Goal: Task Accomplishment & Management: Complete application form

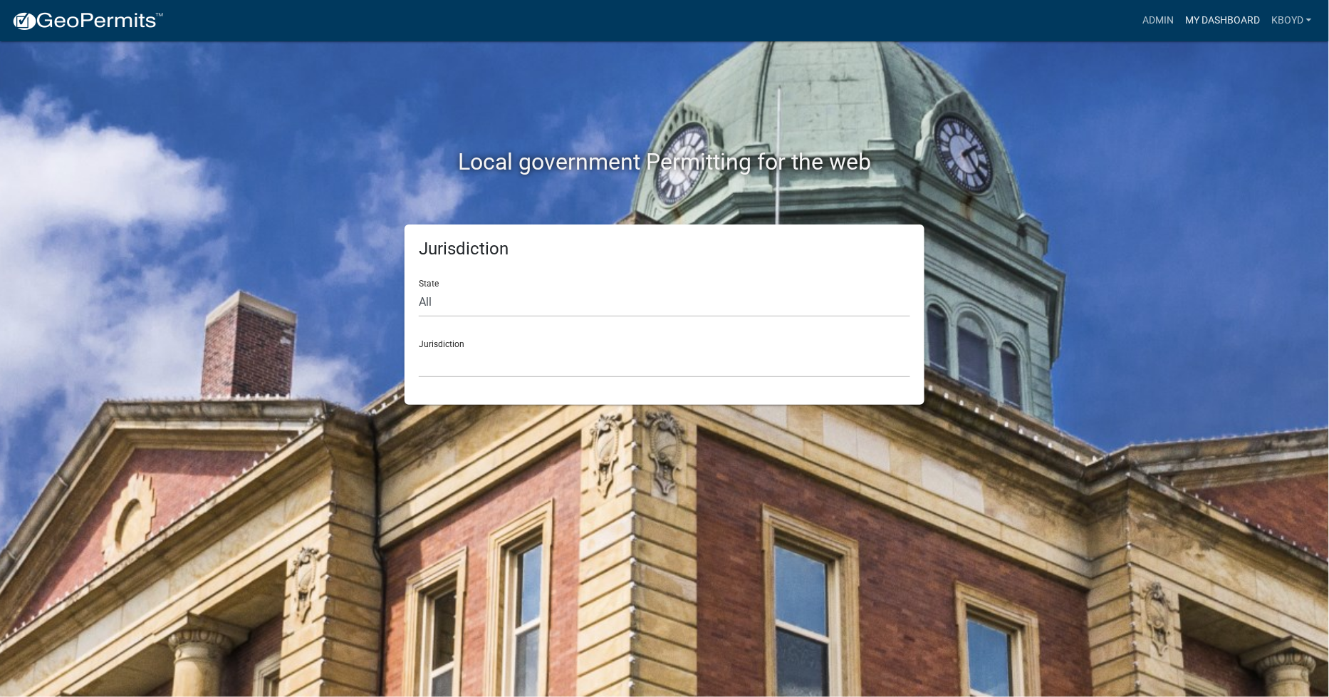
click at [1195, 14] on link "My Dashboard" at bounding box center [1223, 20] width 86 height 27
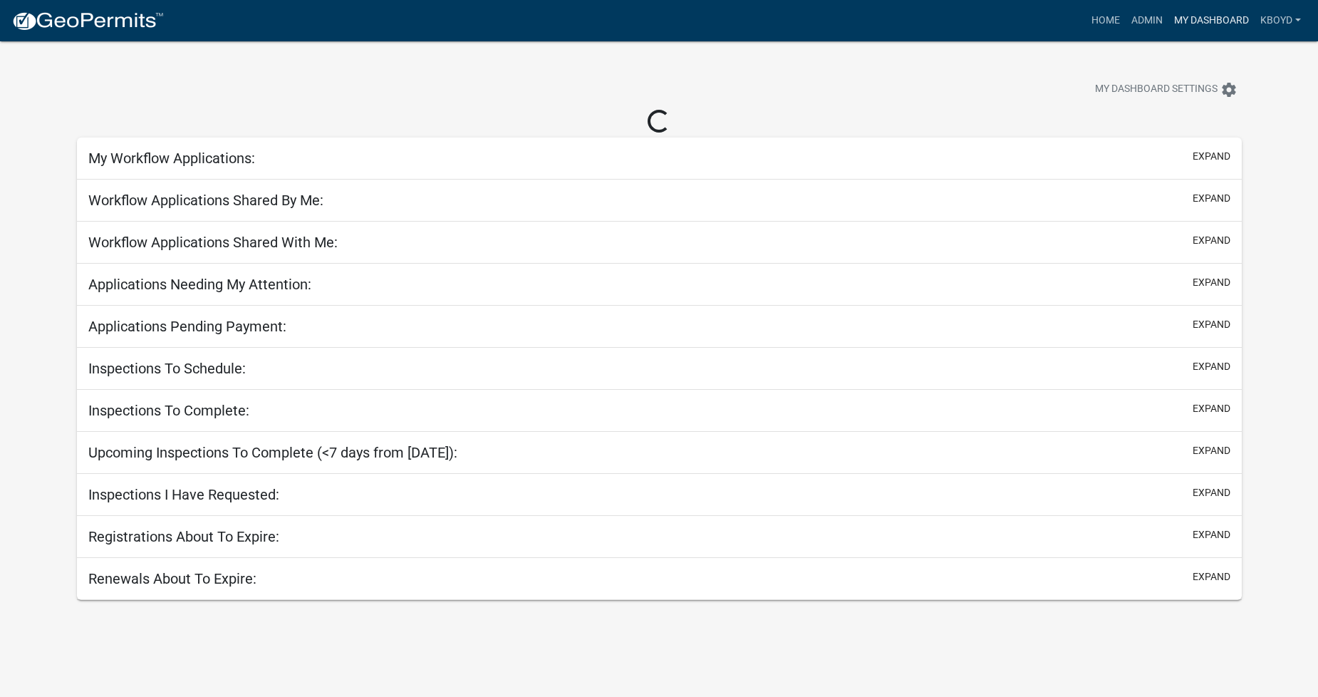
select select "2: 50"
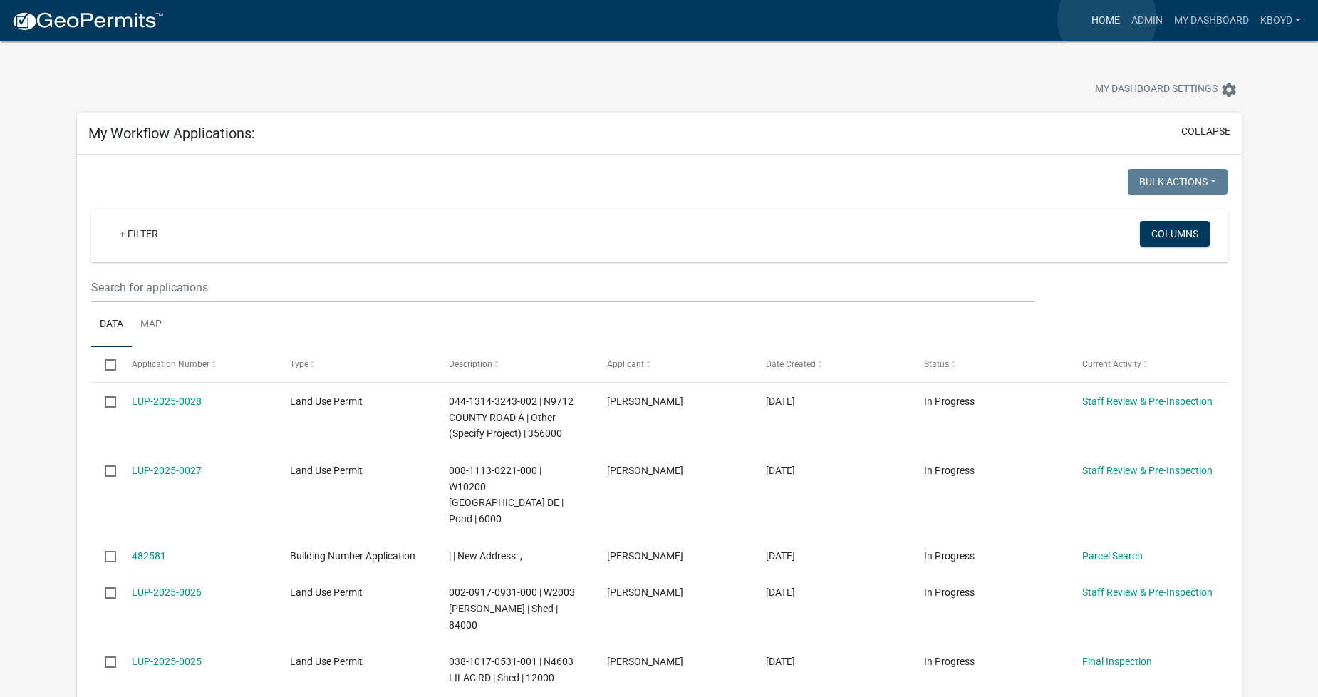
click at [1107, 19] on link "Home" at bounding box center [1106, 20] width 40 height 27
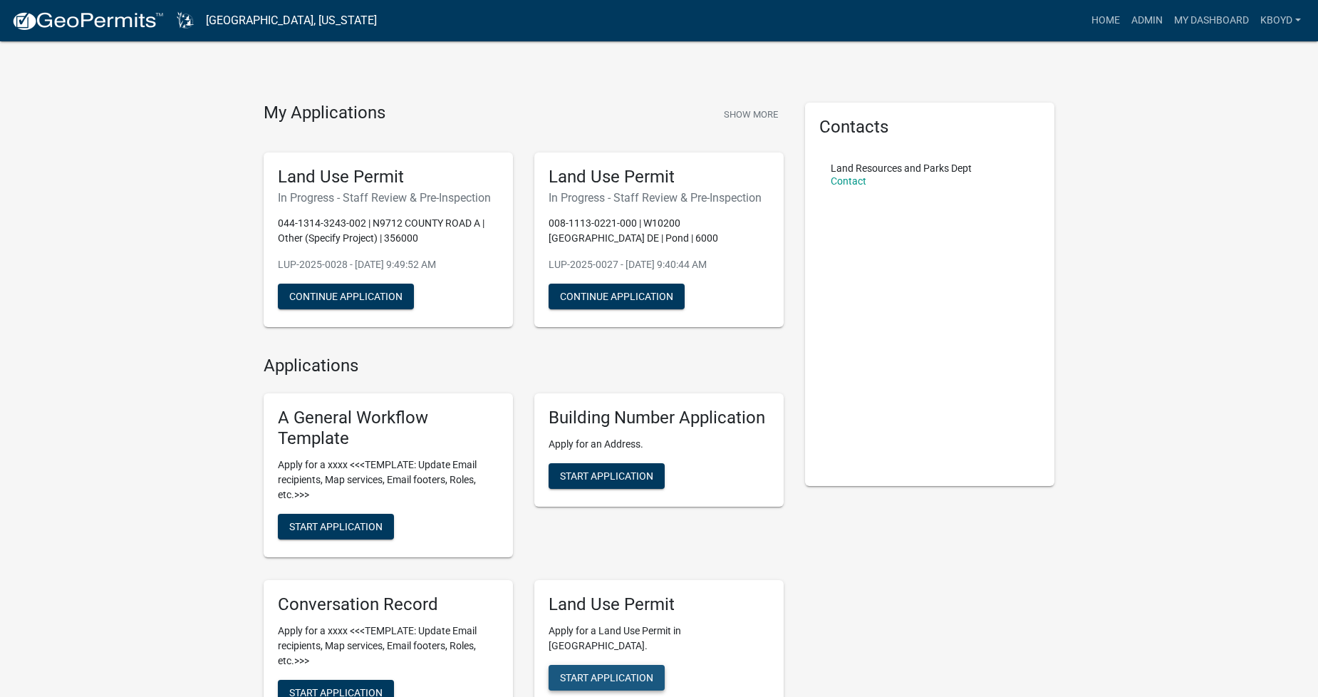
click at [608, 671] on span "Start Application" at bounding box center [606, 676] width 93 height 11
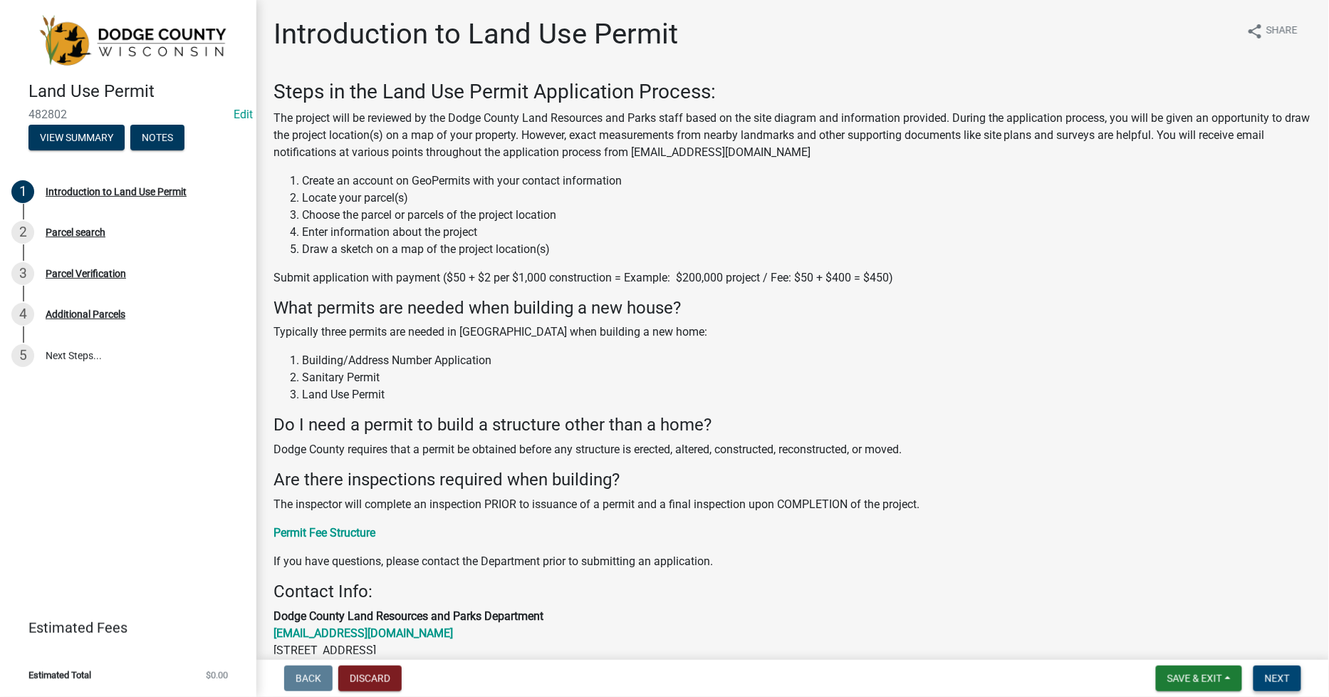
click at [1266, 672] on span "Next" at bounding box center [1277, 677] width 25 height 11
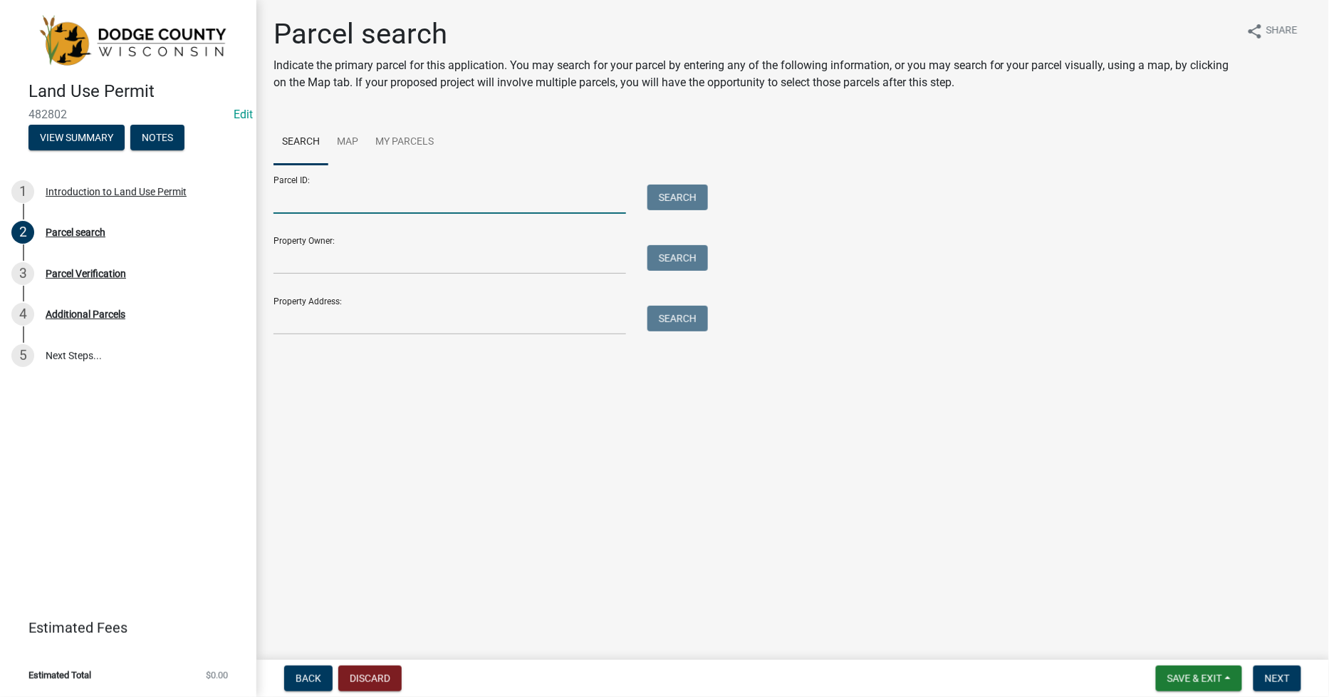
click at [282, 202] on input "Parcel ID:" at bounding box center [450, 198] width 353 height 29
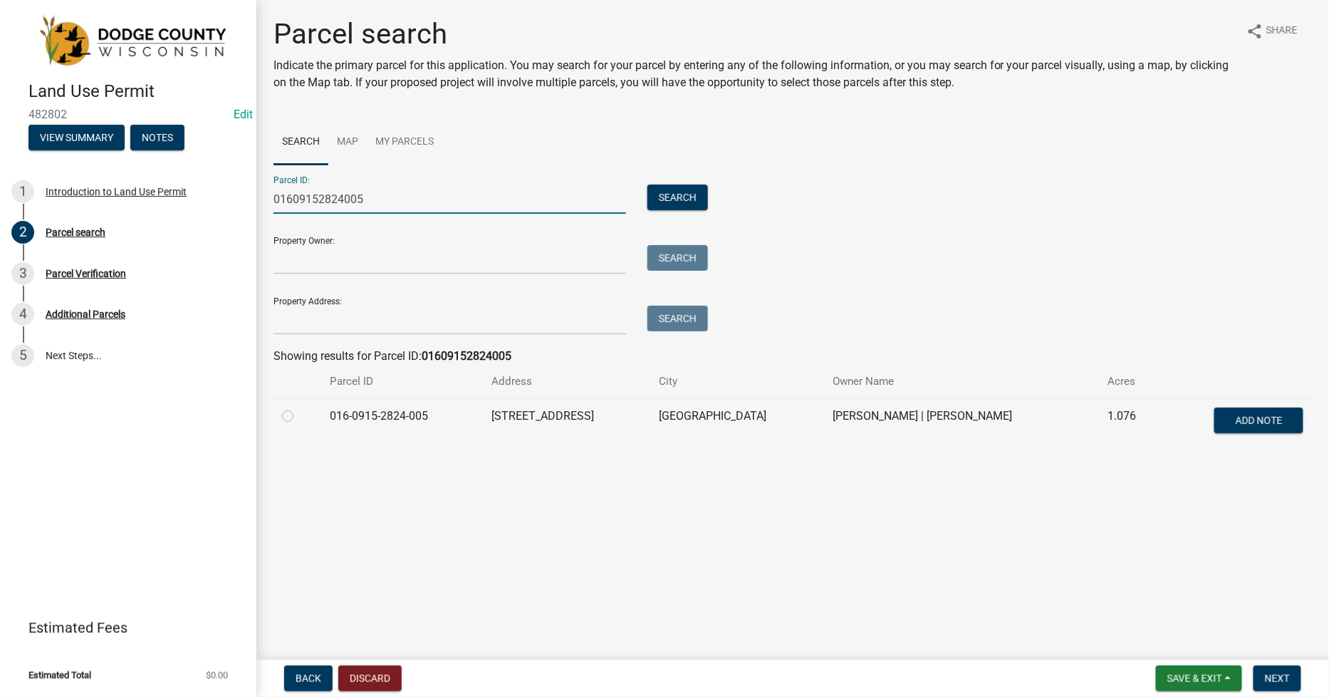
type input "01609152824005"
click at [299, 407] on label at bounding box center [299, 407] width 0 height 0
click at [299, 417] on input "radio" at bounding box center [303, 411] width 9 height 9
radio input "true"
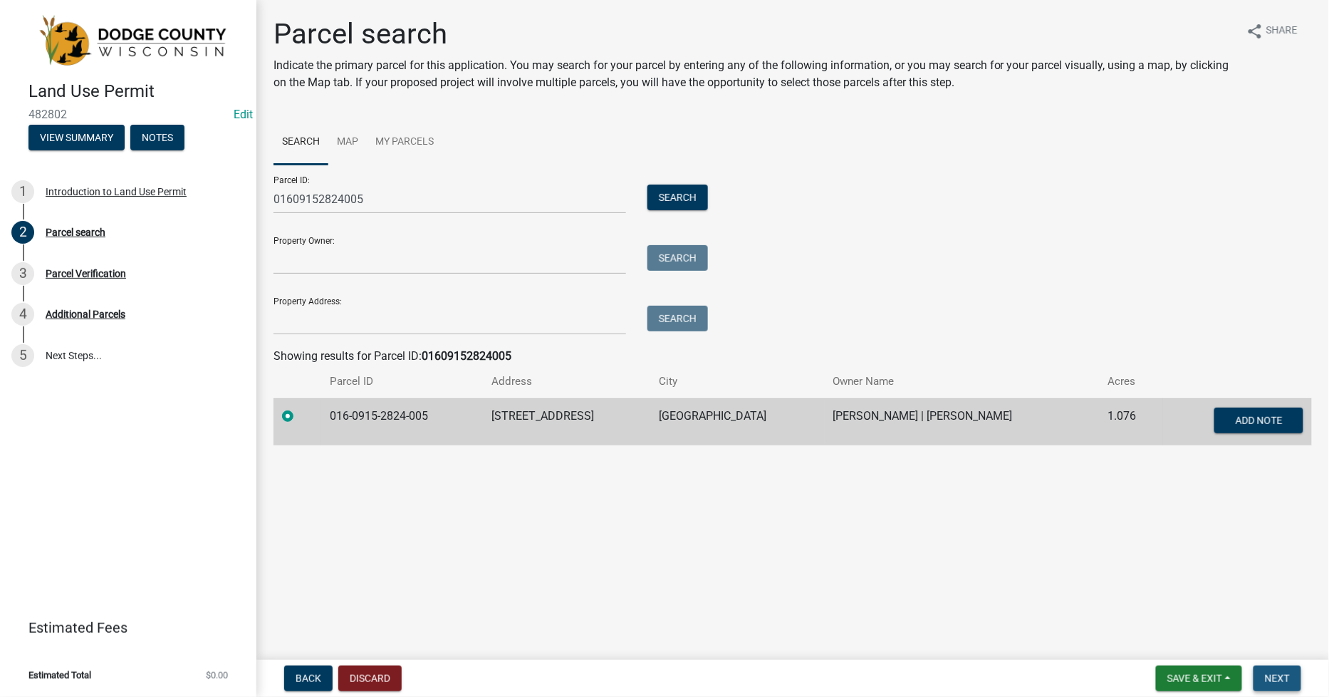
click at [1285, 673] on span "Next" at bounding box center [1277, 677] width 25 height 11
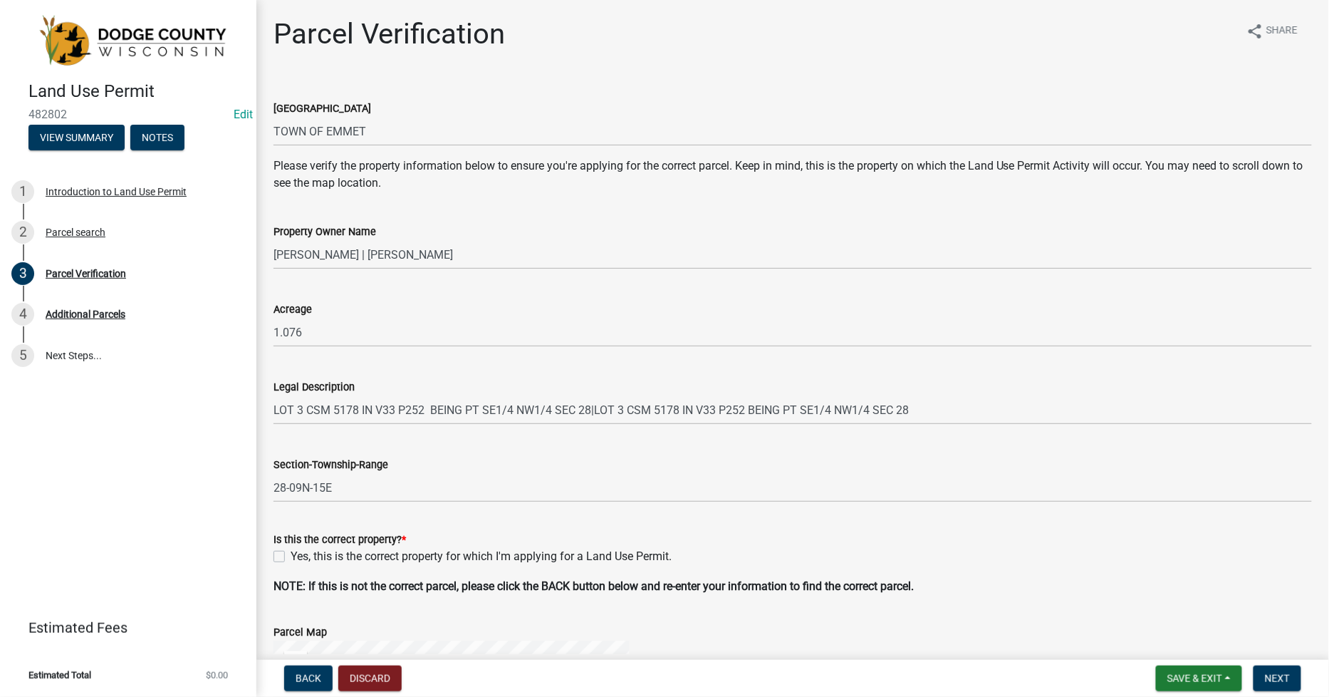
click at [285, 557] on div "Yes, this is the correct property for which I'm applying for a Land Use Permit." at bounding box center [793, 556] width 1039 height 17
click at [291, 558] on label "Yes, this is the correct property for which I'm applying for a Land Use Permit." at bounding box center [481, 556] width 381 height 17
click at [291, 557] on input "Yes, this is the correct property for which I'm applying for a Land Use Permit." at bounding box center [295, 552] width 9 height 9
checkbox input "true"
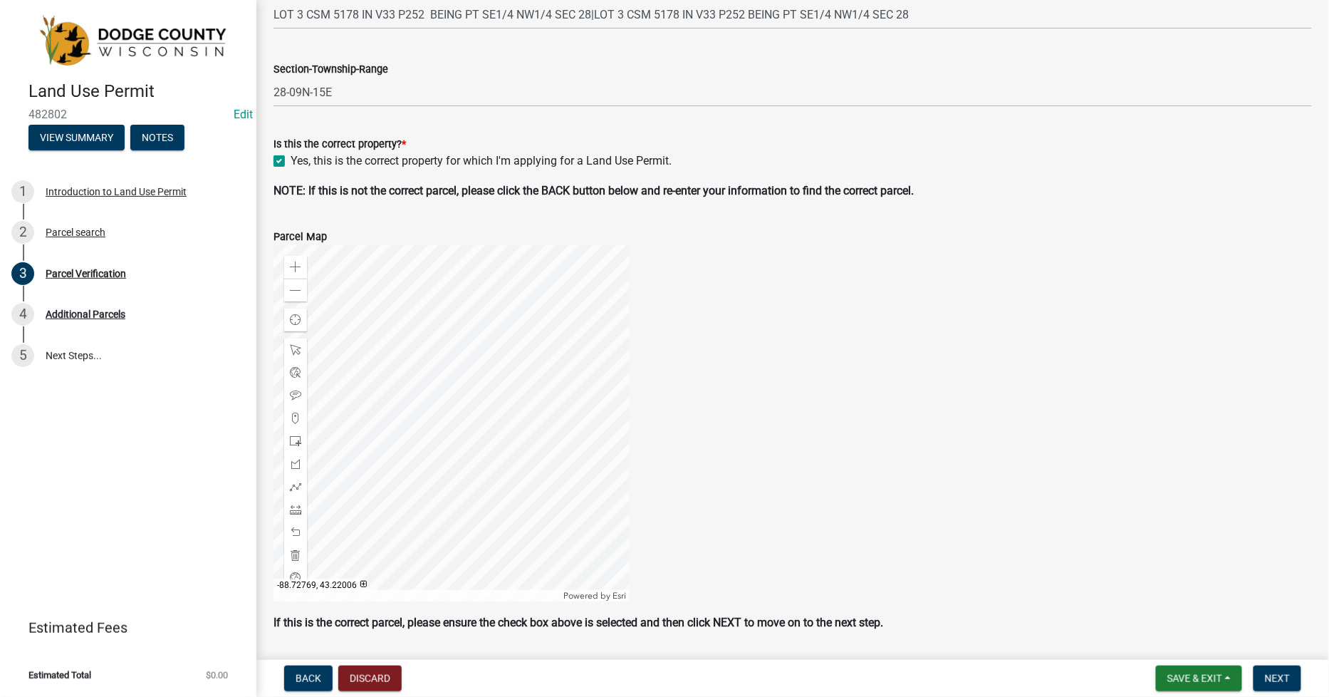
click at [577, 422] on div at bounding box center [452, 423] width 356 height 356
click at [1272, 675] on span "Next" at bounding box center [1277, 677] width 25 height 11
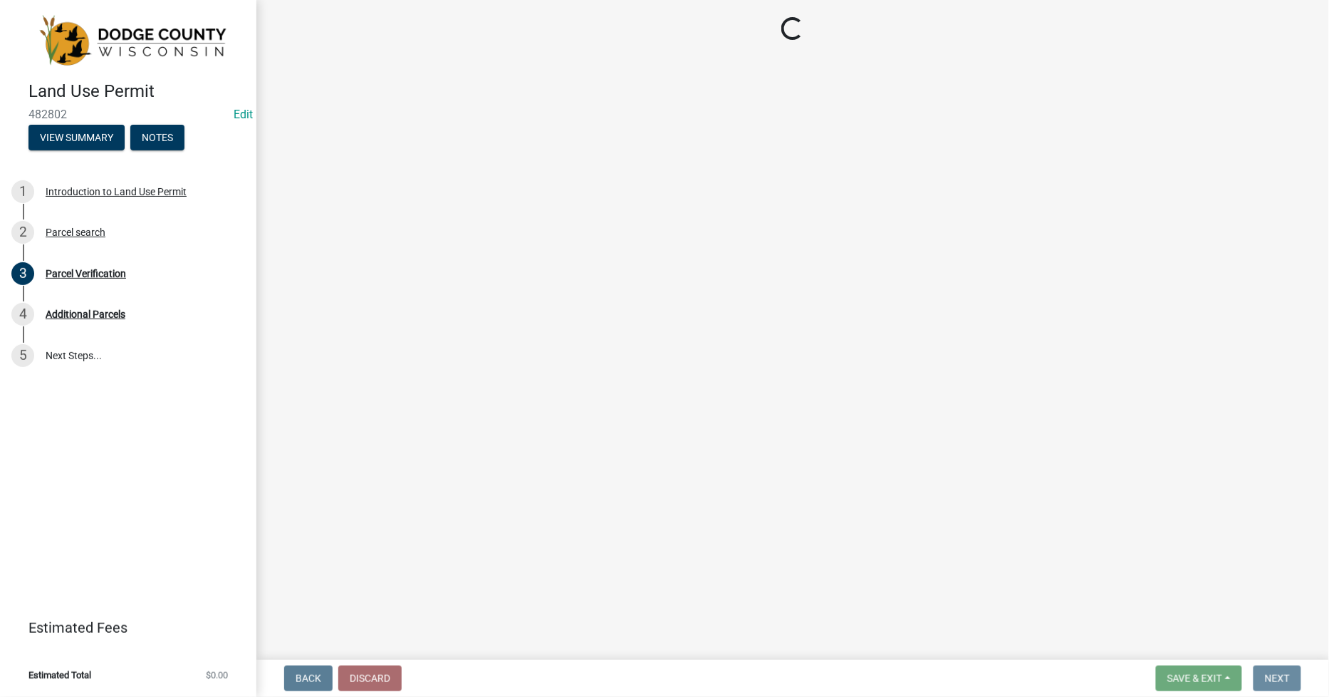
scroll to position [0, 0]
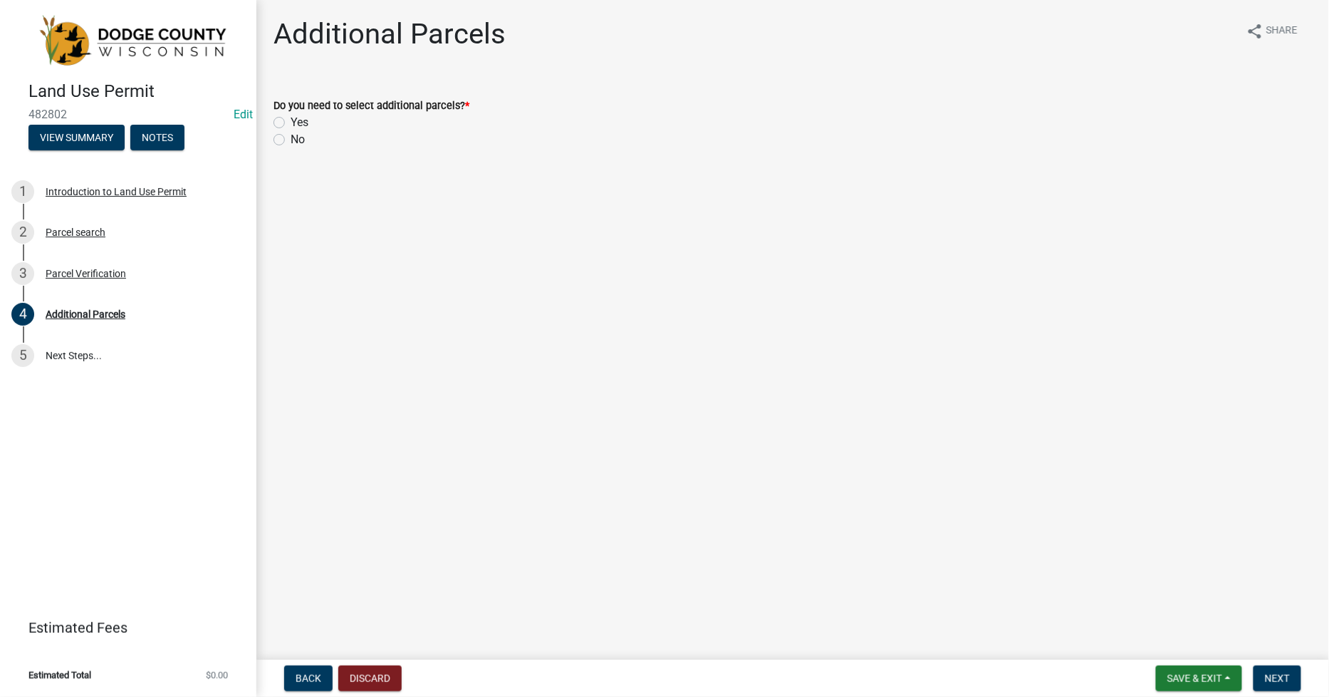
drag, startPoint x: 281, startPoint y: 141, endPoint x: 311, endPoint y: 152, distance: 31.8
click at [291, 140] on label "No" at bounding box center [298, 139] width 14 height 17
click at [291, 140] on input "No" at bounding box center [295, 135] width 9 height 9
radio input "true"
click at [1284, 681] on span "Next" at bounding box center [1277, 677] width 25 height 11
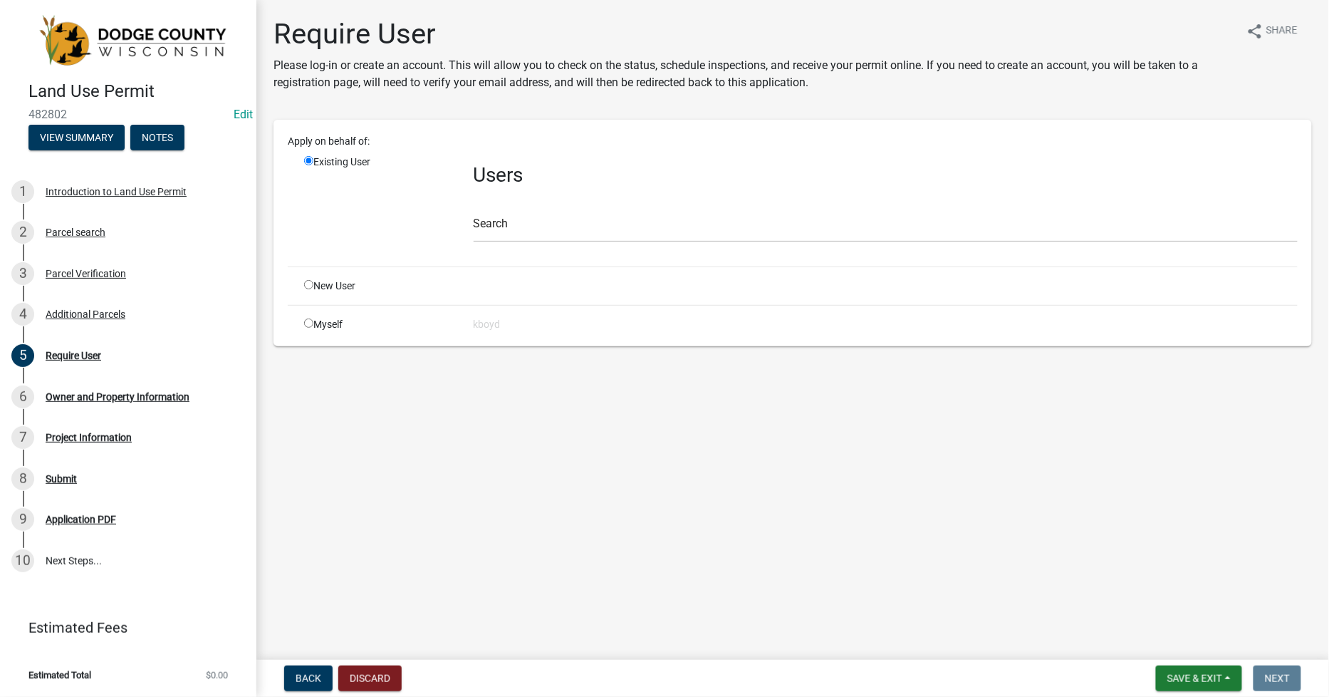
click at [310, 324] on input "radio" at bounding box center [308, 322] width 9 height 9
radio input "true"
radio input "false"
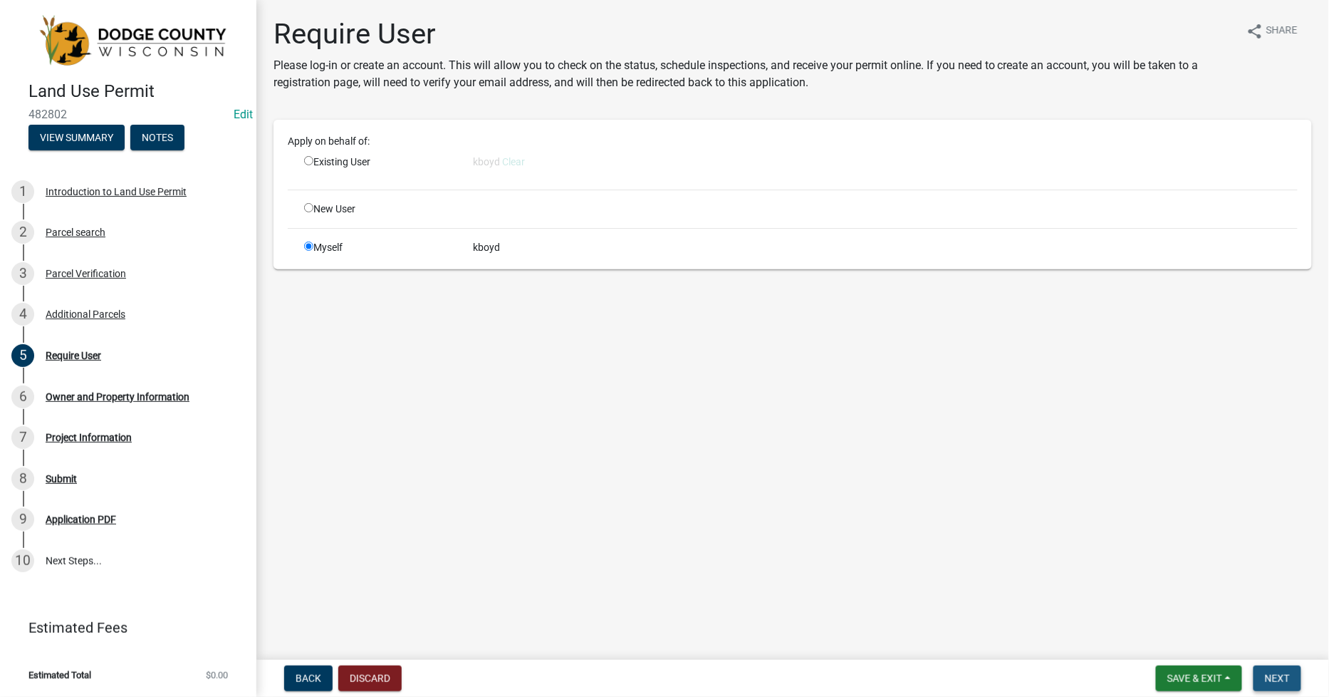
click at [1282, 675] on span "Next" at bounding box center [1277, 677] width 25 height 11
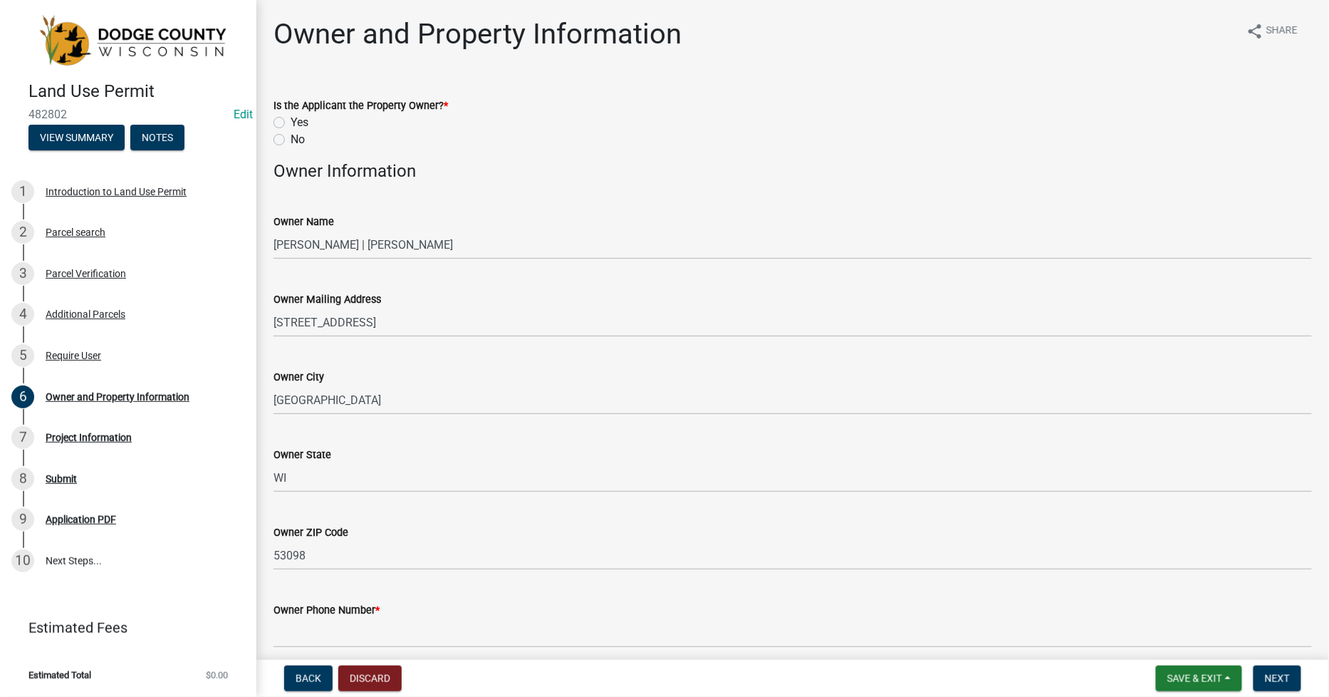
click at [291, 123] on label "Yes" at bounding box center [300, 122] width 18 height 17
click at [291, 123] on input "Yes" at bounding box center [295, 118] width 9 height 9
radio input "true"
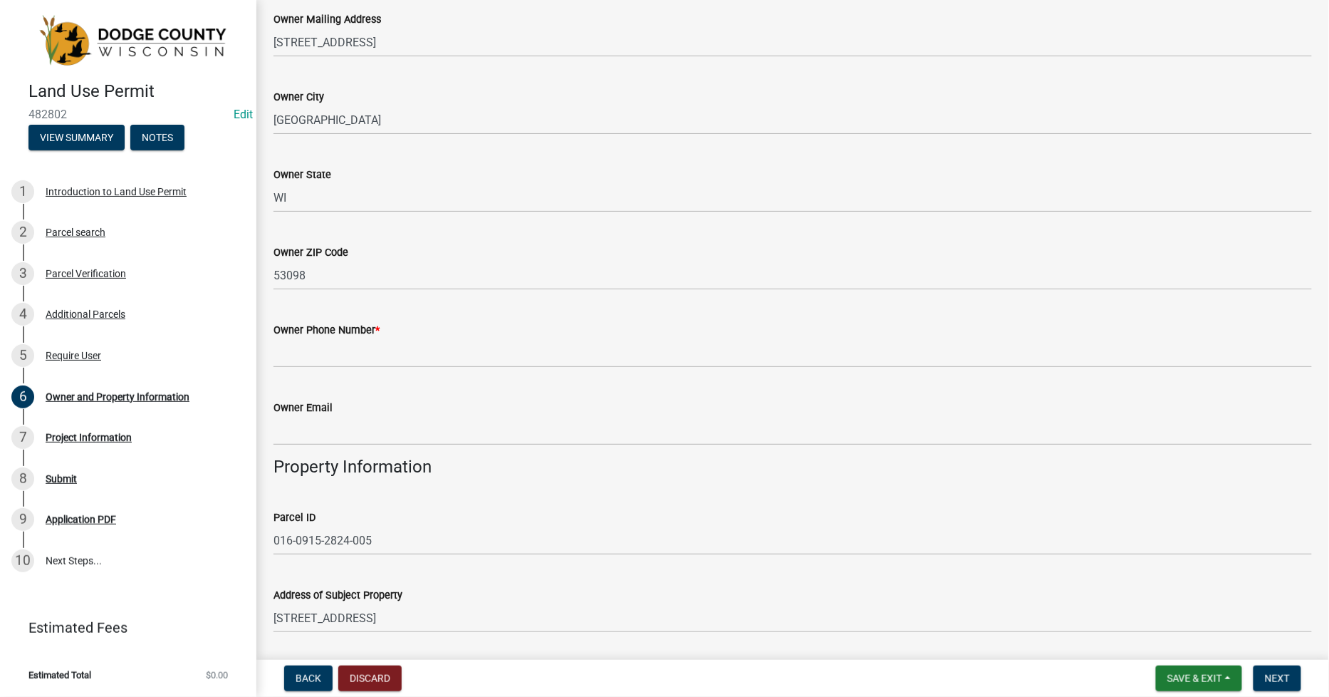
scroll to position [316, 0]
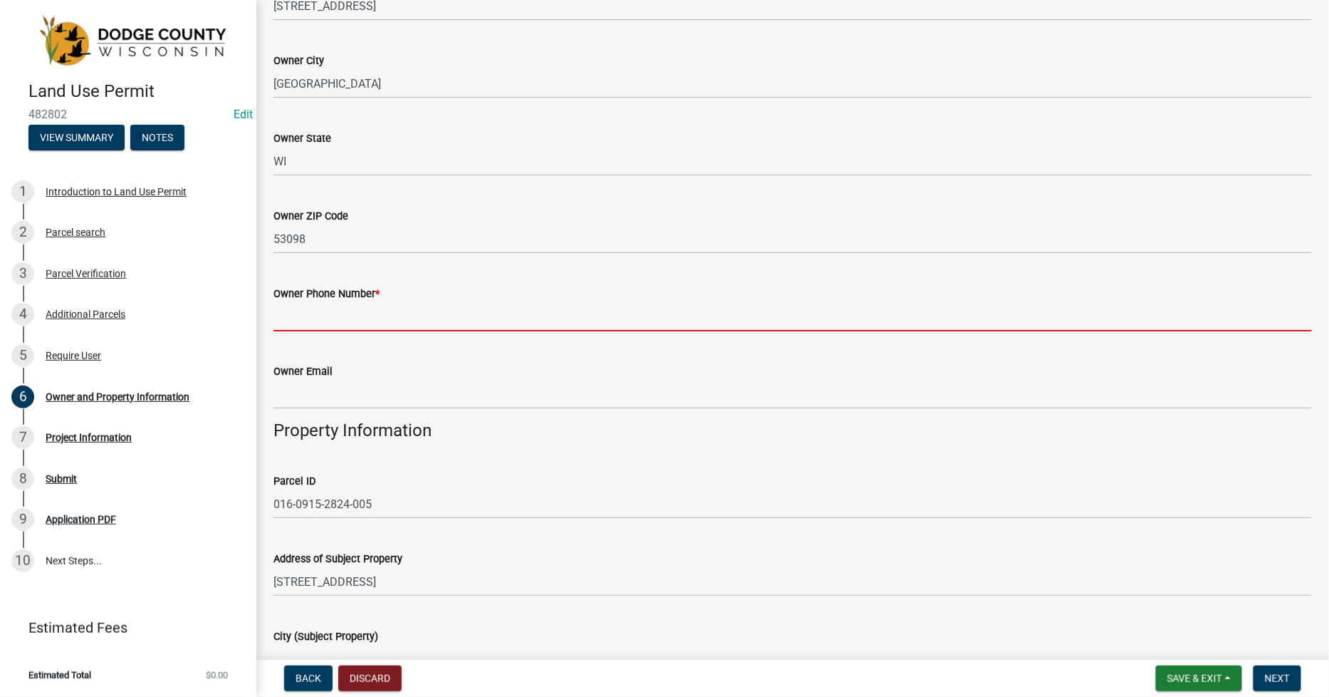
click at [276, 321] on input "Owner Phone Number *" at bounding box center [793, 316] width 1039 height 29
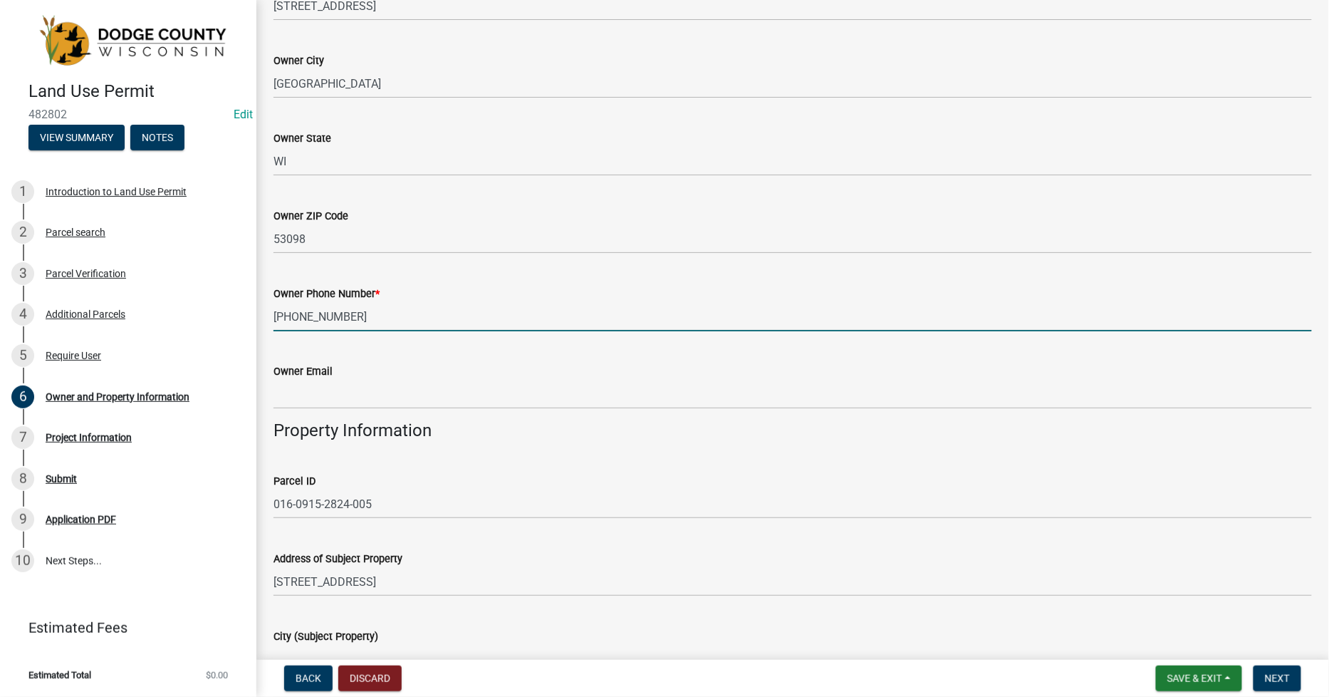
type input "[PHONE_NUMBER]"
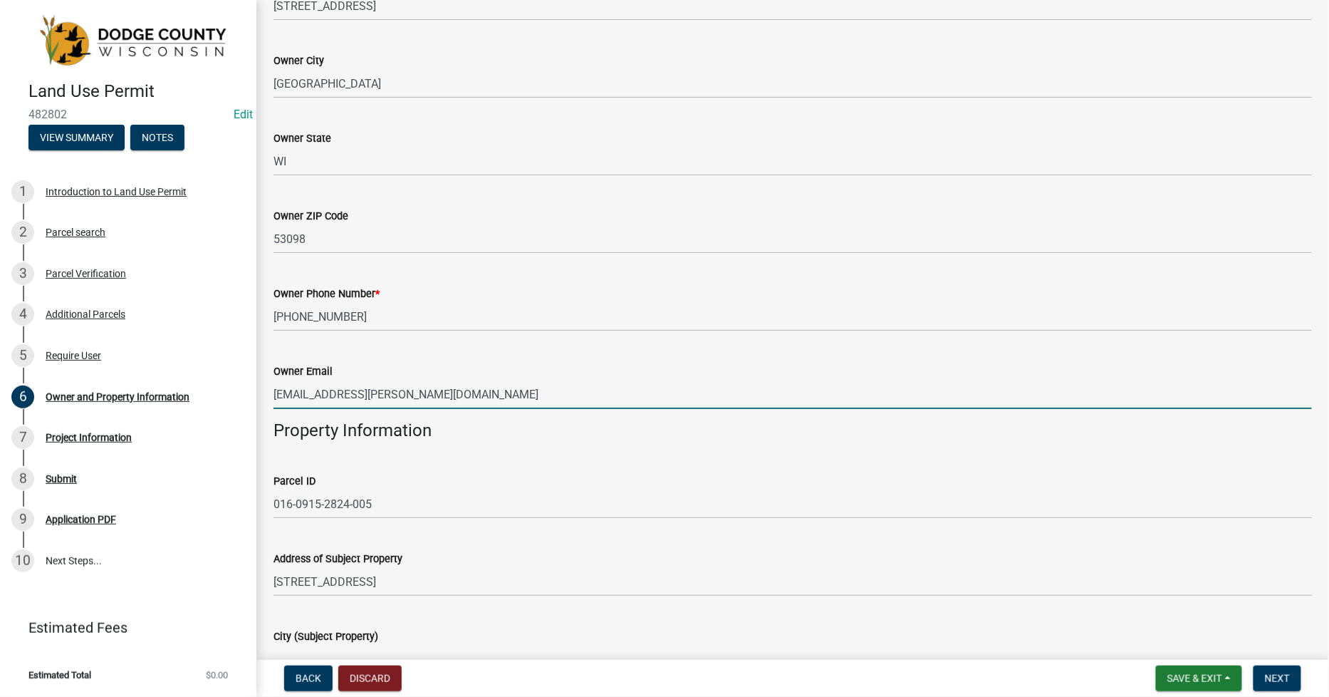
type input "[EMAIL_ADDRESS][PERSON_NAME][DOMAIN_NAME]"
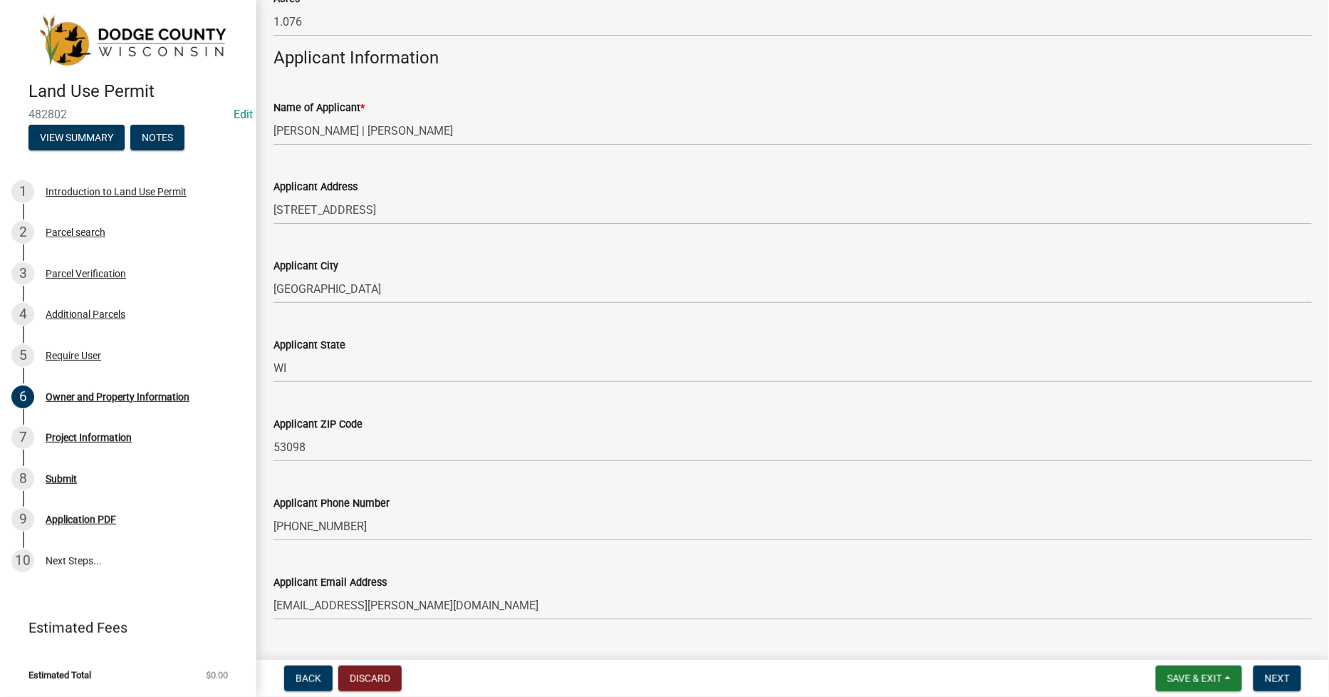
scroll to position [1299, 0]
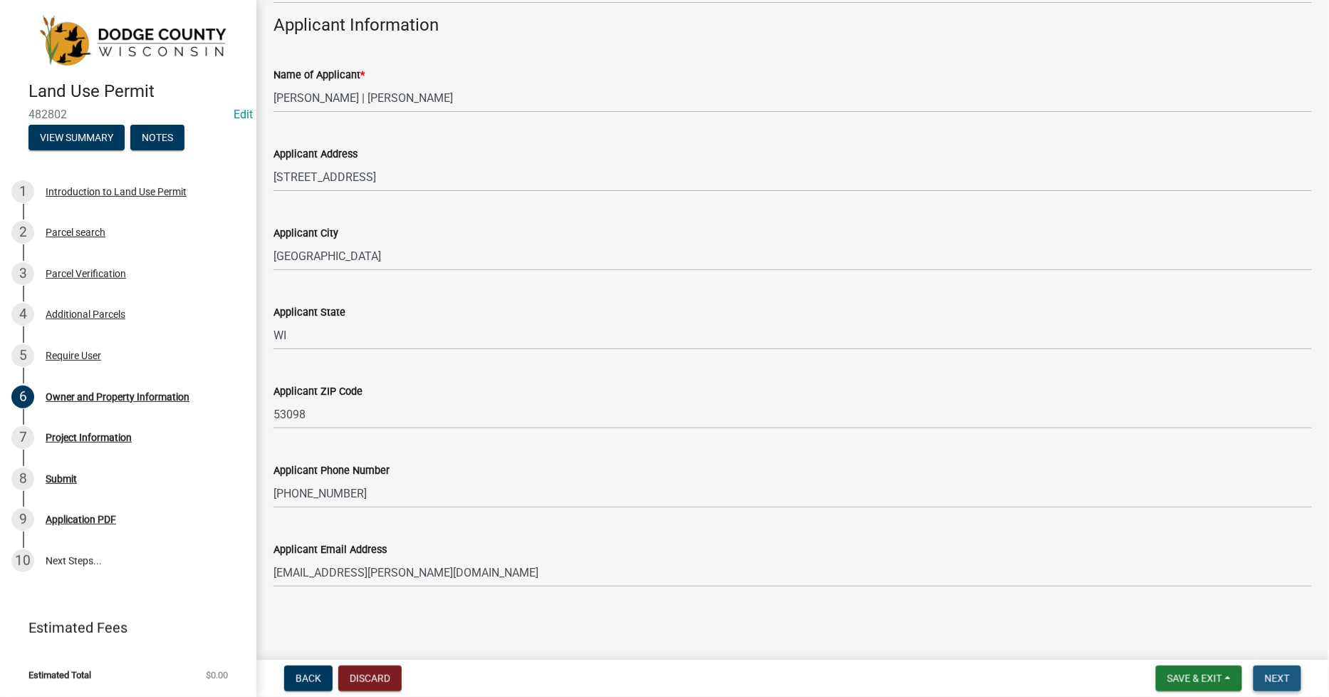
click at [1267, 670] on button "Next" at bounding box center [1278, 678] width 48 height 26
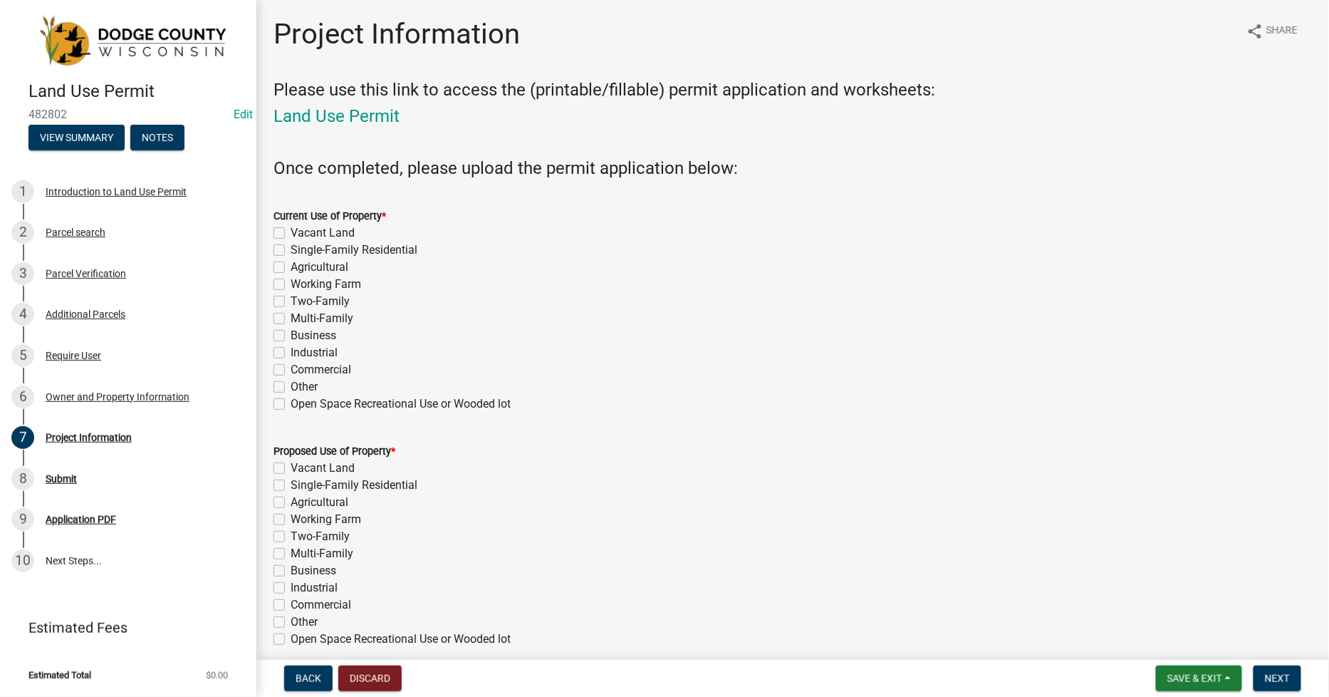
click at [291, 246] on label "Single-Family Residential" at bounding box center [354, 249] width 127 height 17
click at [291, 246] on input "Single-Family Residential" at bounding box center [295, 245] width 9 height 9
checkbox input "true"
checkbox input "false"
checkbox input "true"
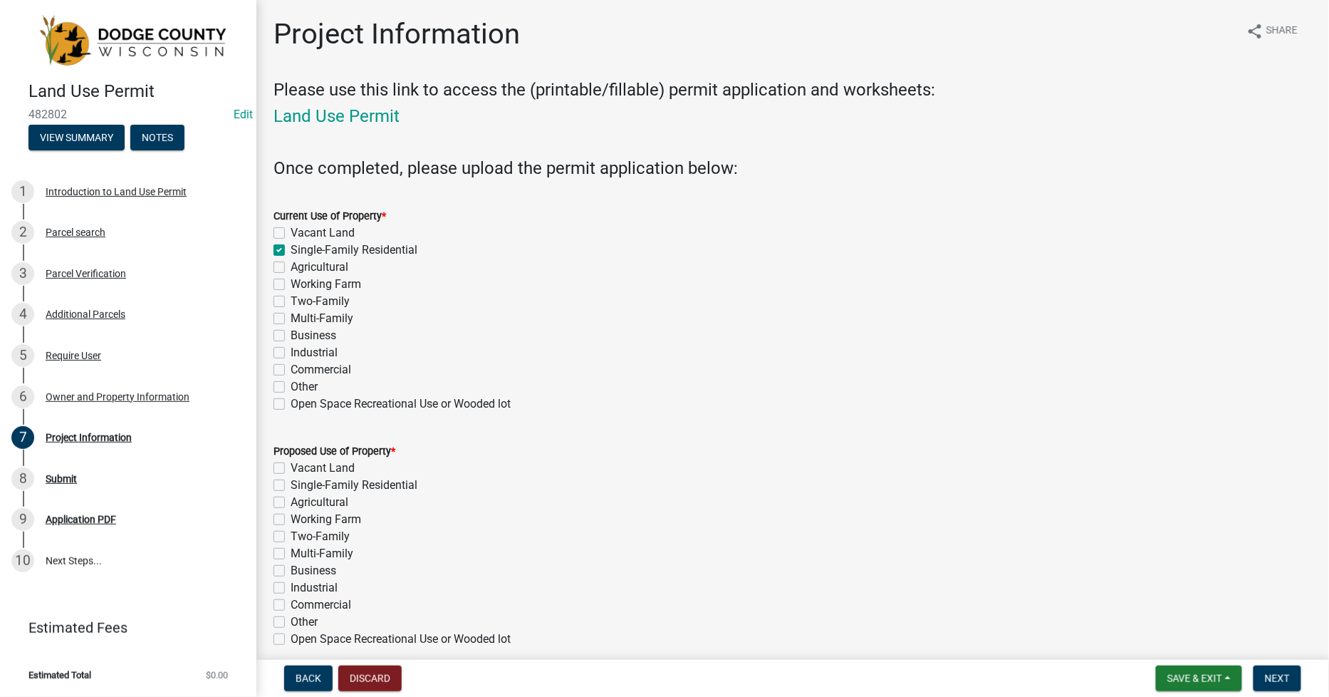
checkbox input "false"
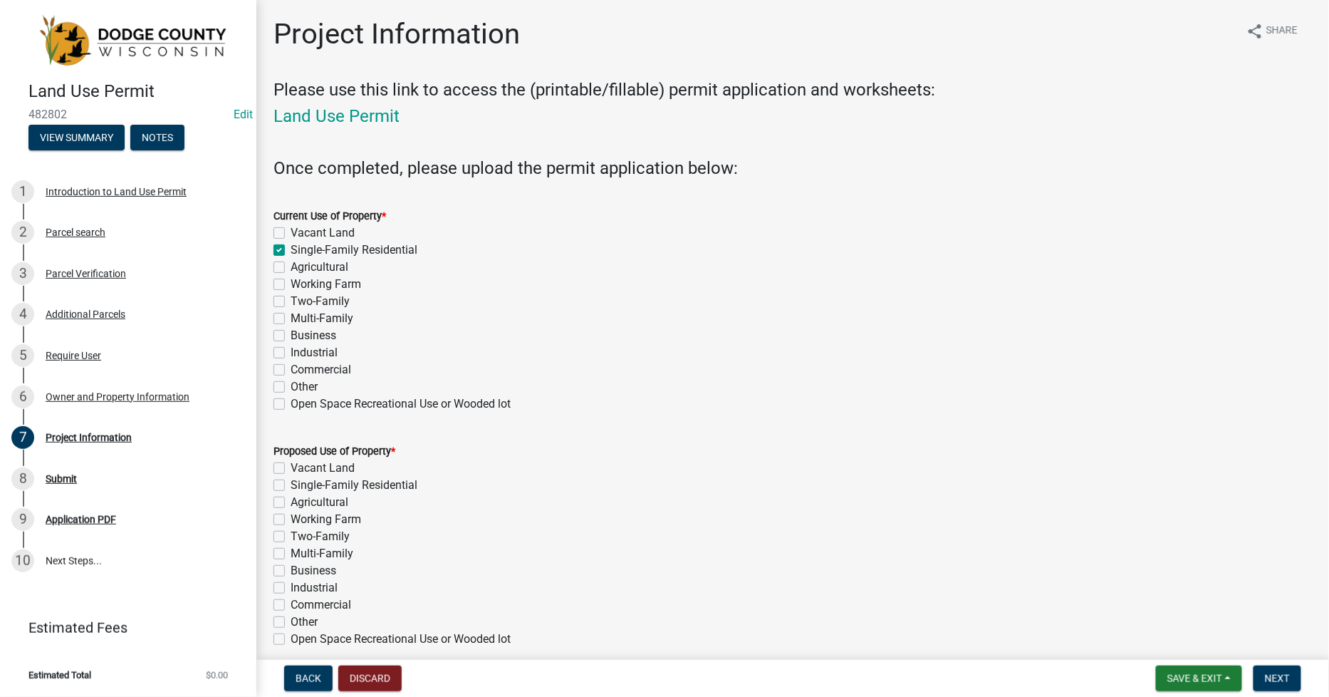
checkbox input "false"
click at [291, 483] on label "Single-Family Residential" at bounding box center [354, 485] width 127 height 17
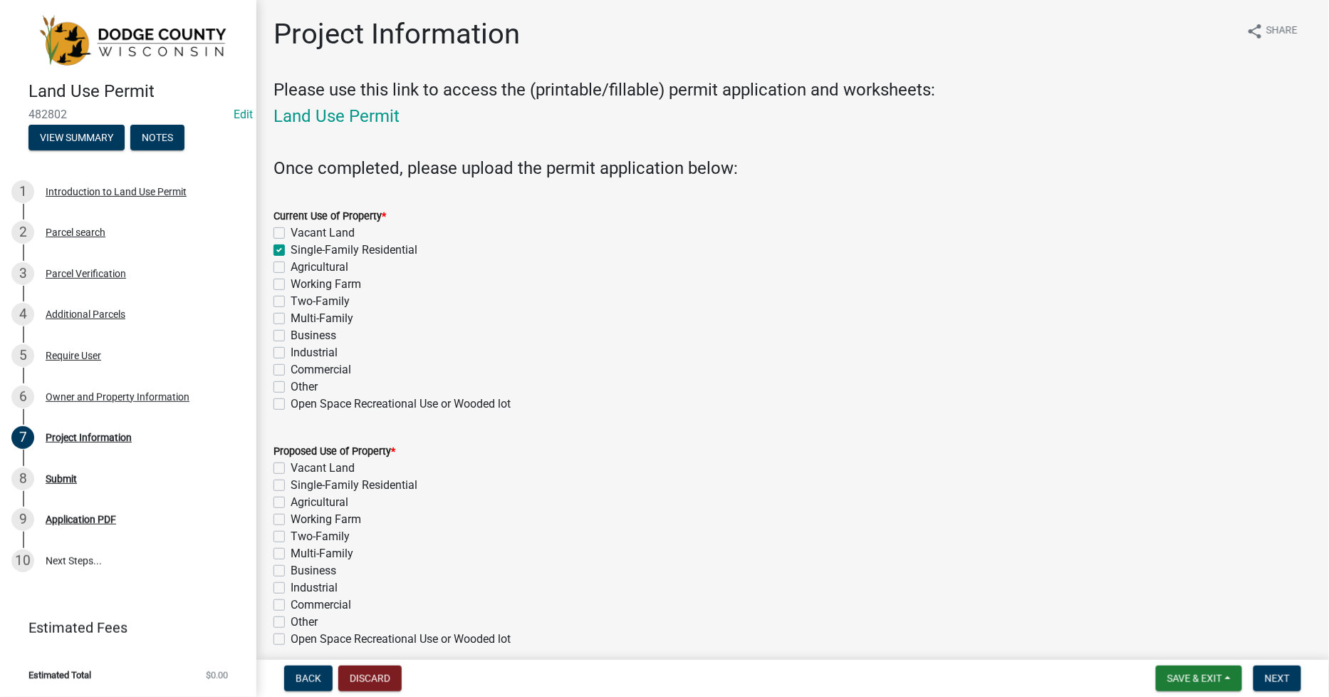
click at [291, 483] on input "Single-Family Residential" at bounding box center [295, 481] width 9 height 9
checkbox input "true"
checkbox input "false"
checkbox input "true"
checkbox input "false"
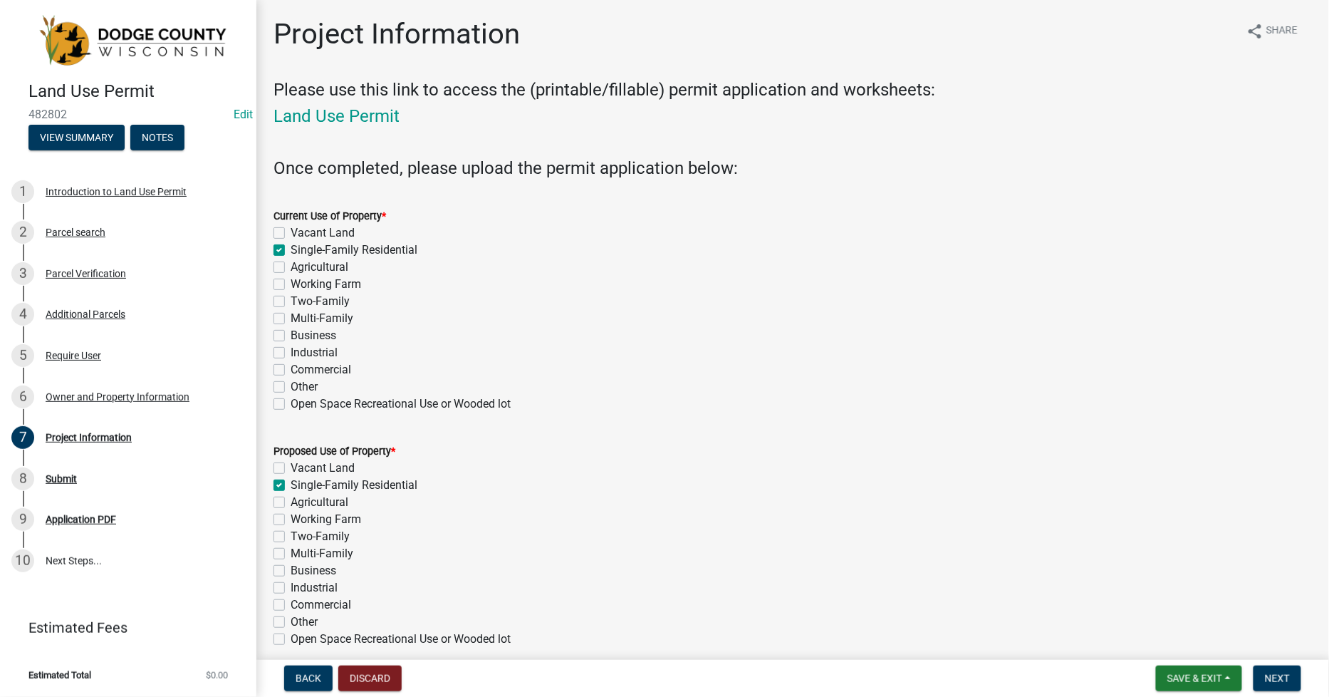
checkbox input "false"
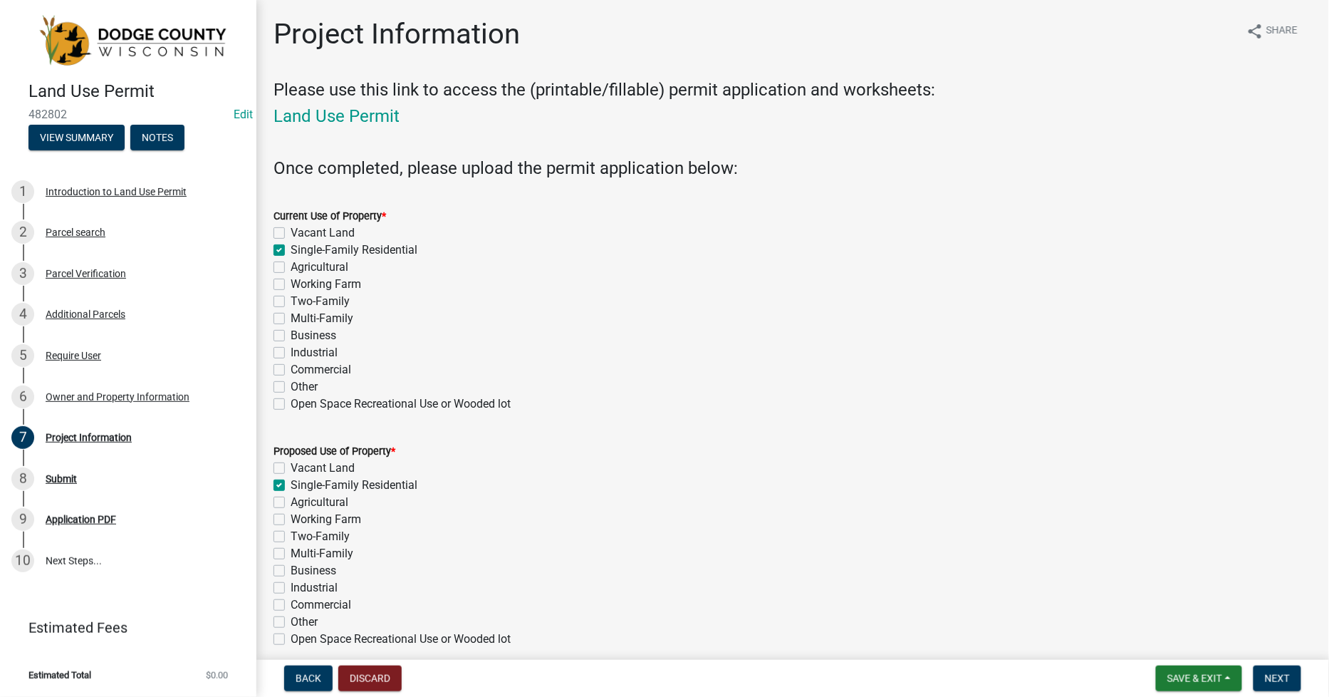
checkbox input "false"
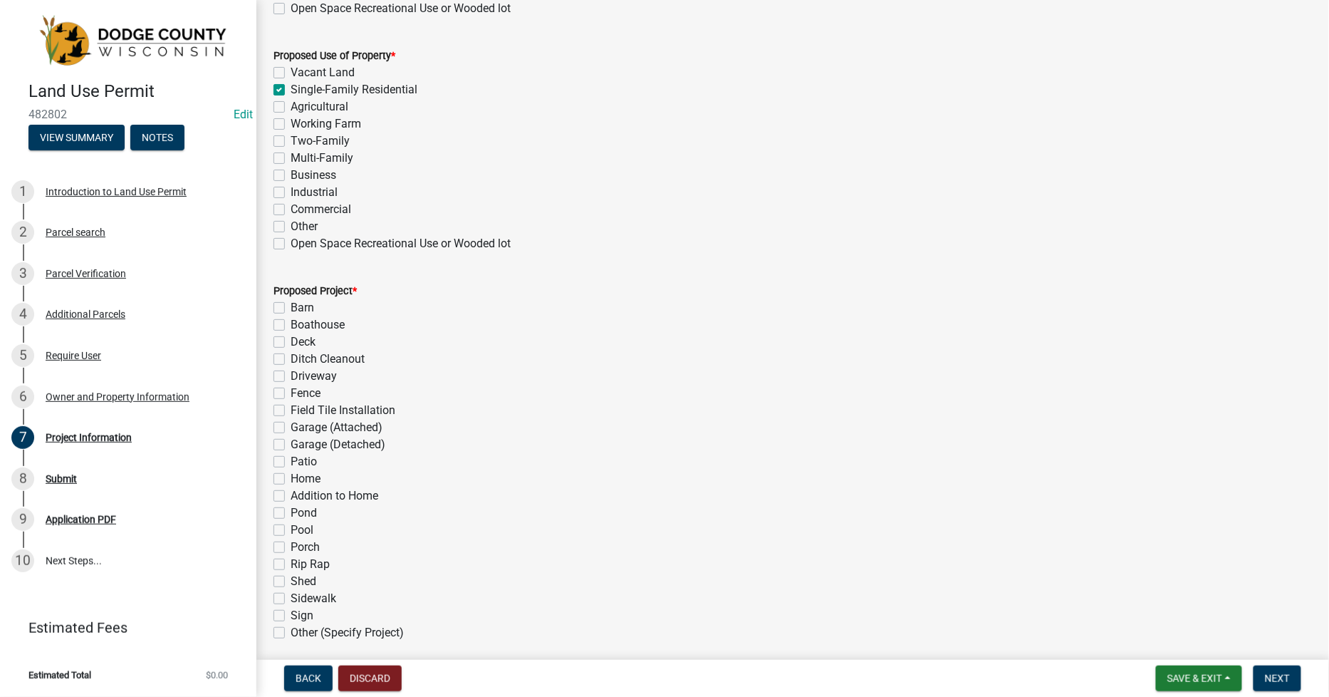
scroll to position [474, 0]
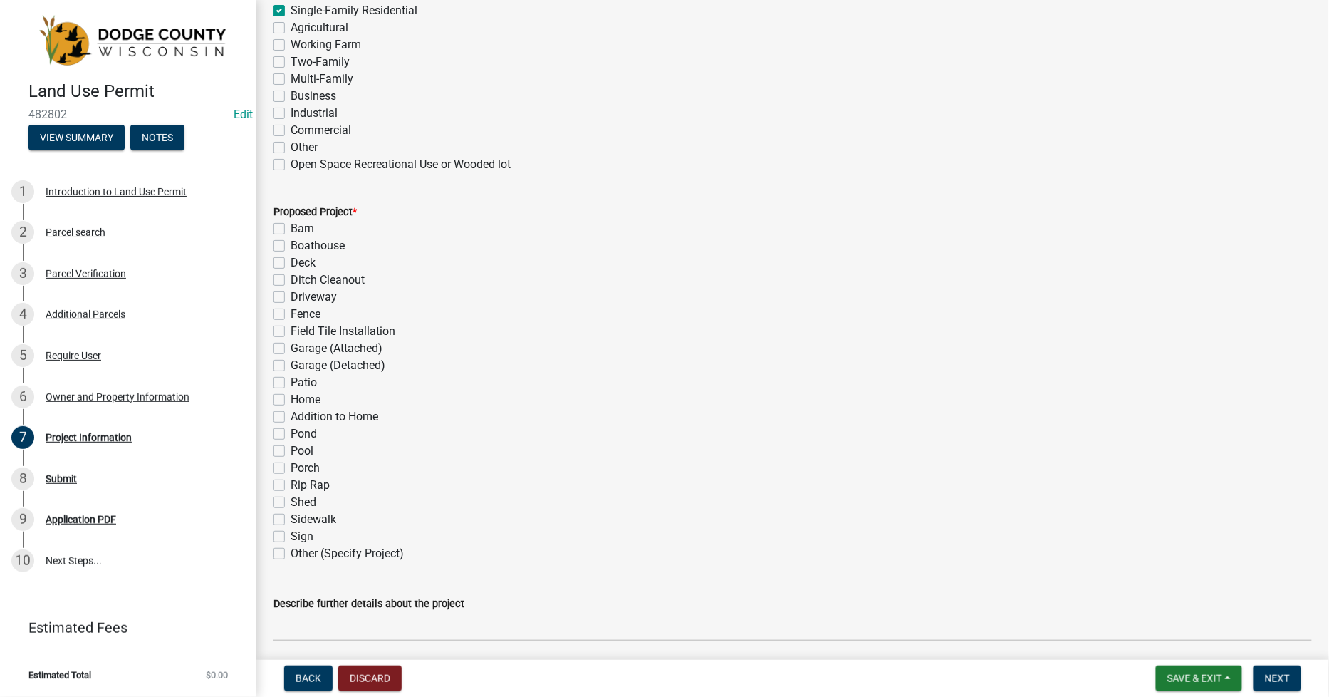
drag, startPoint x: 276, startPoint y: 499, endPoint x: 311, endPoint y: 506, distance: 35.6
click at [291, 501] on label "Shed" at bounding box center [304, 502] width 26 height 17
click at [291, 501] on input "Shed" at bounding box center [295, 498] width 9 height 9
checkbox input "true"
checkbox input "false"
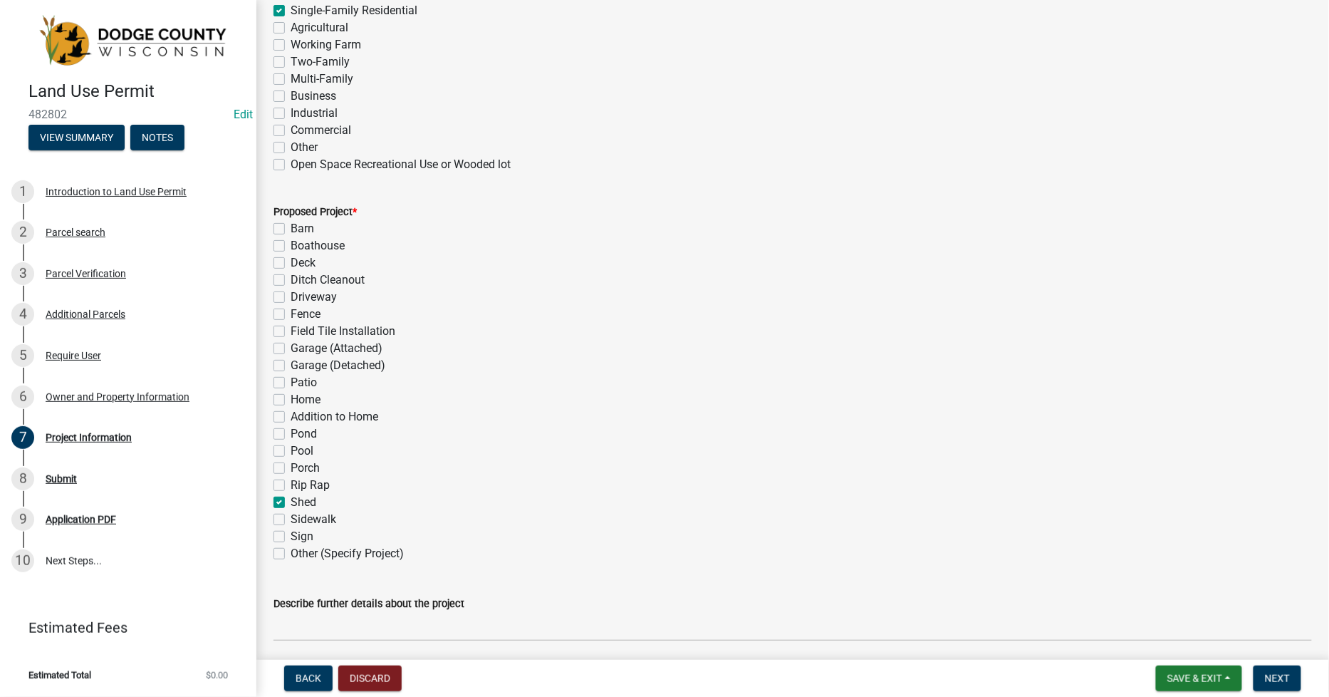
checkbox input "false"
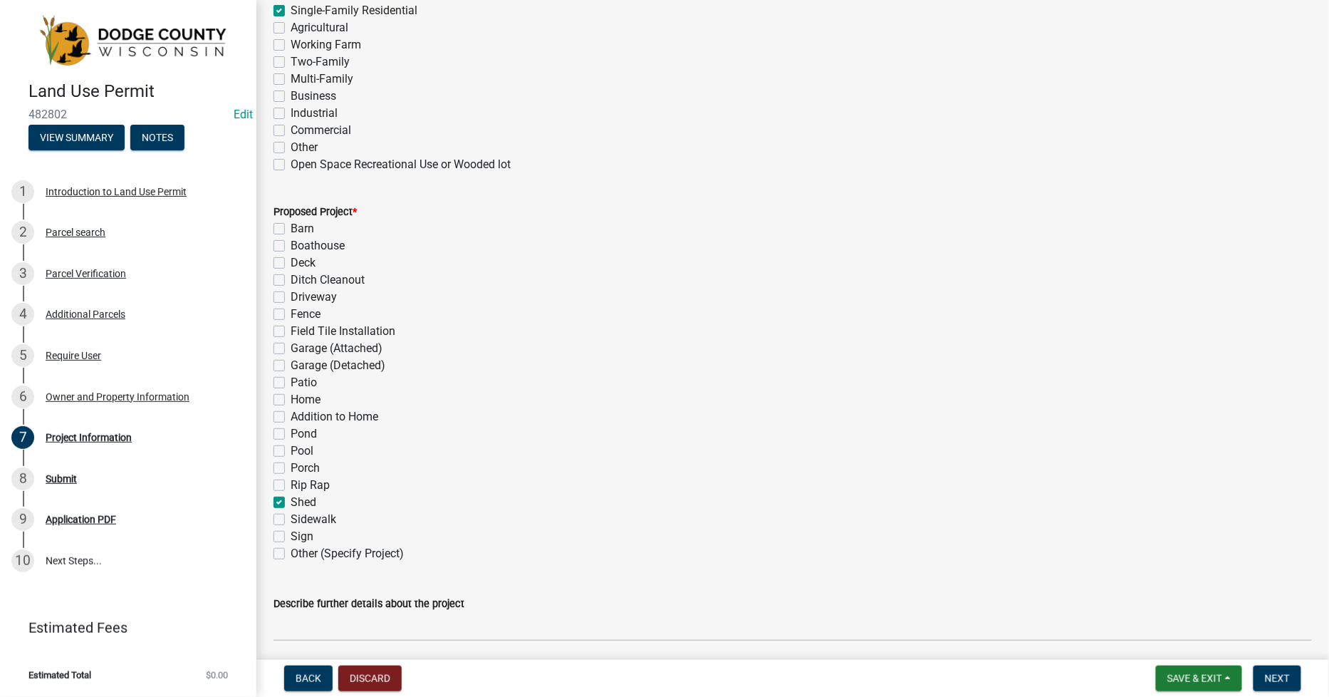
checkbox input "false"
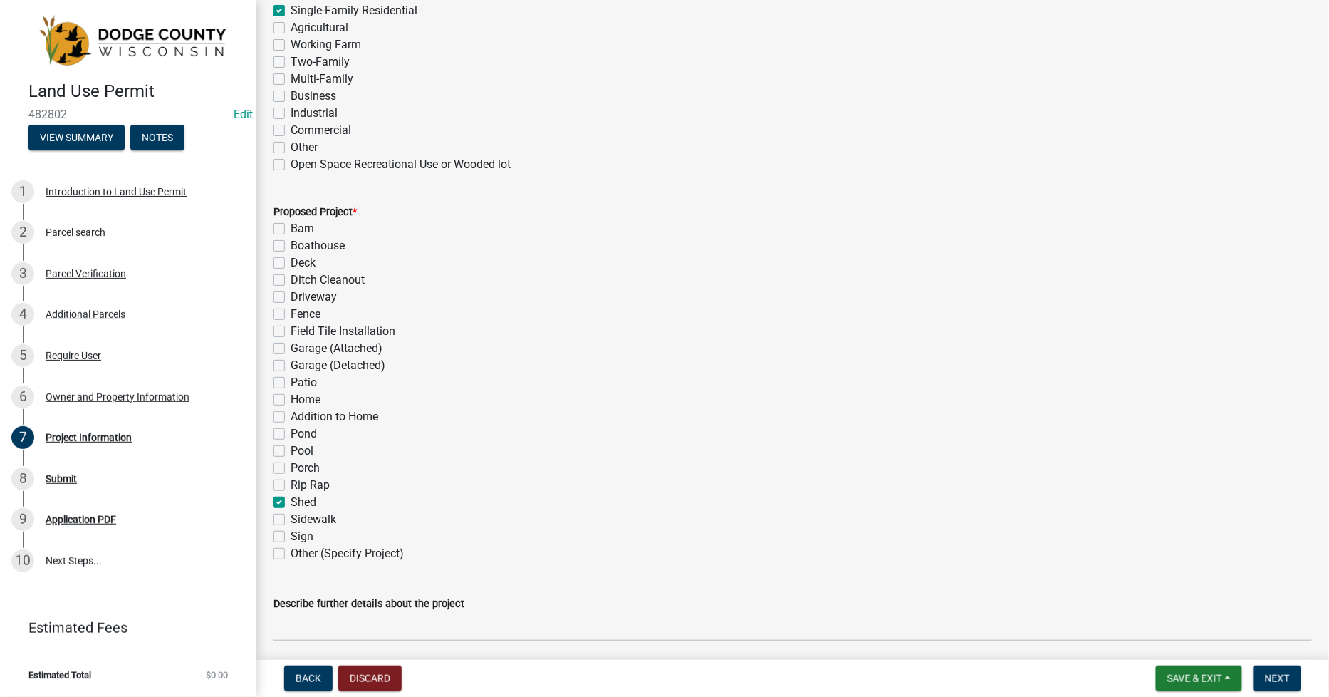
checkbox input "false"
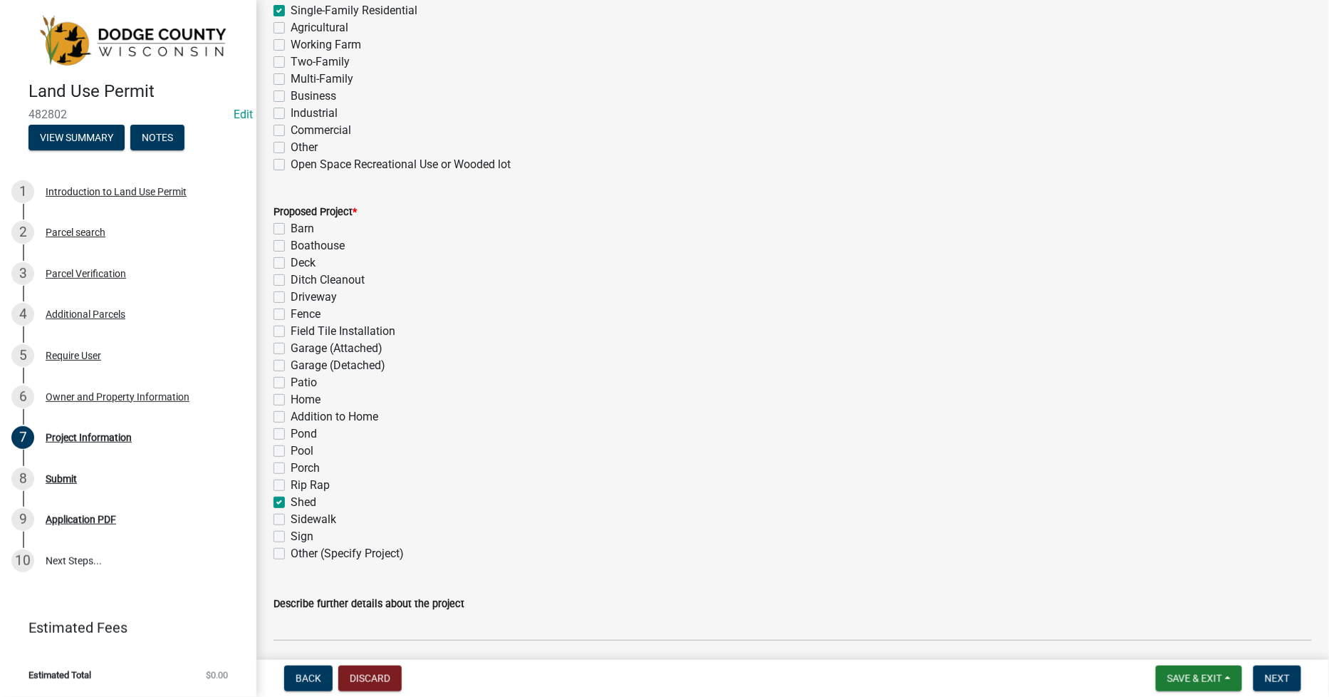
checkbox input "true"
checkbox input "false"
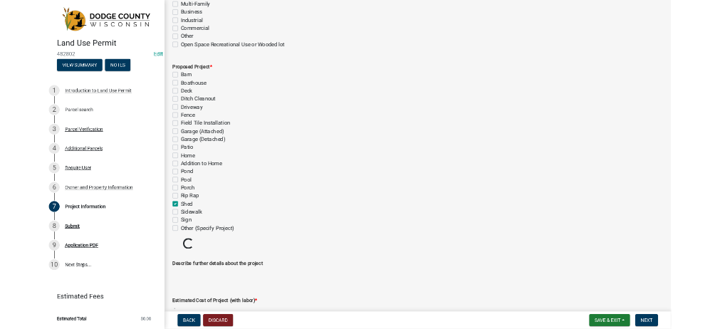
scroll to position [791, 0]
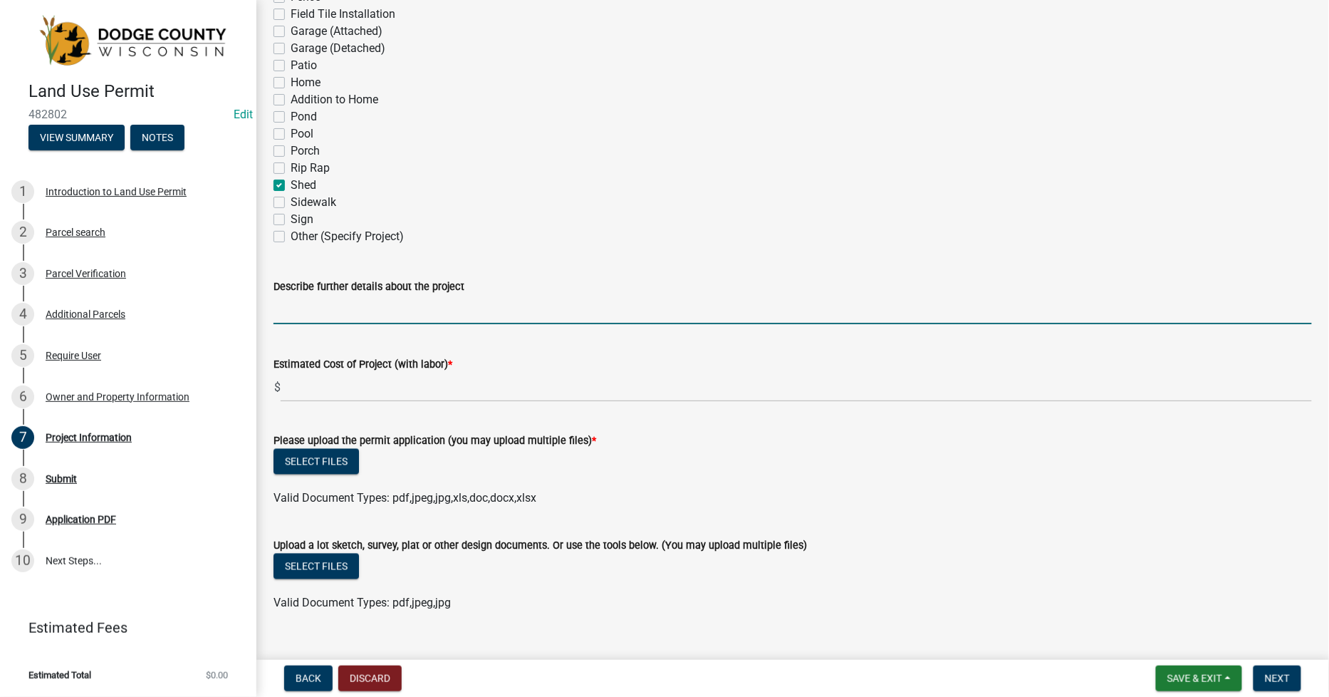
click at [282, 309] on input "Describe further details about the project" at bounding box center [793, 309] width 1039 height 29
click at [282, 316] on input "Describe further details about the project" at bounding box center [793, 309] width 1039 height 29
type input "2025-0920"
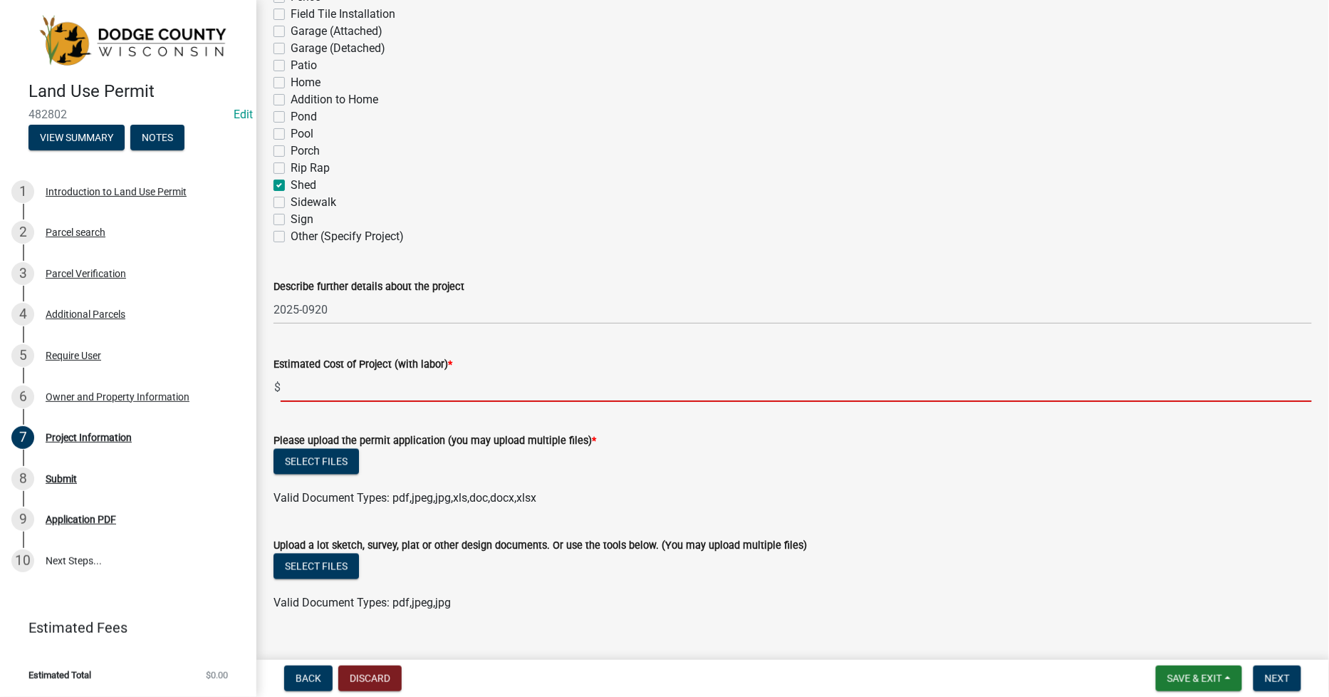
click at [299, 392] on input "text" at bounding box center [796, 387] width 1031 height 29
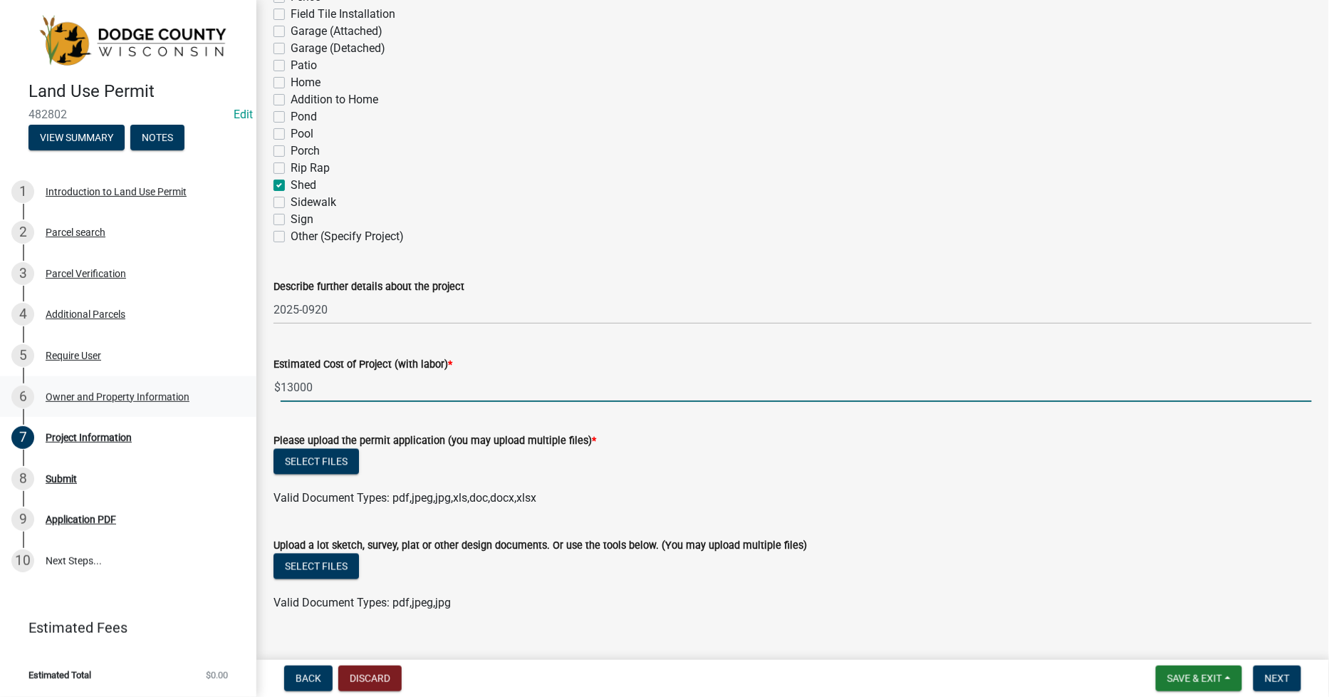
type input "13000"
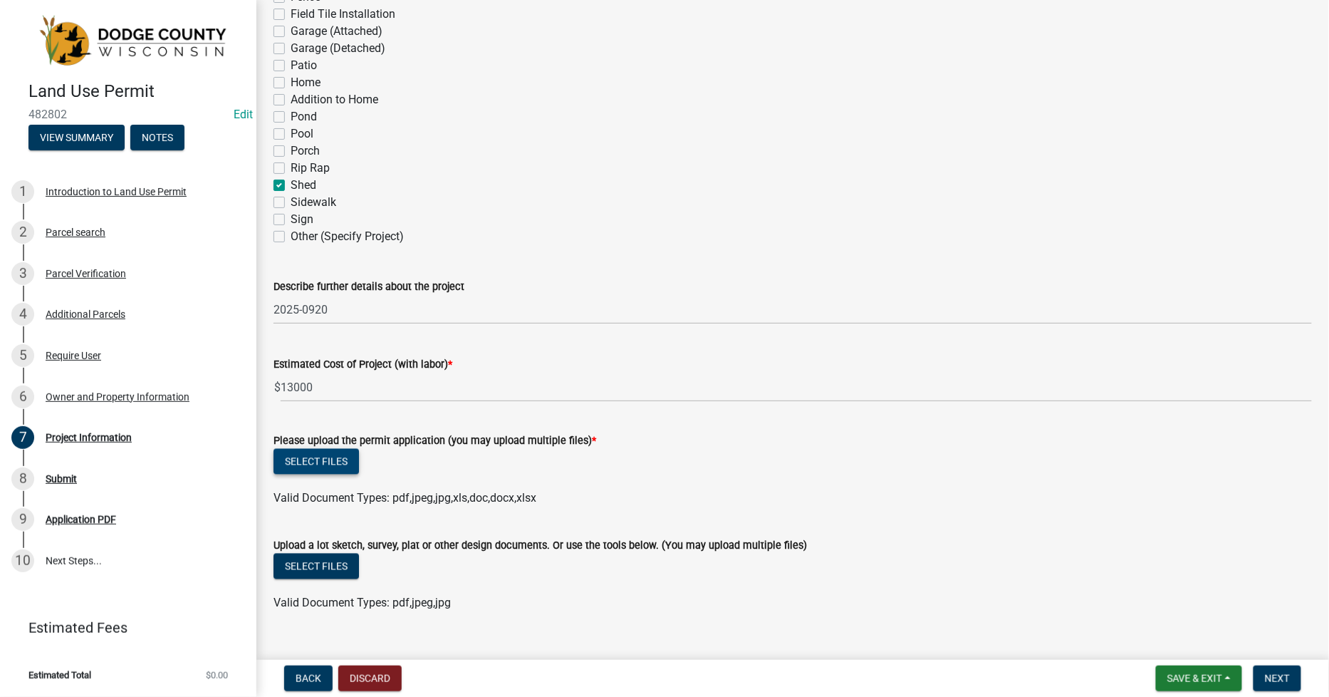
click at [329, 460] on button "Select files" at bounding box center [316, 462] width 85 height 26
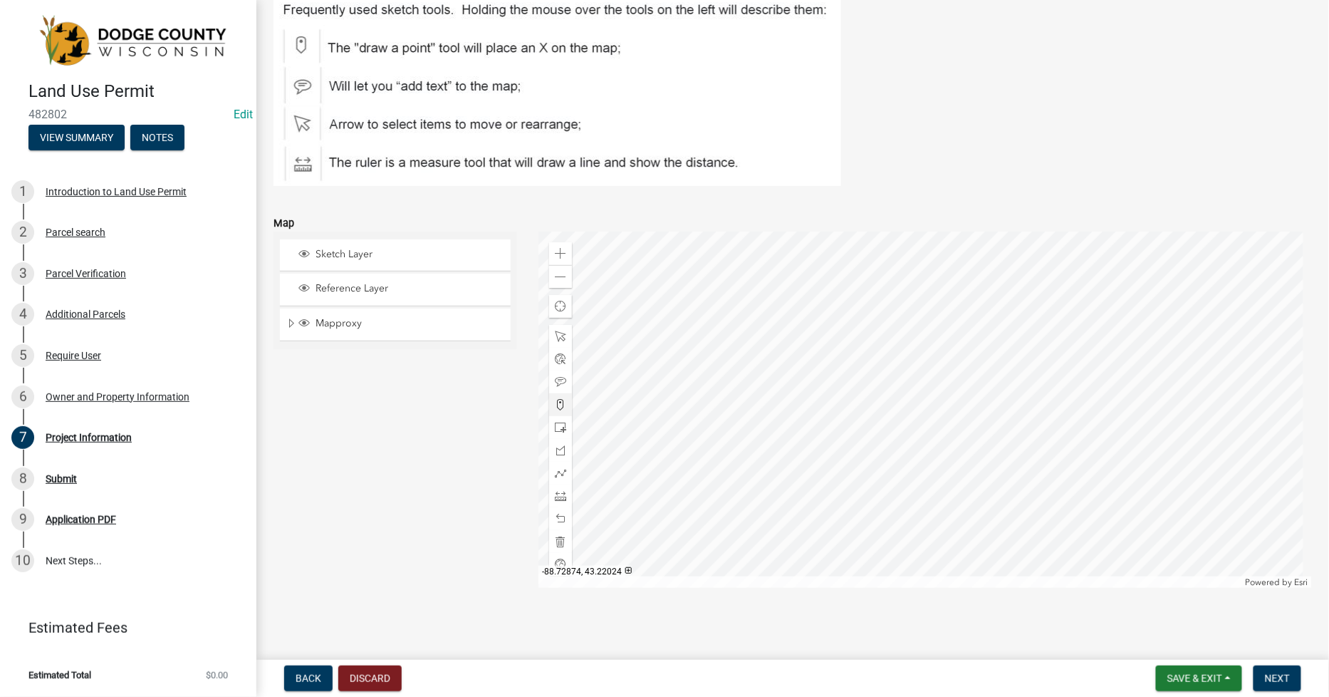
scroll to position [1535, 0]
click at [560, 422] on span at bounding box center [560, 425] width 11 height 11
click at [915, 543] on div at bounding box center [926, 408] width 774 height 356
click at [1273, 682] on span "Next" at bounding box center [1277, 677] width 25 height 11
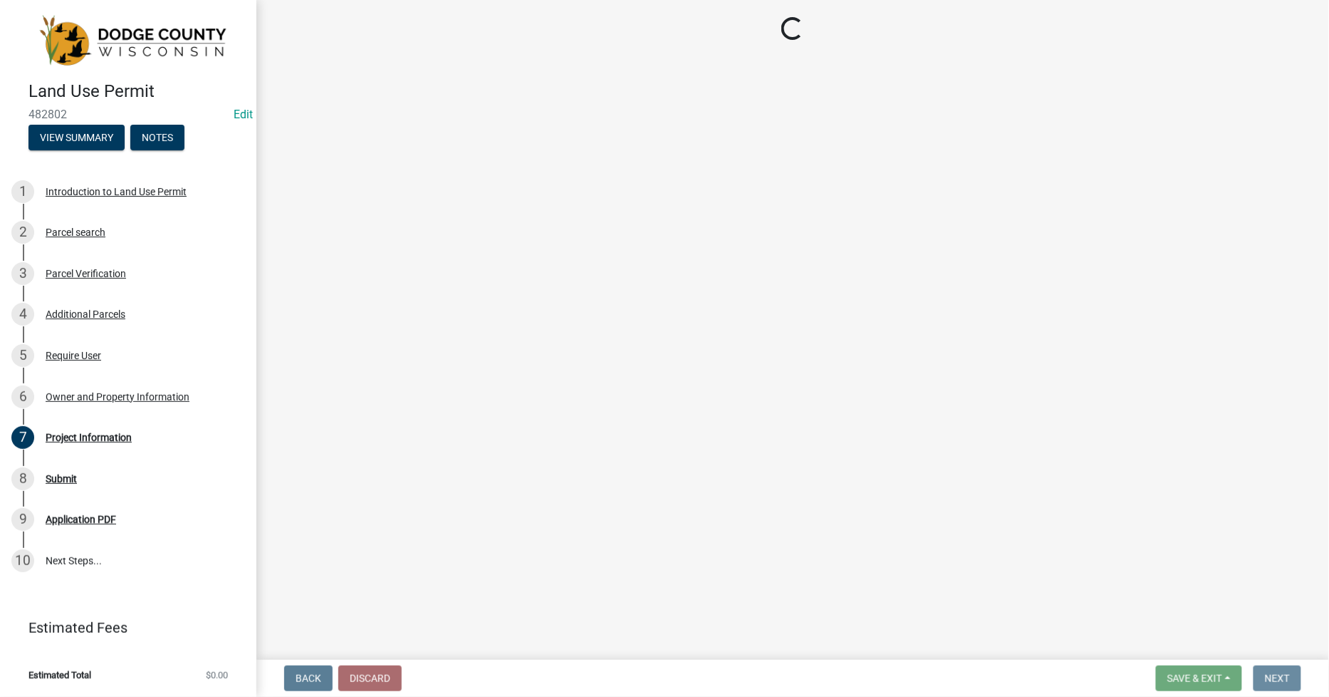
scroll to position [0, 0]
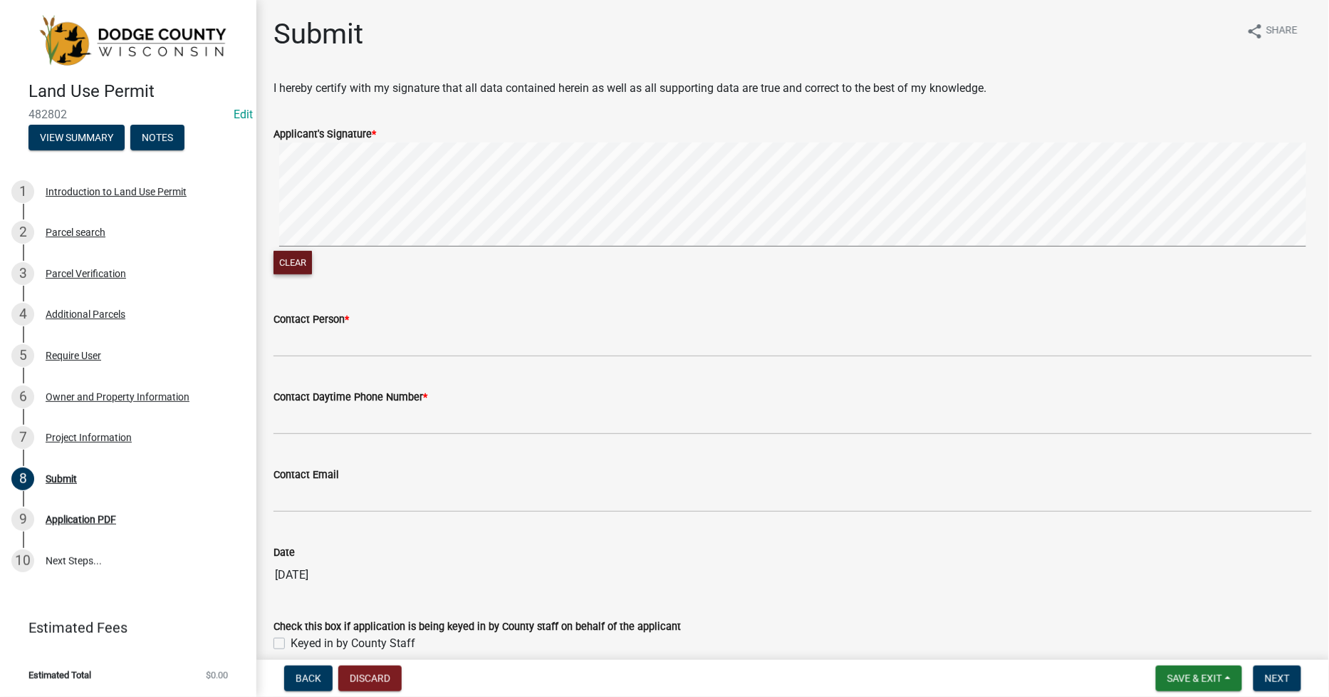
click at [293, 253] on button "Clear" at bounding box center [293, 263] width 38 height 24
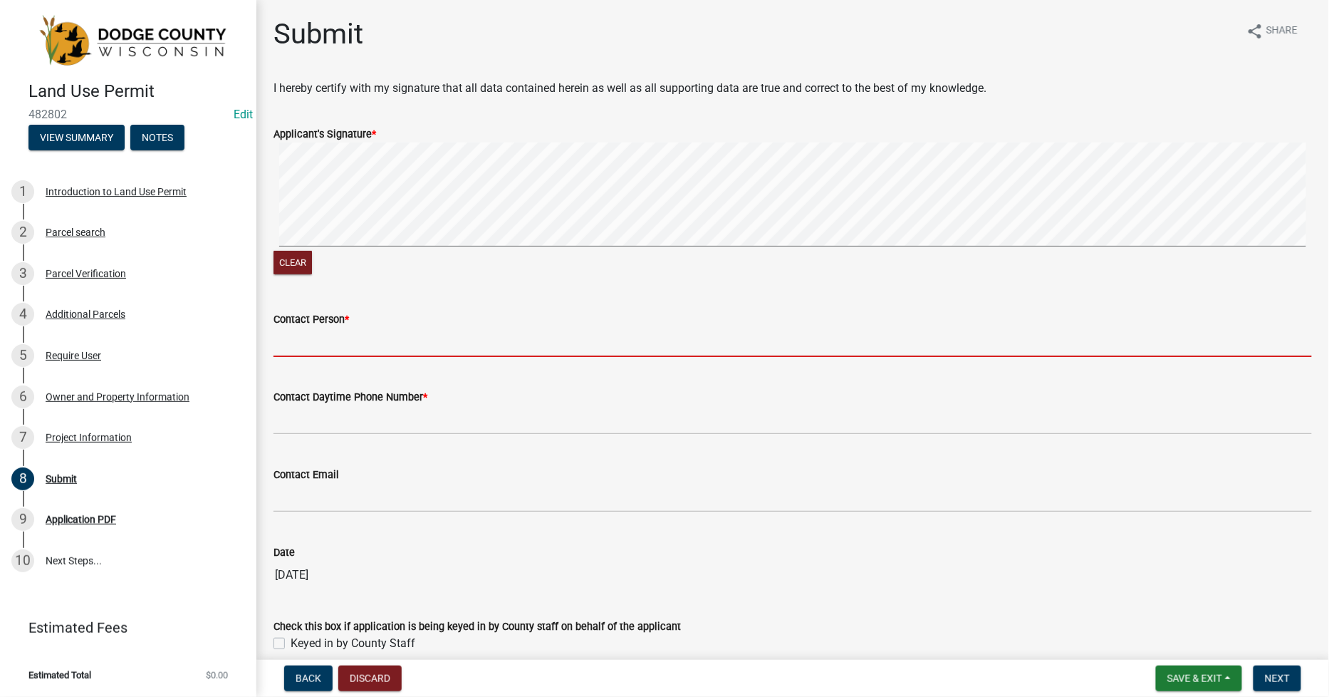
click at [287, 343] on input "Contact Person *" at bounding box center [793, 342] width 1039 height 29
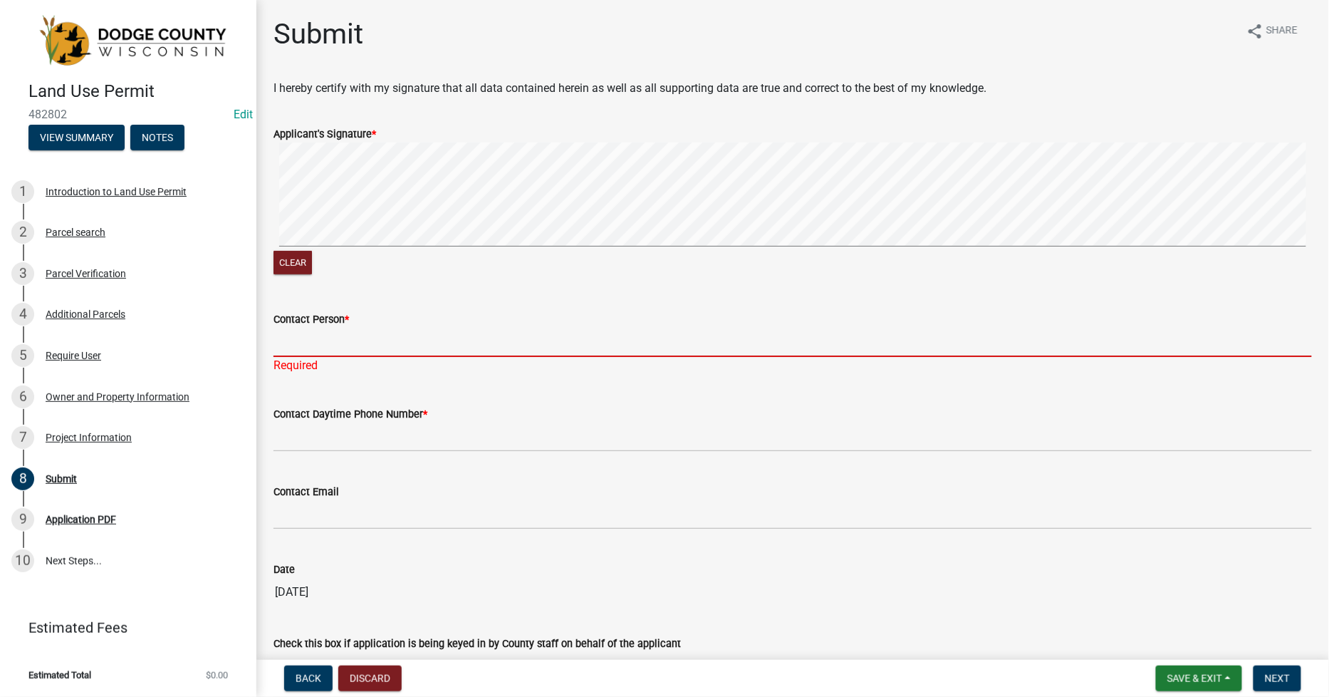
click at [292, 343] on input "Contact Person *" at bounding box center [793, 342] width 1039 height 29
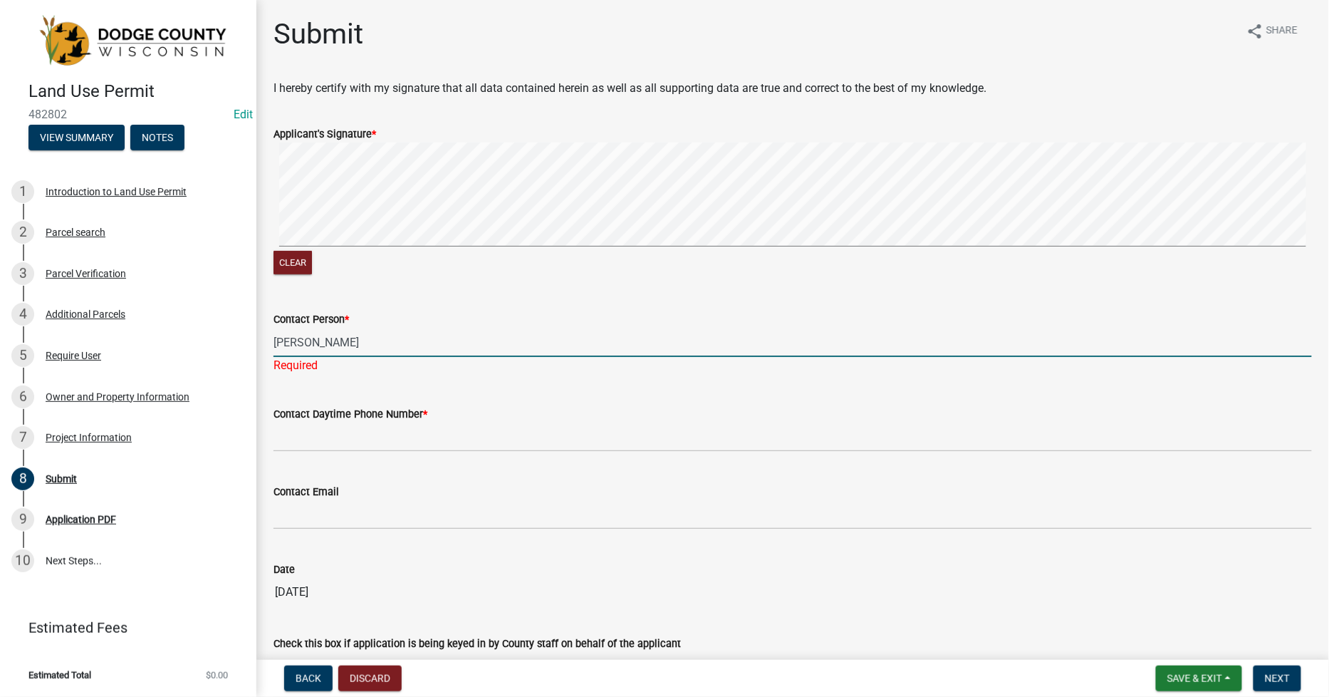
type input "[PERSON_NAME]"
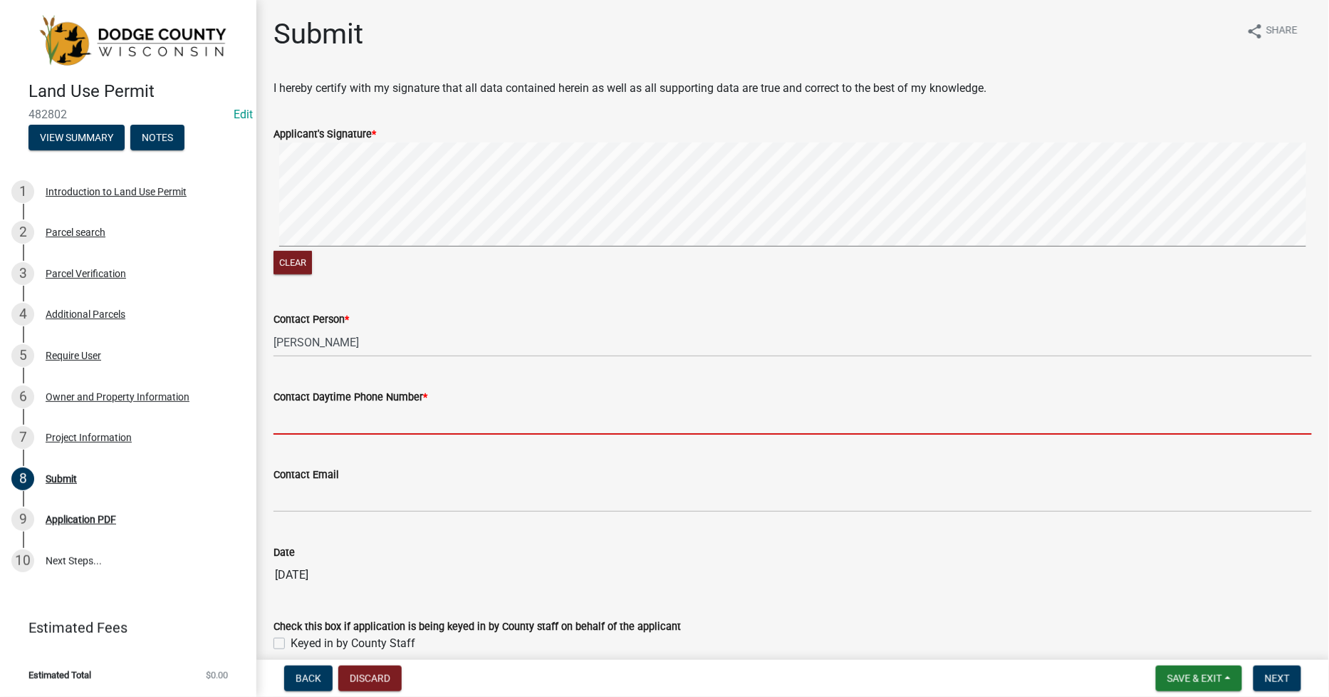
drag, startPoint x: 285, startPoint y: 413, endPoint x: 317, endPoint y: 429, distance: 35.7
click at [286, 415] on input "Contact Daytime Phone Number *" at bounding box center [793, 419] width 1039 height 29
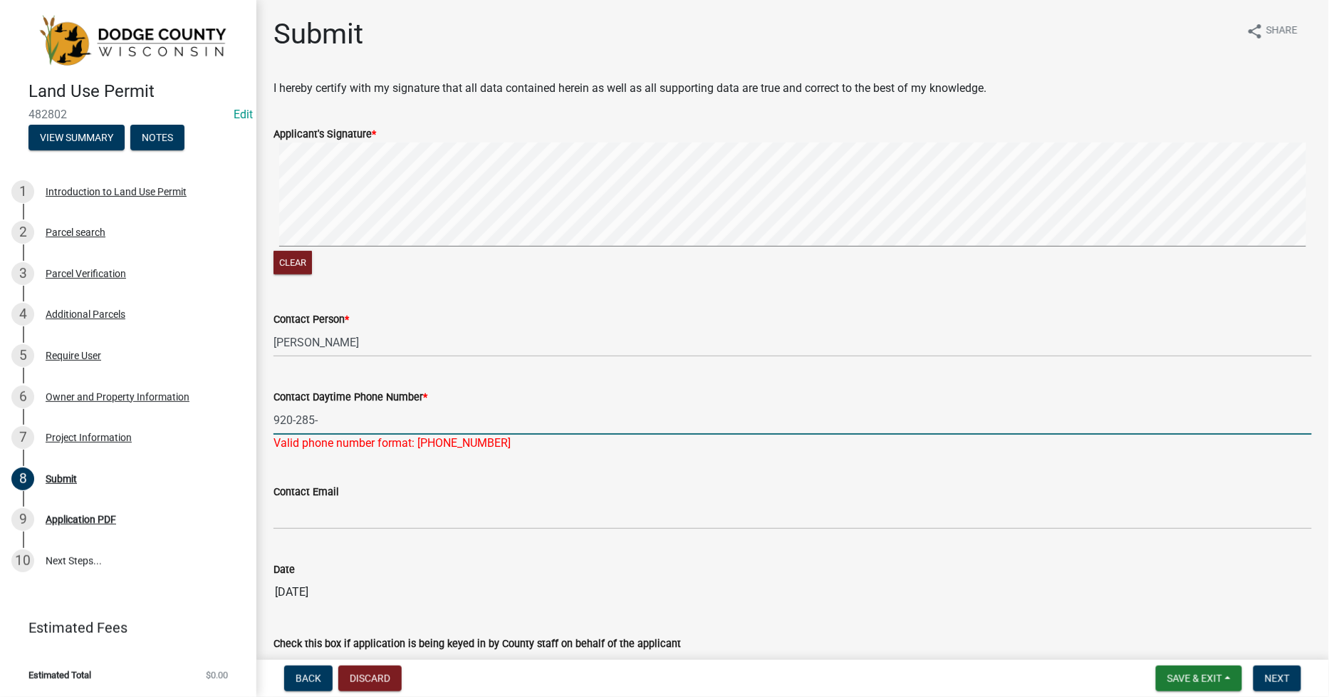
drag, startPoint x: 310, startPoint y: 425, endPoint x: 317, endPoint y: 424, distance: 7.3
click at [317, 424] on input "920-285-" at bounding box center [793, 419] width 1039 height 29
type input "[PHONE_NUMBER]"
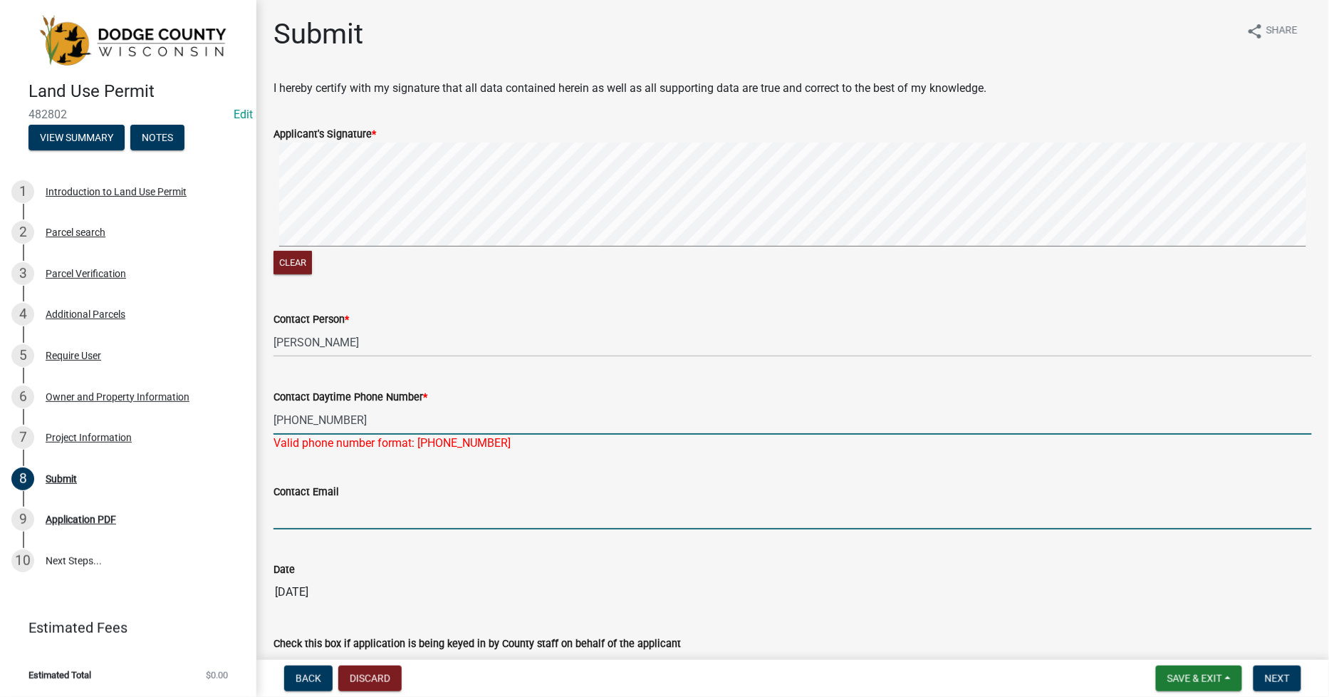
click at [286, 508] on input "Contact Email" at bounding box center [793, 514] width 1039 height 29
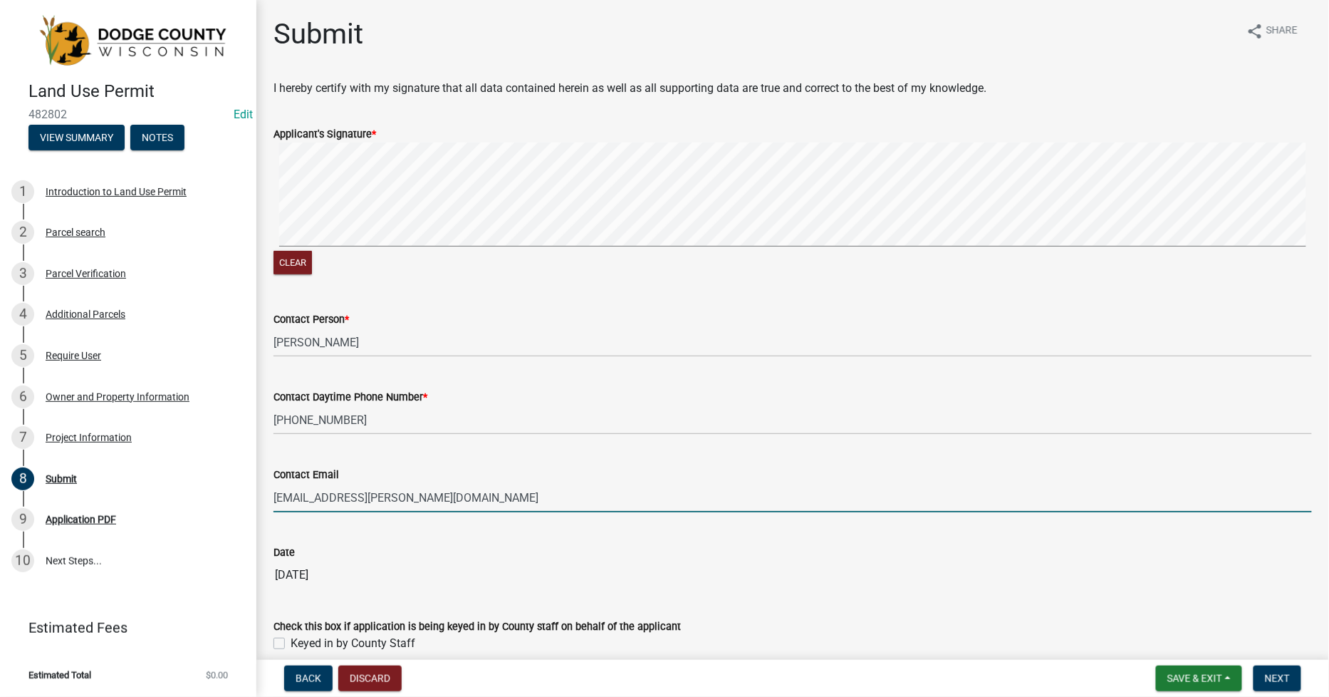
type input "[EMAIL_ADDRESS][PERSON_NAME][DOMAIN_NAME]"
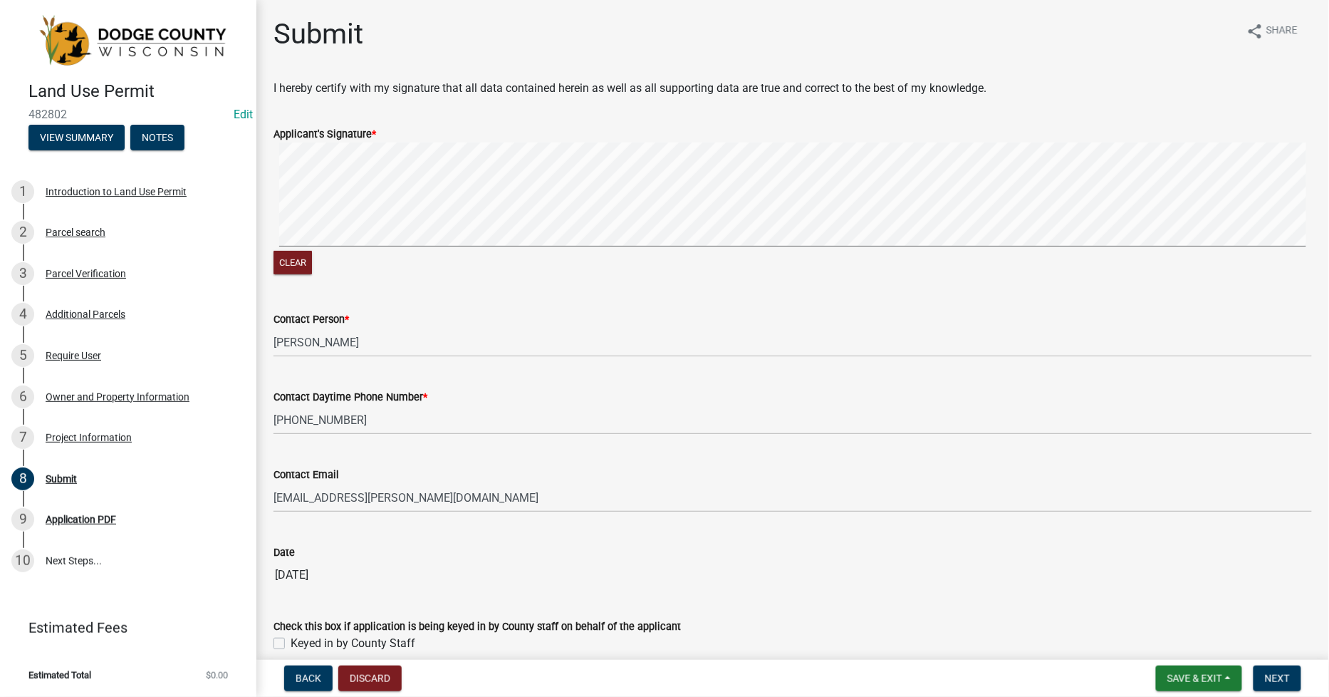
click at [291, 638] on label "Keyed in by County Staff" at bounding box center [353, 643] width 125 height 17
click at [291, 638] on input "Keyed in by County Staff" at bounding box center [295, 639] width 9 height 9
checkbox input "true"
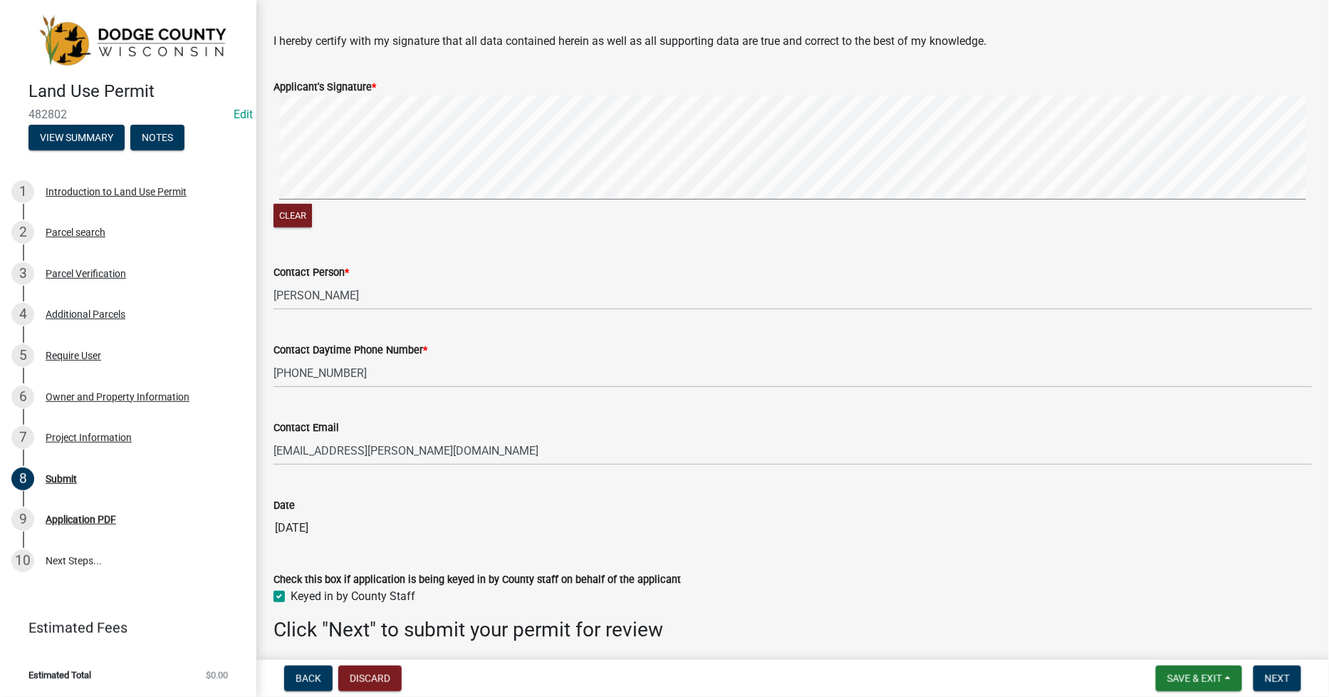
scroll to position [100, 0]
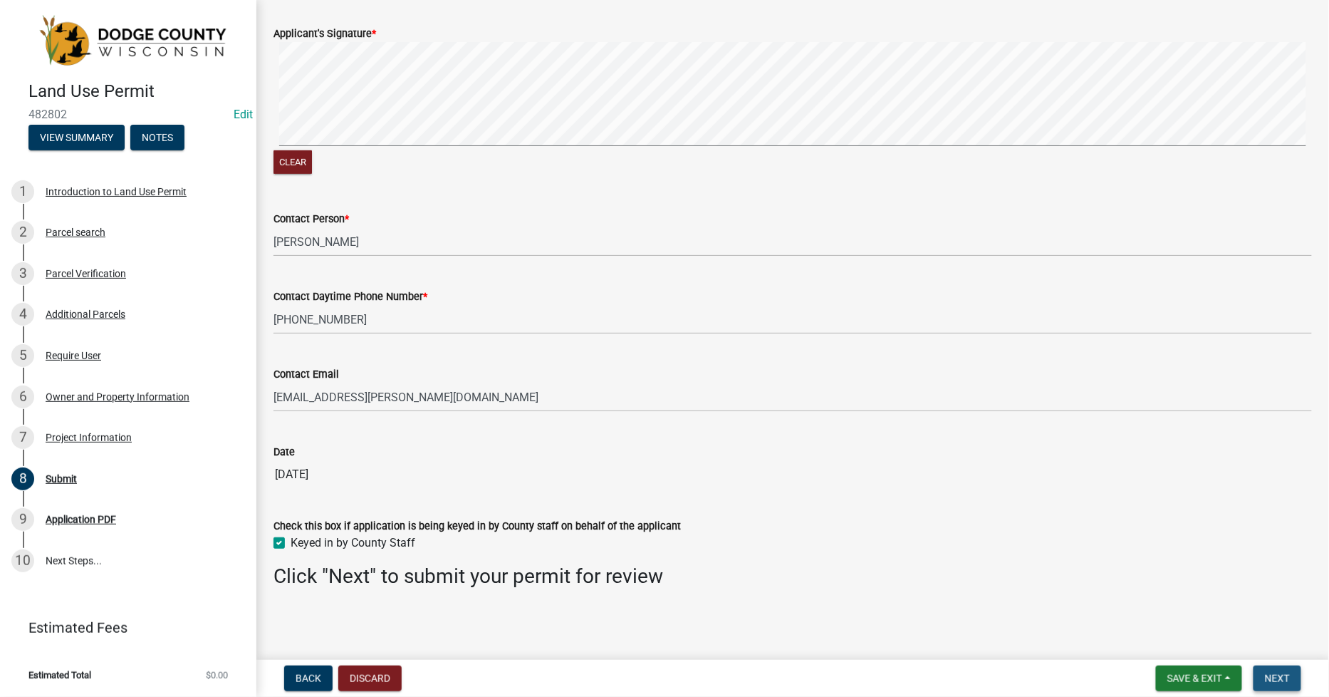
click at [1288, 675] on span "Next" at bounding box center [1277, 677] width 25 height 11
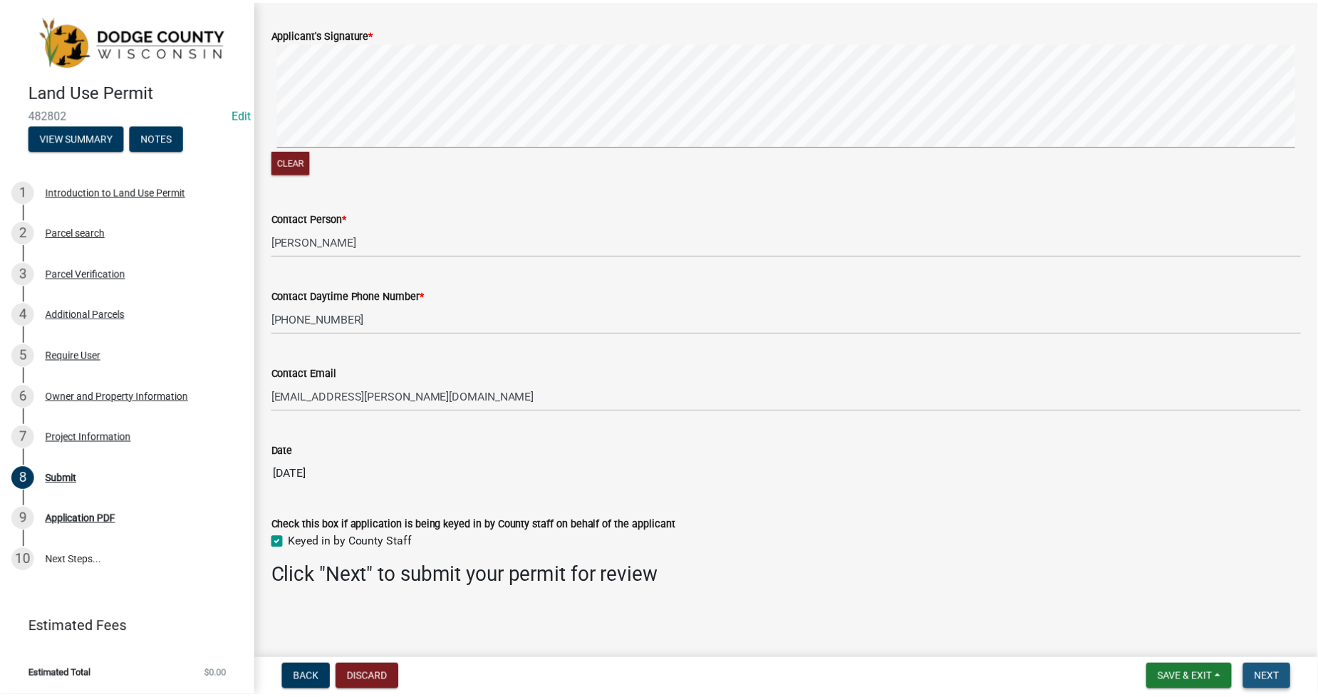
scroll to position [0, 0]
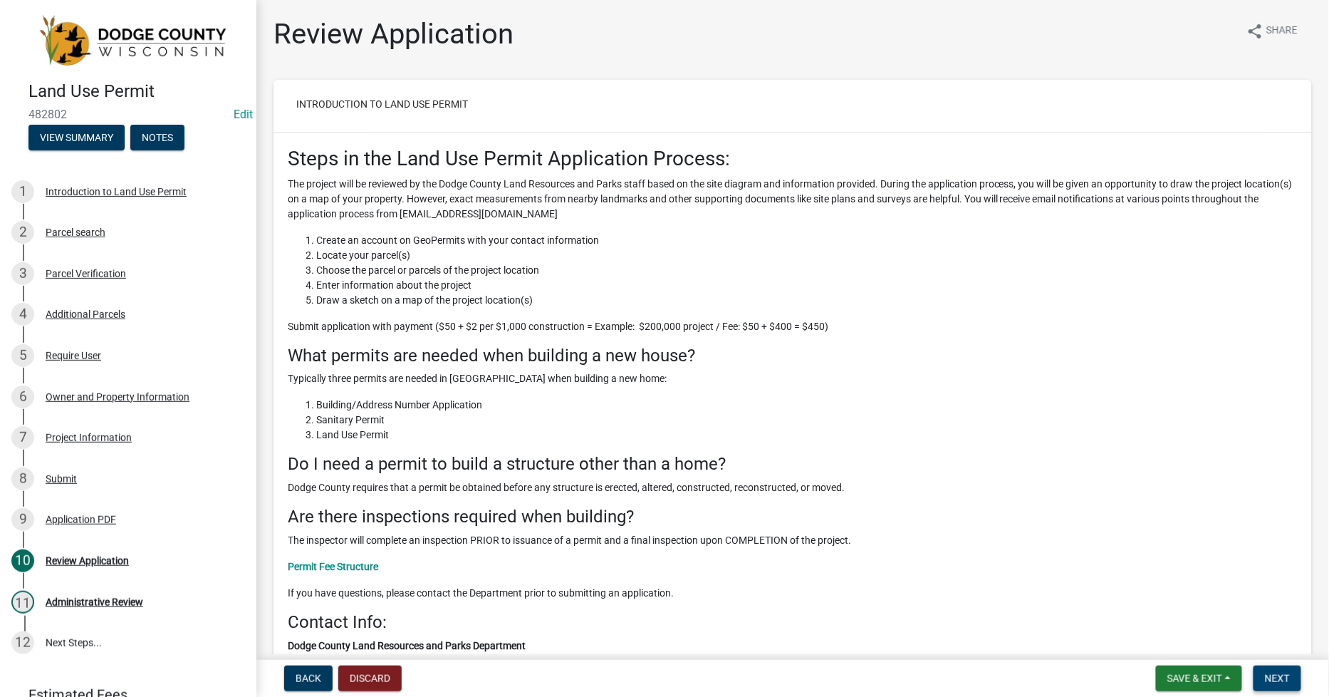
click at [1275, 682] on span "Next" at bounding box center [1277, 677] width 25 height 11
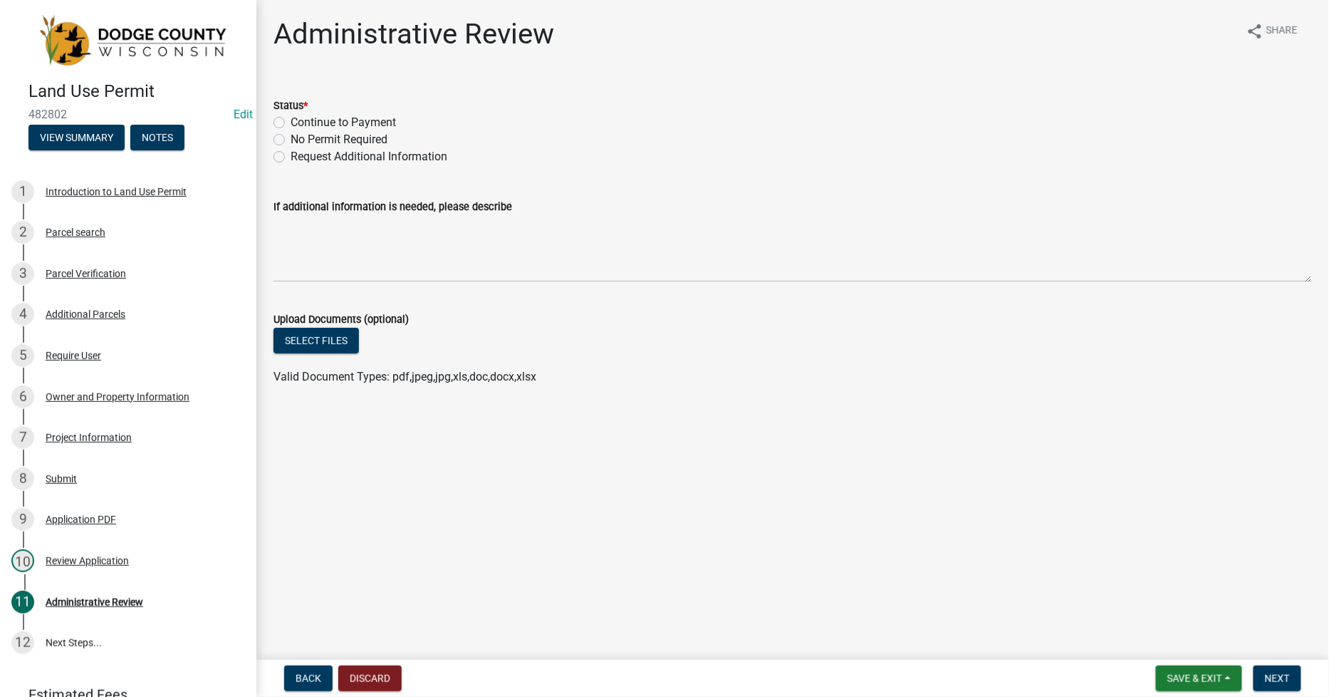
click at [285, 125] on div "Continue to Payment" at bounding box center [793, 122] width 1039 height 17
click at [291, 123] on label "Continue to Payment" at bounding box center [343, 122] width 105 height 17
click at [291, 123] on input "Continue to Payment" at bounding box center [295, 118] width 9 height 9
radio input "true"
click at [1285, 679] on span "Next" at bounding box center [1277, 677] width 25 height 11
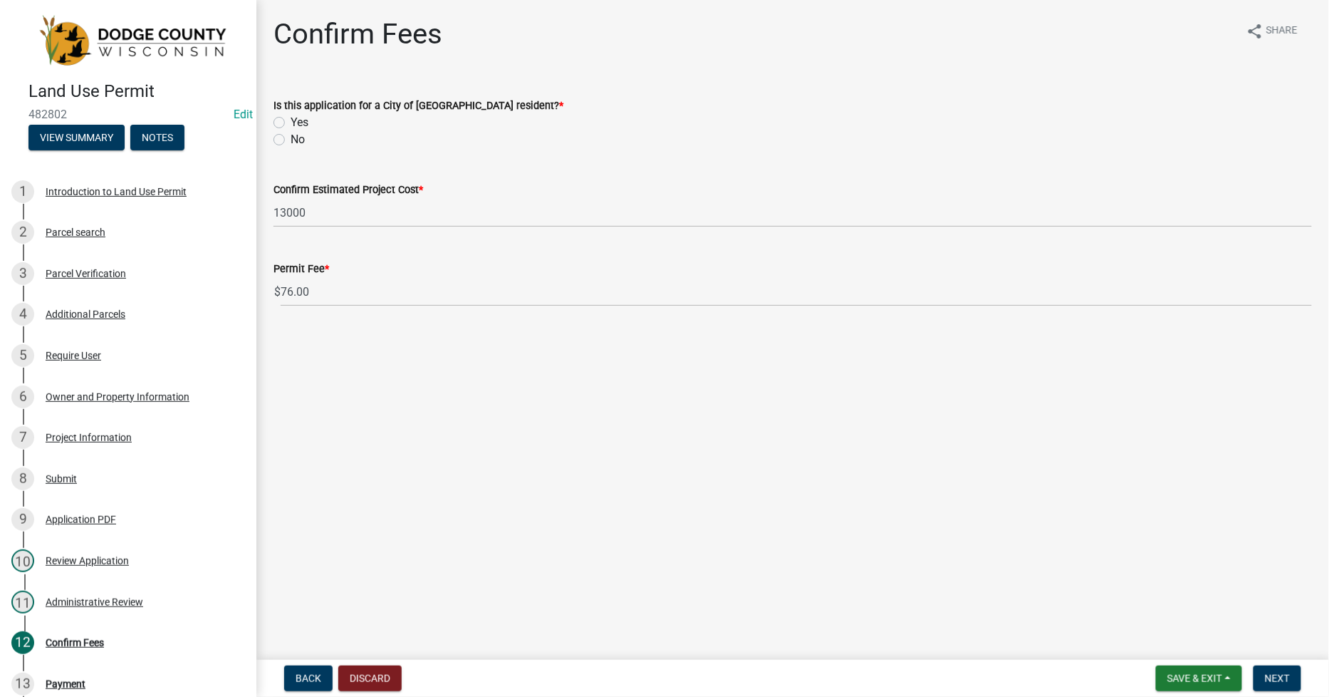
click at [291, 140] on label "No" at bounding box center [298, 139] width 14 height 17
click at [291, 140] on input "No" at bounding box center [295, 135] width 9 height 9
radio input "true"
click at [1279, 680] on span "Next" at bounding box center [1277, 677] width 25 height 11
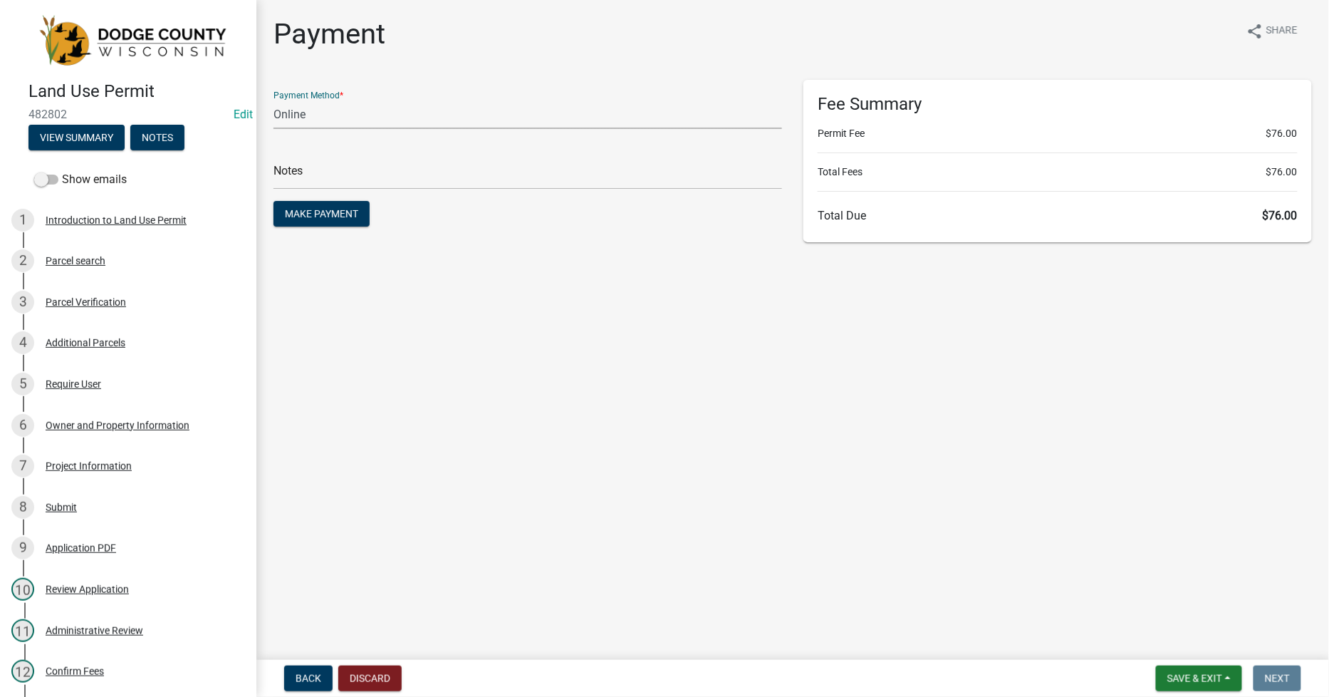
click at [308, 115] on select "Credit Card POS Check Cash Online" at bounding box center [528, 114] width 509 height 29
select select "1: 0"
click at [274, 100] on select "Credit Card POS Check Cash Online" at bounding box center [528, 114] width 509 height 29
click at [287, 168] on input "text" at bounding box center [528, 174] width 509 height 29
type input "38657"
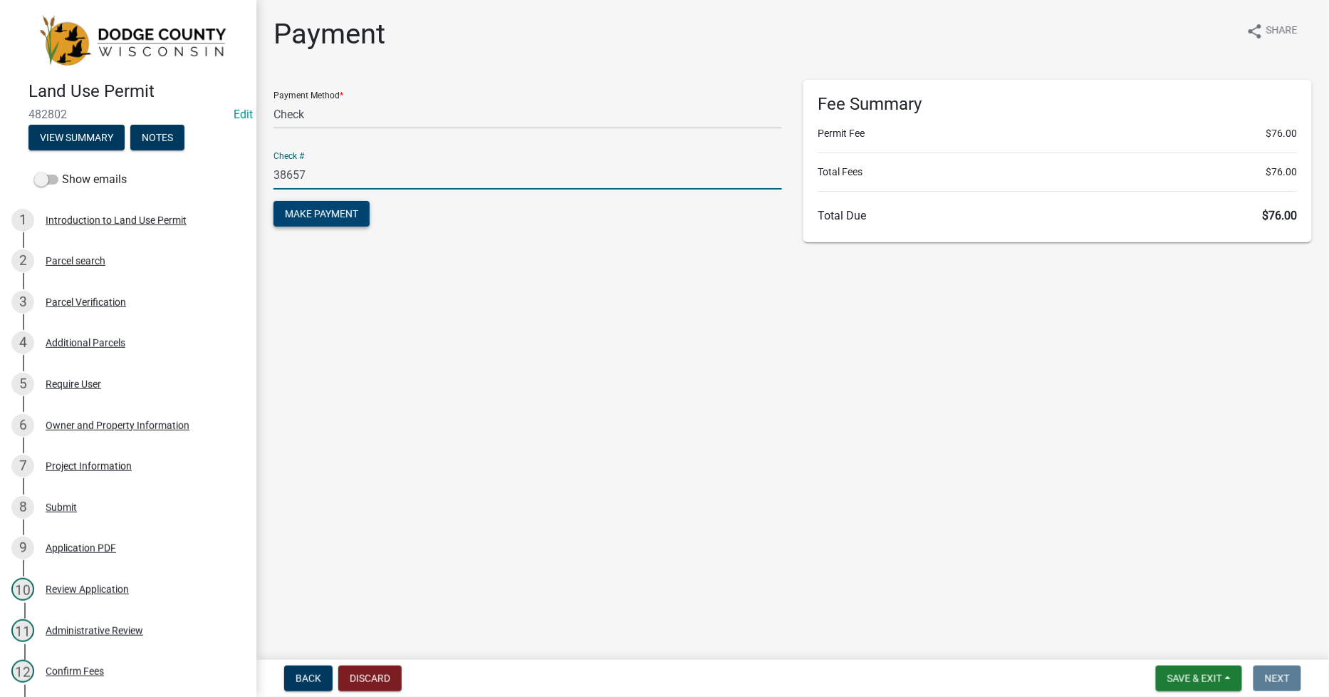
click at [318, 212] on span "Make Payment" at bounding box center [321, 213] width 73 height 11
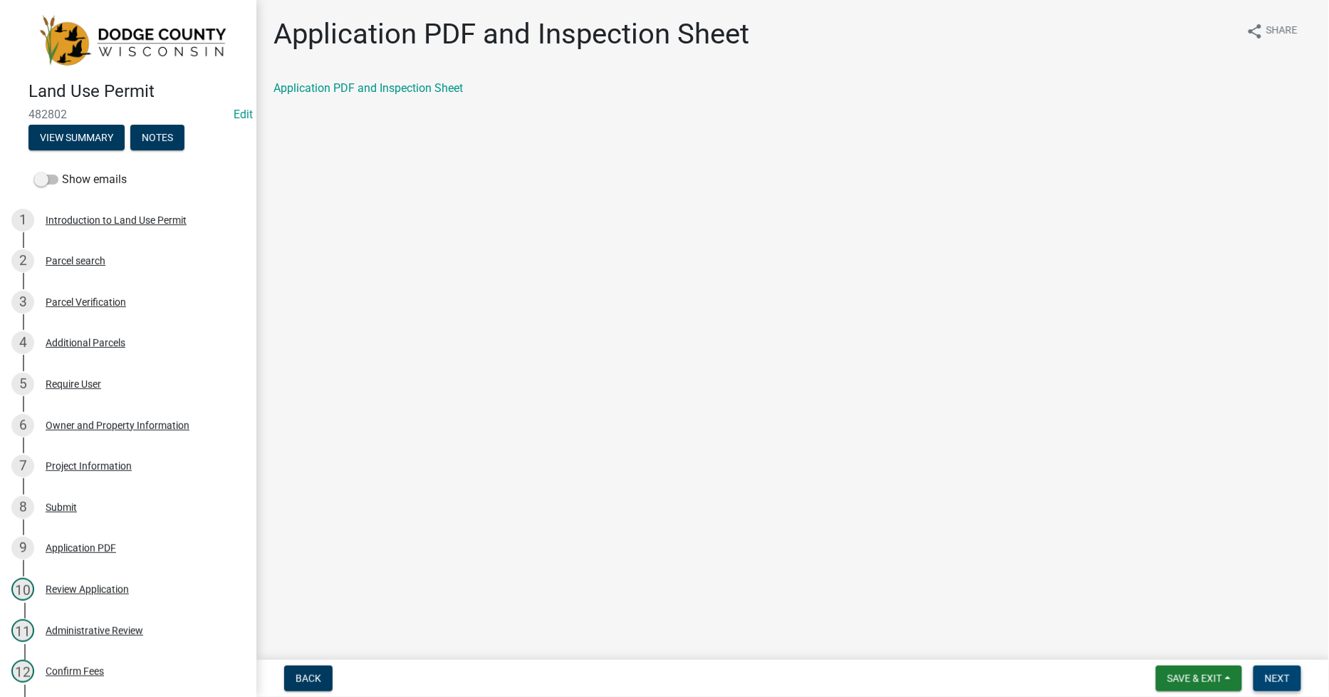
click at [1277, 675] on span "Next" at bounding box center [1277, 677] width 25 height 11
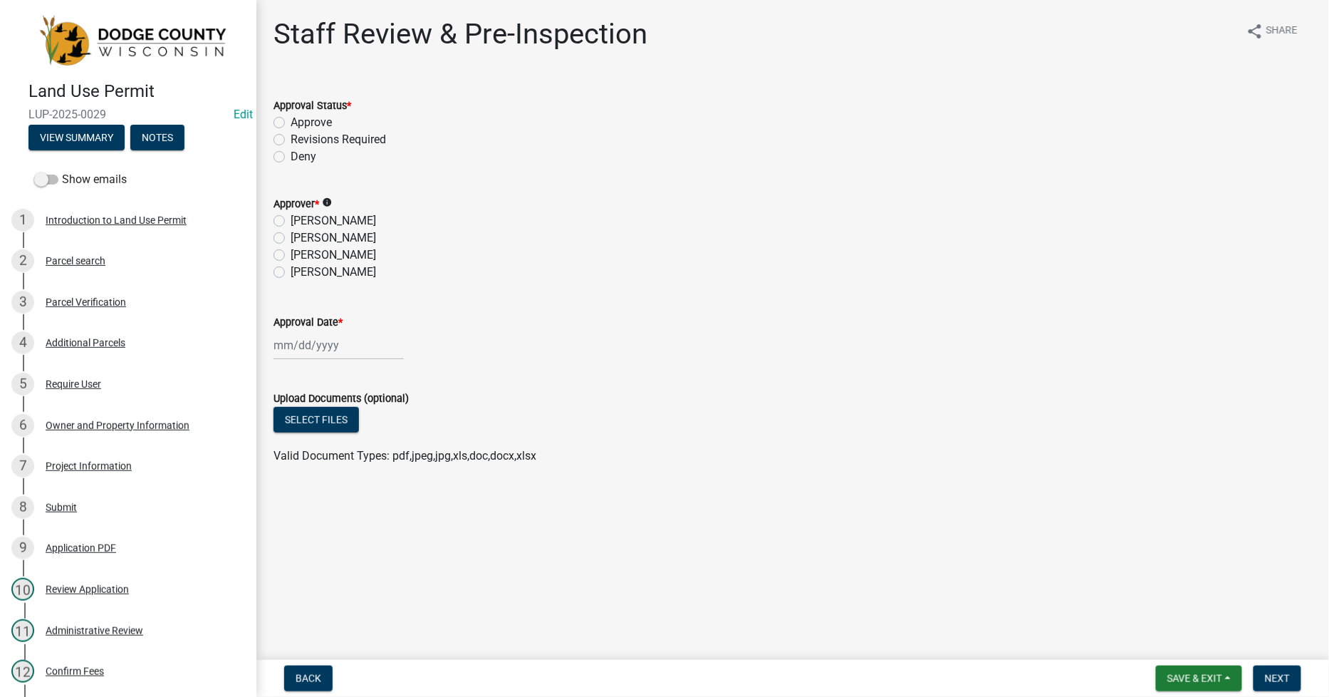
click at [291, 223] on label "[PERSON_NAME]" at bounding box center [333, 220] width 85 height 17
click at [291, 222] on input "[PERSON_NAME]" at bounding box center [295, 216] width 9 height 9
radio input "true"
click at [1192, 677] on span "Save & Exit" at bounding box center [1195, 677] width 55 height 11
click at [1183, 640] on button "Save & Exit" at bounding box center [1185, 641] width 114 height 34
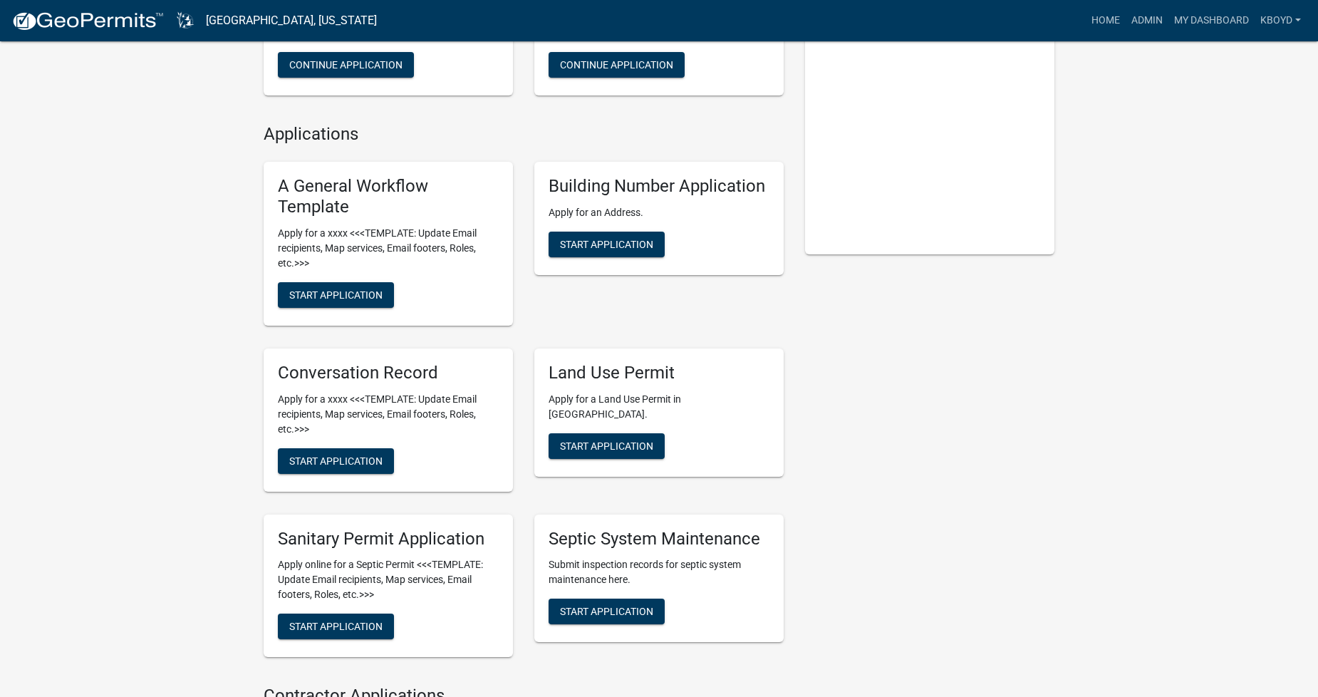
scroll to position [237, 0]
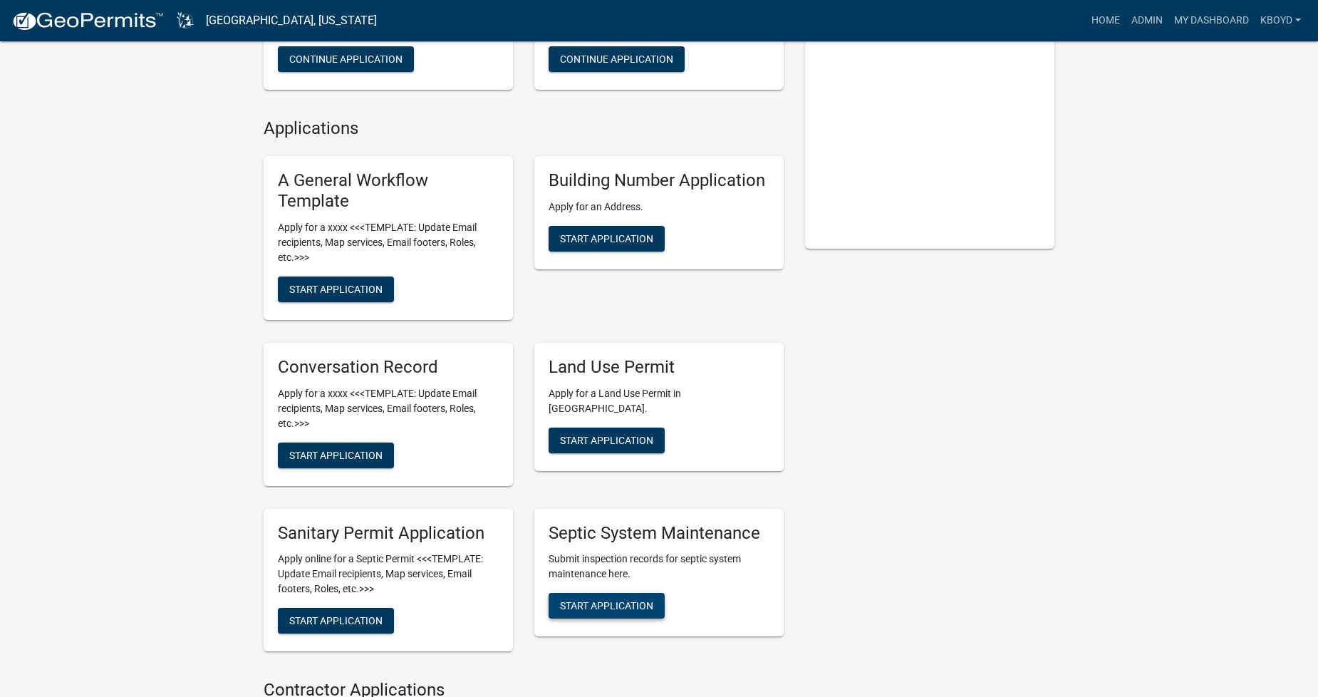
click at [594, 600] on span "Start Application" at bounding box center [606, 605] width 93 height 11
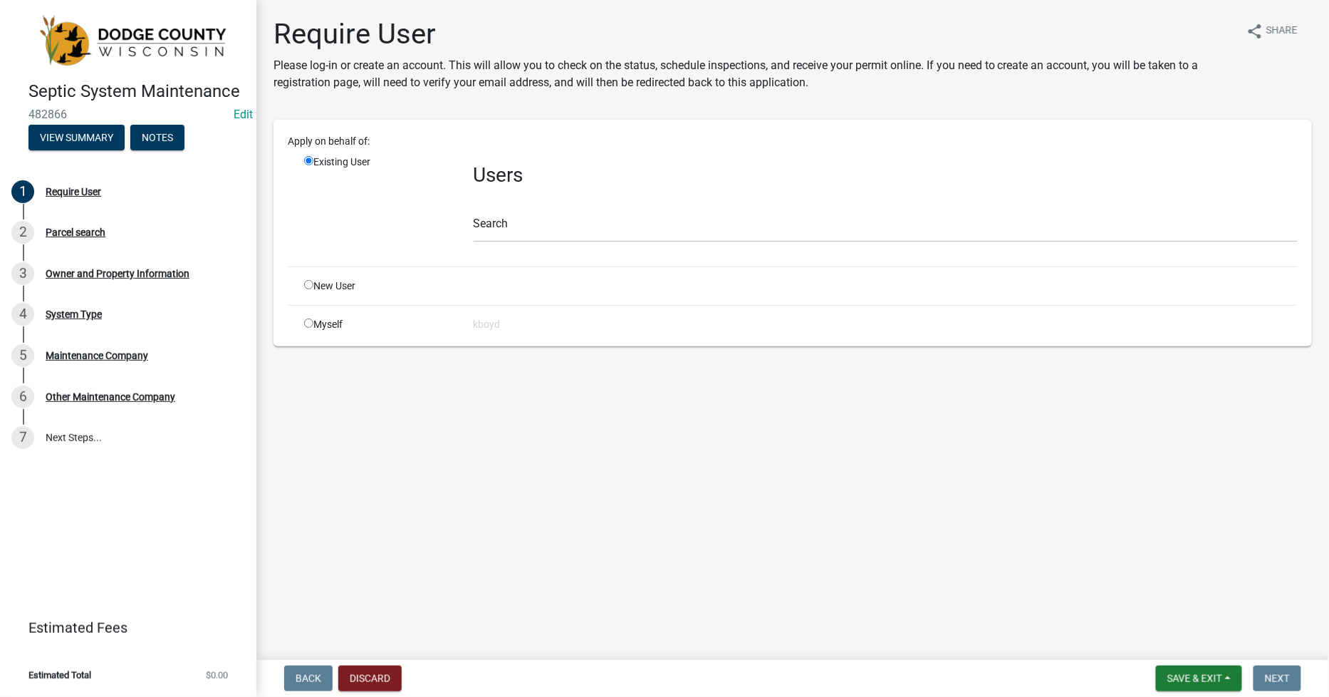
click at [305, 322] on input "radio" at bounding box center [308, 322] width 9 height 9
radio input "true"
radio input "false"
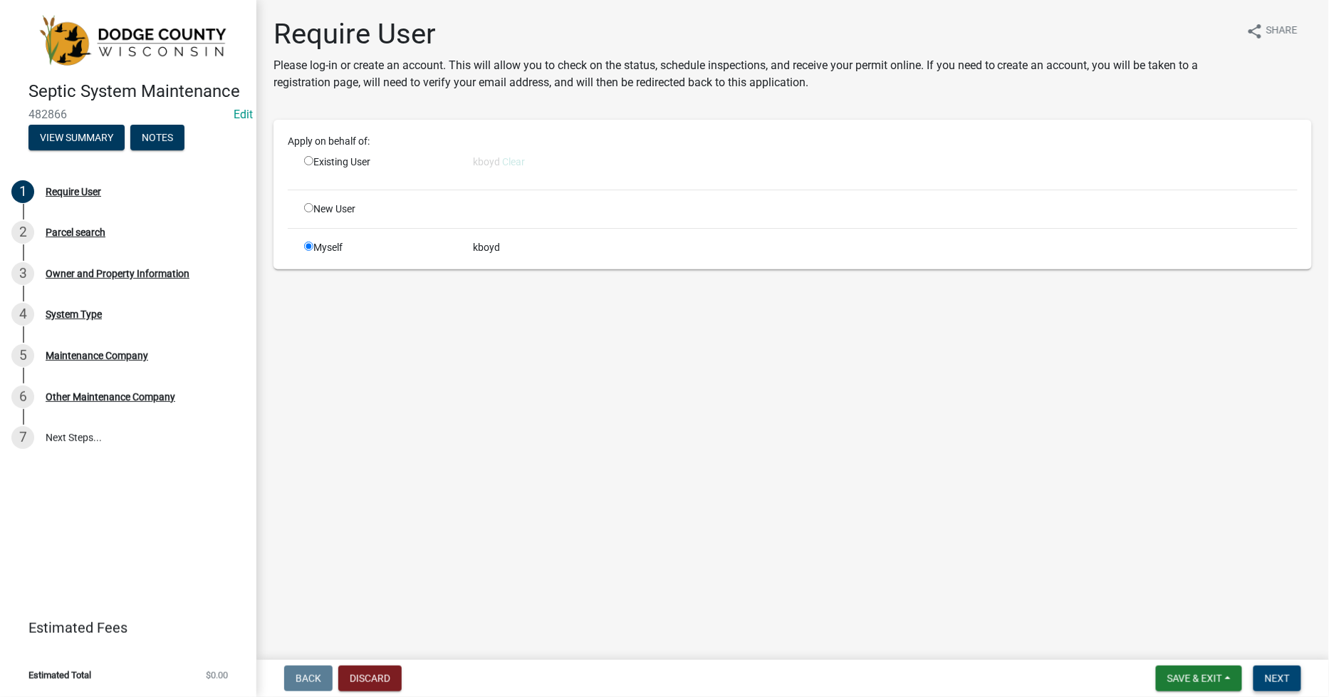
click at [1274, 678] on span "Next" at bounding box center [1277, 677] width 25 height 11
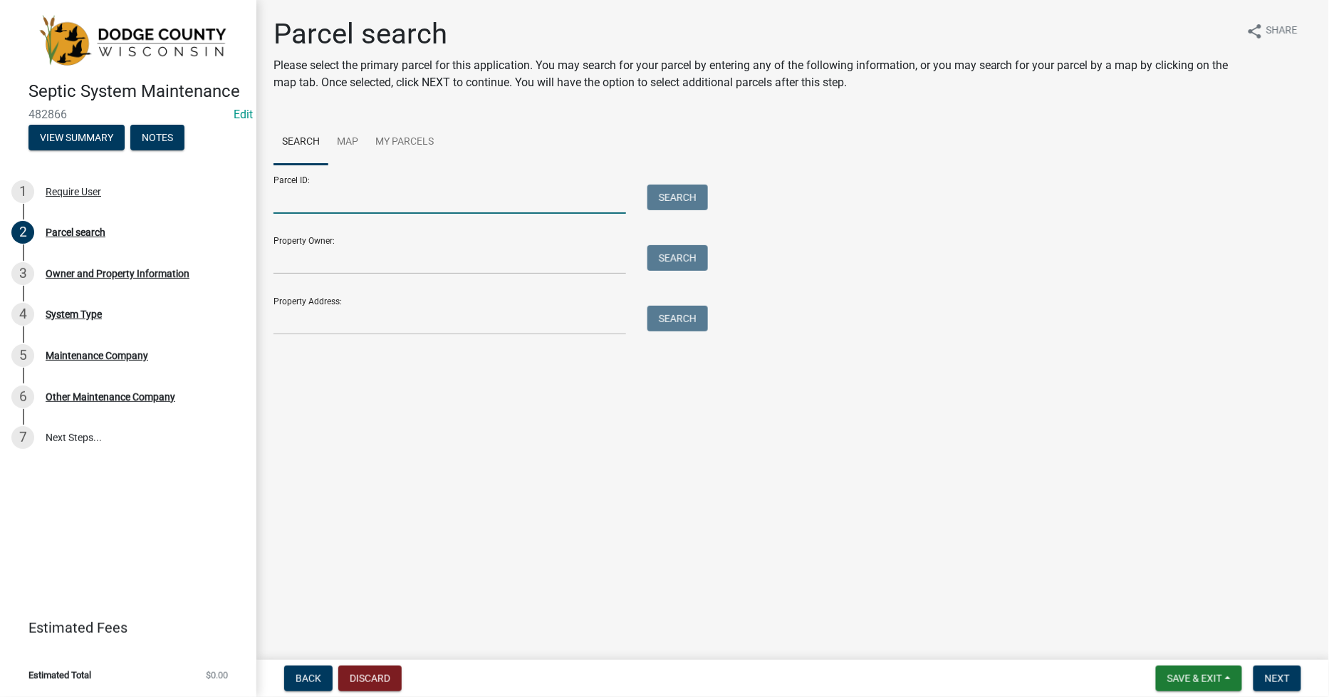
drag, startPoint x: 283, startPoint y: 203, endPoint x: 302, endPoint y: 207, distance: 19.6
click at [283, 203] on input "Parcel ID:" at bounding box center [450, 198] width 353 height 29
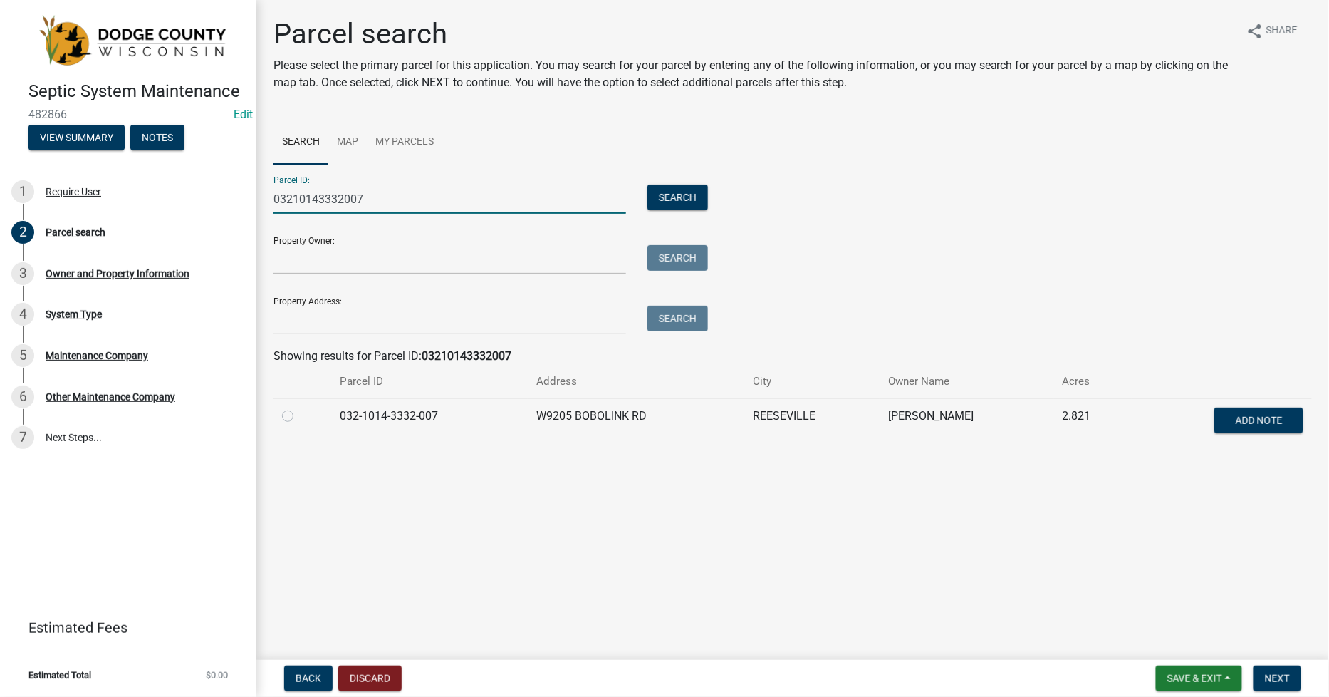
type input "03210143332007"
click at [299, 407] on label at bounding box center [299, 407] width 0 height 0
click at [299, 415] on input "radio" at bounding box center [303, 411] width 9 height 9
radio input "true"
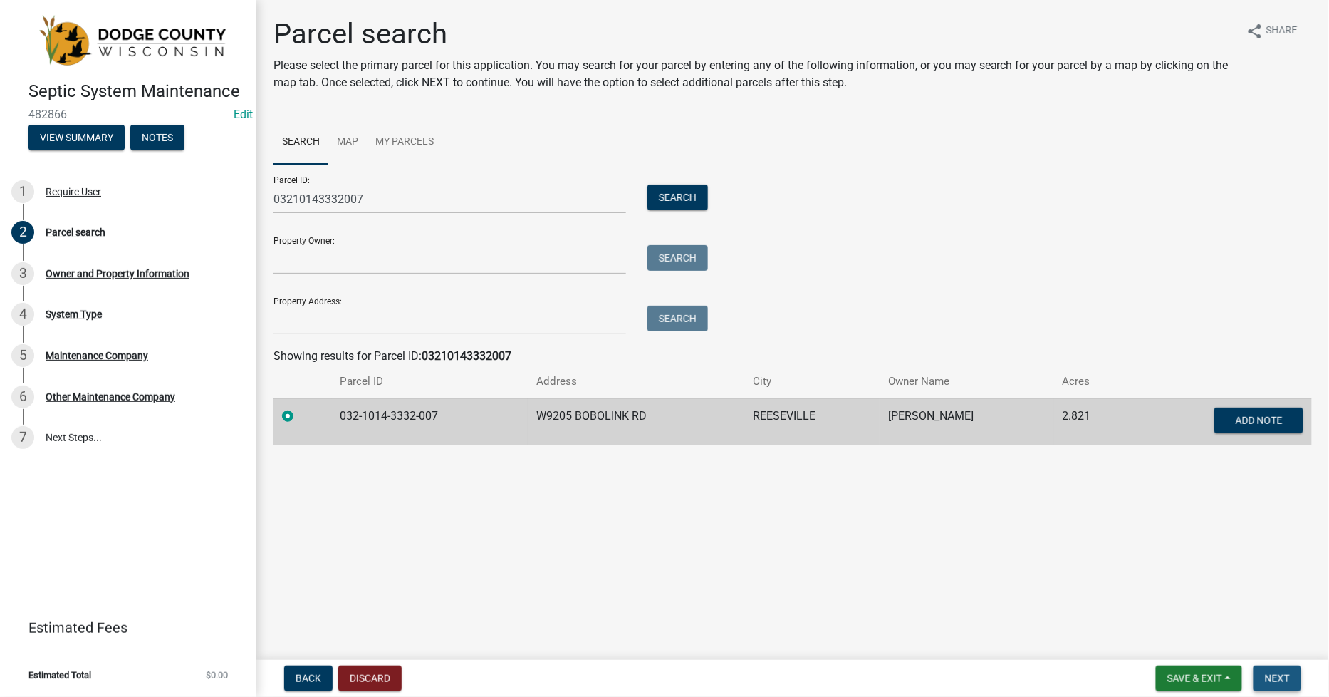
click at [1282, 672] on span "Next" at bounding box center [1277, 677] width 25 height 11
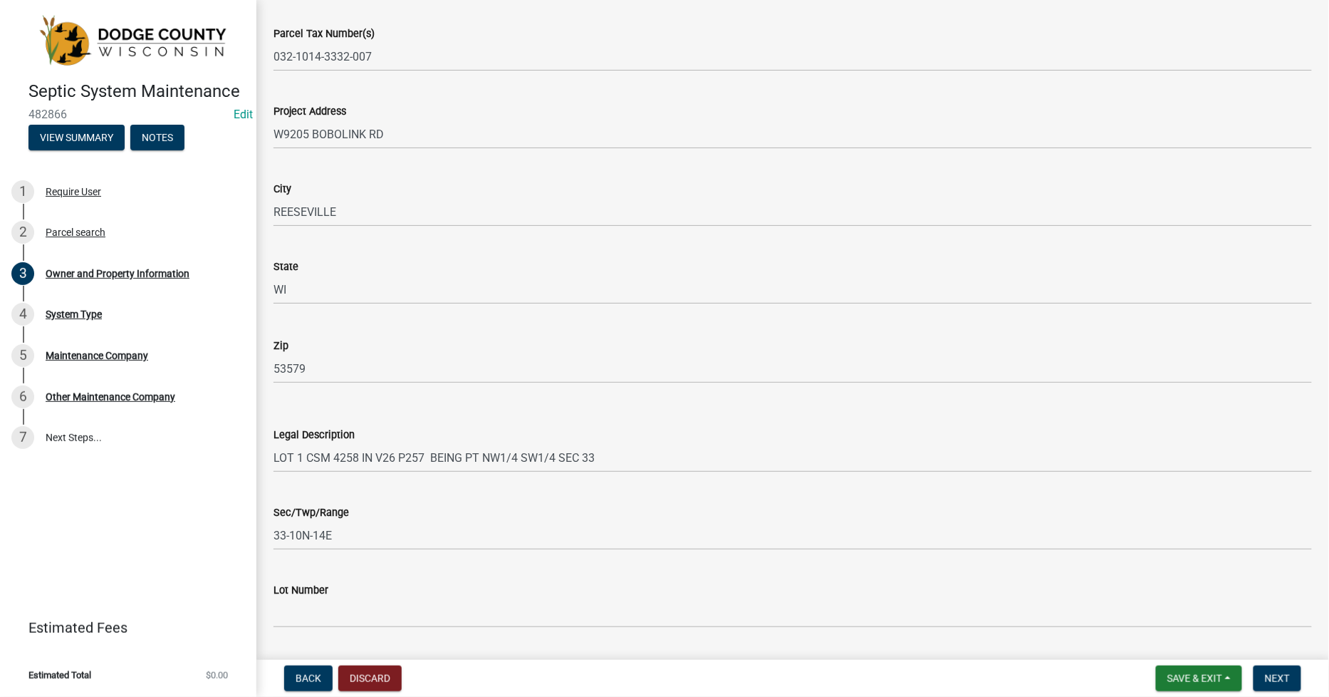
scroll to position [1187, 0]
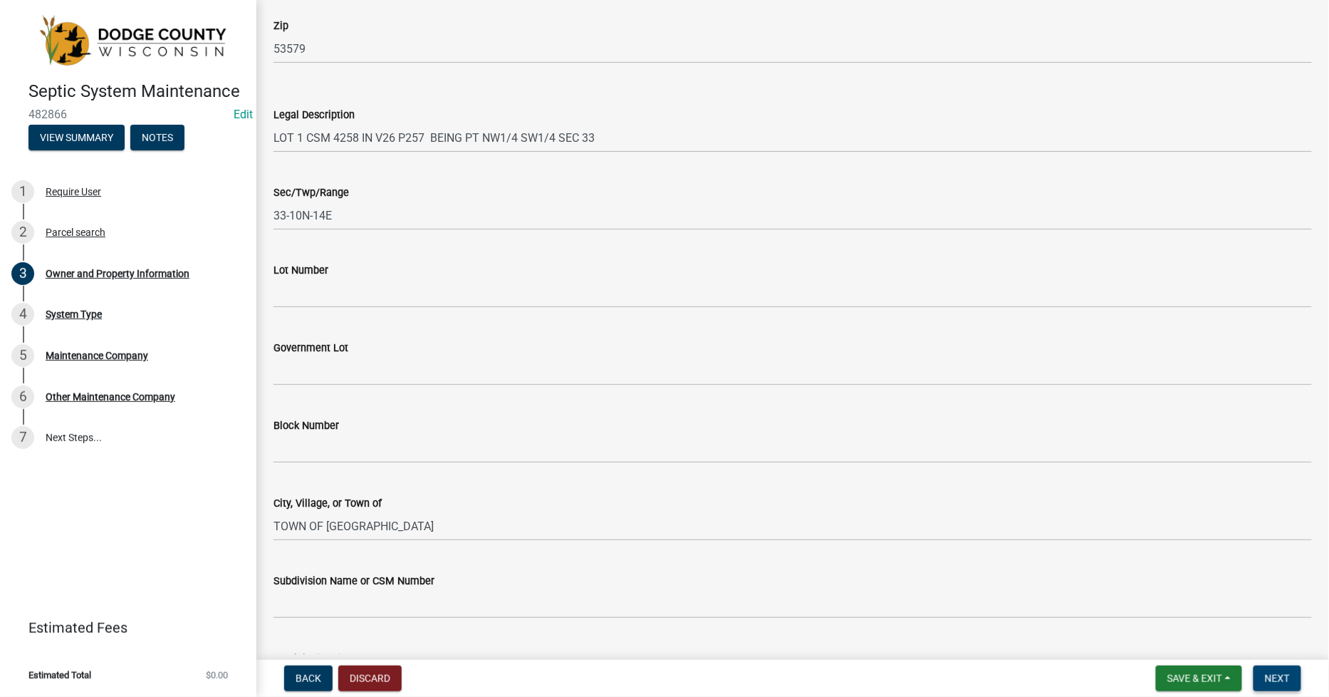
click at [1282, 680] on span "Next" at bounding box center [1277, 677] width 25 height 11
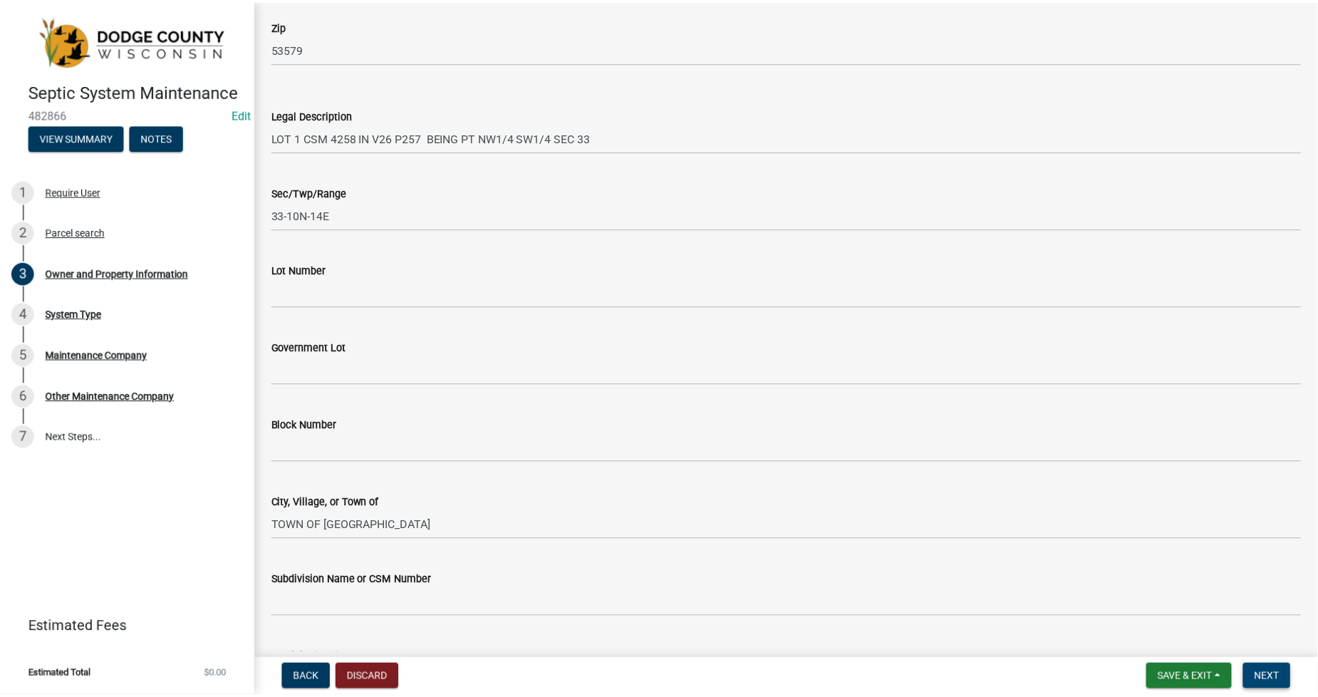
scroll to position [0, 0]
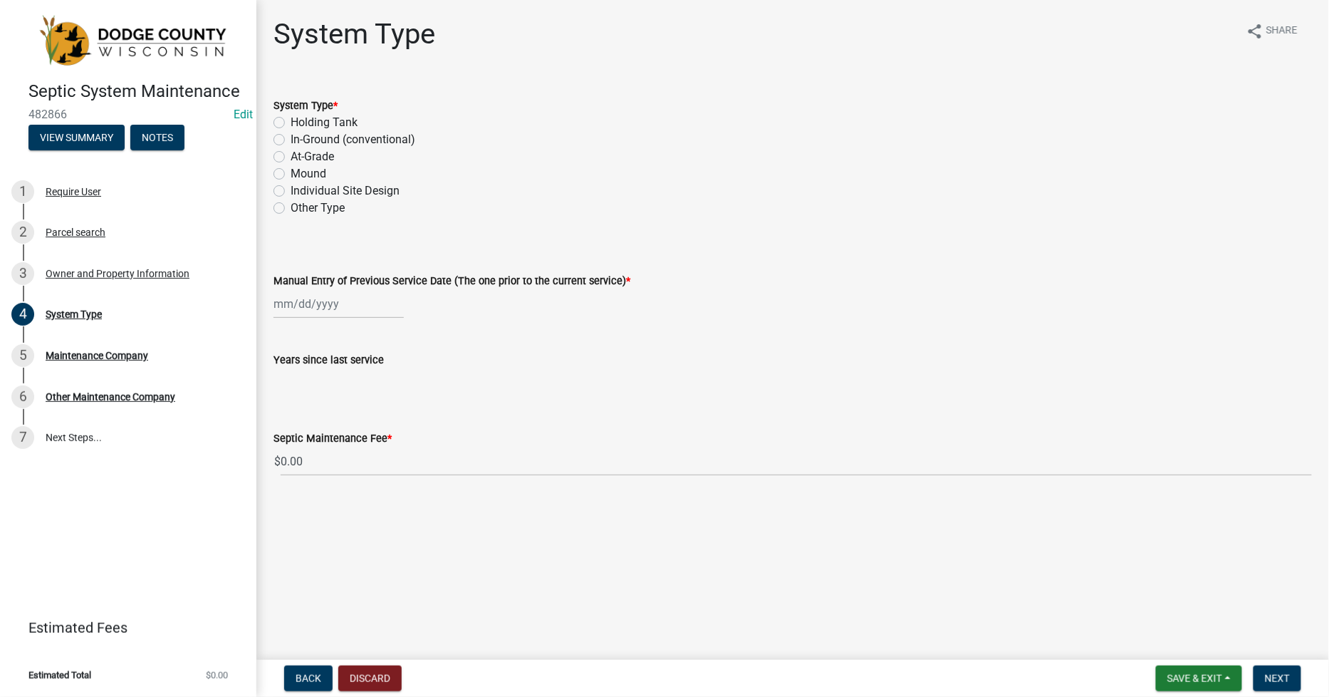
click at [291, 173] on label "Mound" at bounding box center [309, 173] width 36 height 17
click at [291, 173] on input "Mound" at bounding box center [295, 169] width 9 height 9
radio input "true"
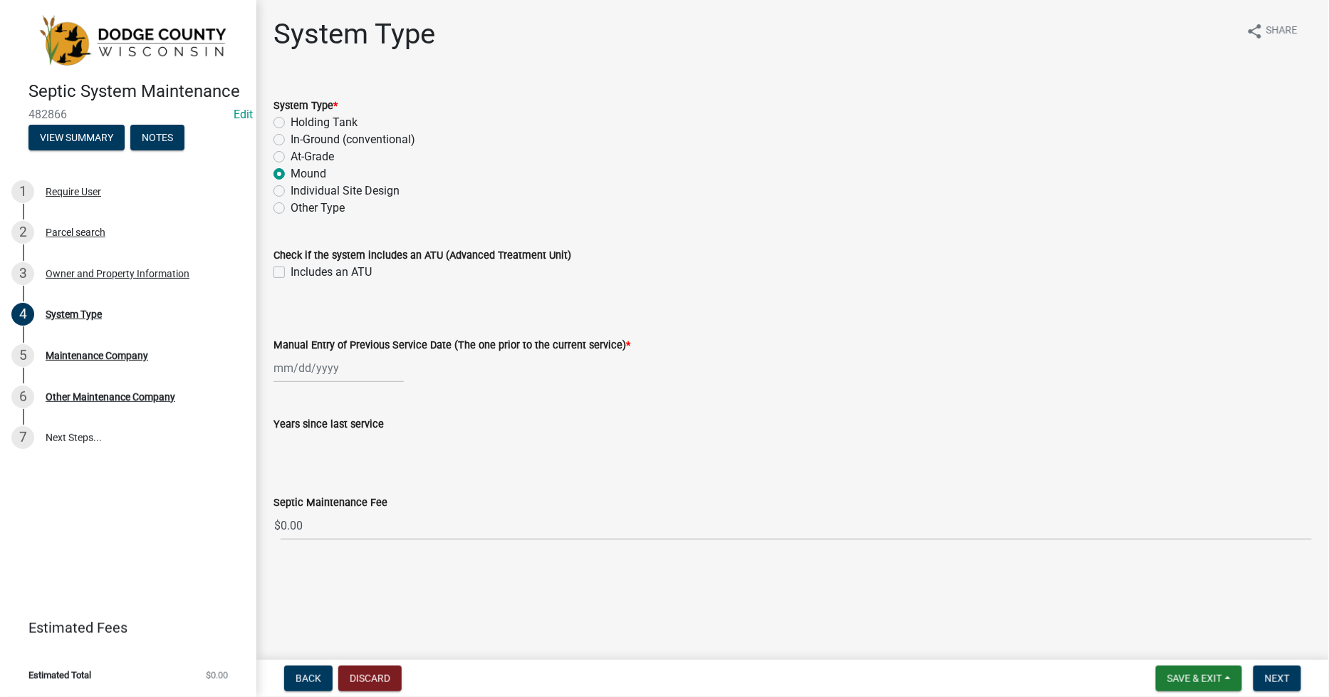
select select "9"
select select "2025"
click at [275, 366] on div "[PERSON_NAME] Feb Mar Apr [PERSON_NAME][DATE] Oct Nov [DATE] 1526 1527 1528 152…" at bounding box center [339, 367] width 130 height 29
click at [359, 471] on div "11" at bounding box center [356, 465] width 23 height 23
type input "[DATE]"
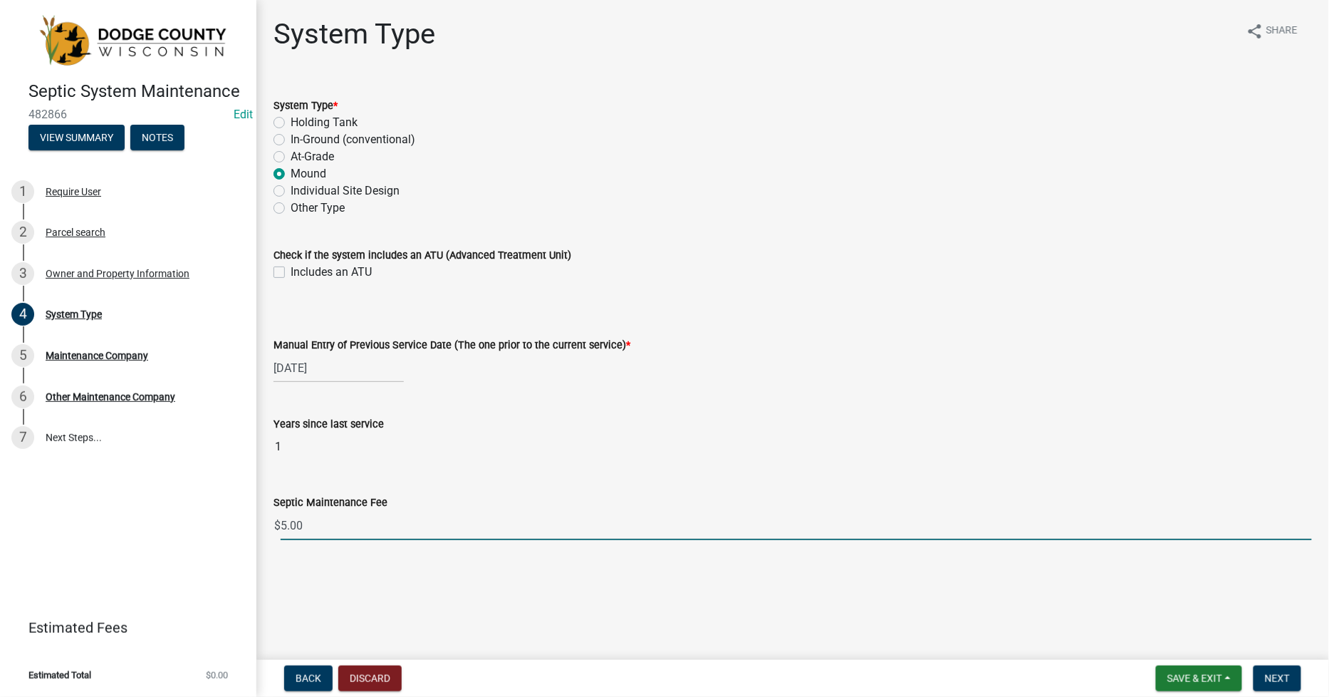
drag, startPoint x: 331, startPoint y: 514, endPoint x: 269, endPoint y: 516, distance: 62.0
click at [269, 516] on div "Septic Maintenance Fee $ 5.00" at bounding box center [793, 507] width 1060 height 66
click at [291, 139] on label "In-Ground (conventional)" at bounding box center [353, 139] width 125 height 17
click at [291, 139] on input "In-Ground (conventional)" at bounding box center [295, 135] width 9 height 9
radio input "true"
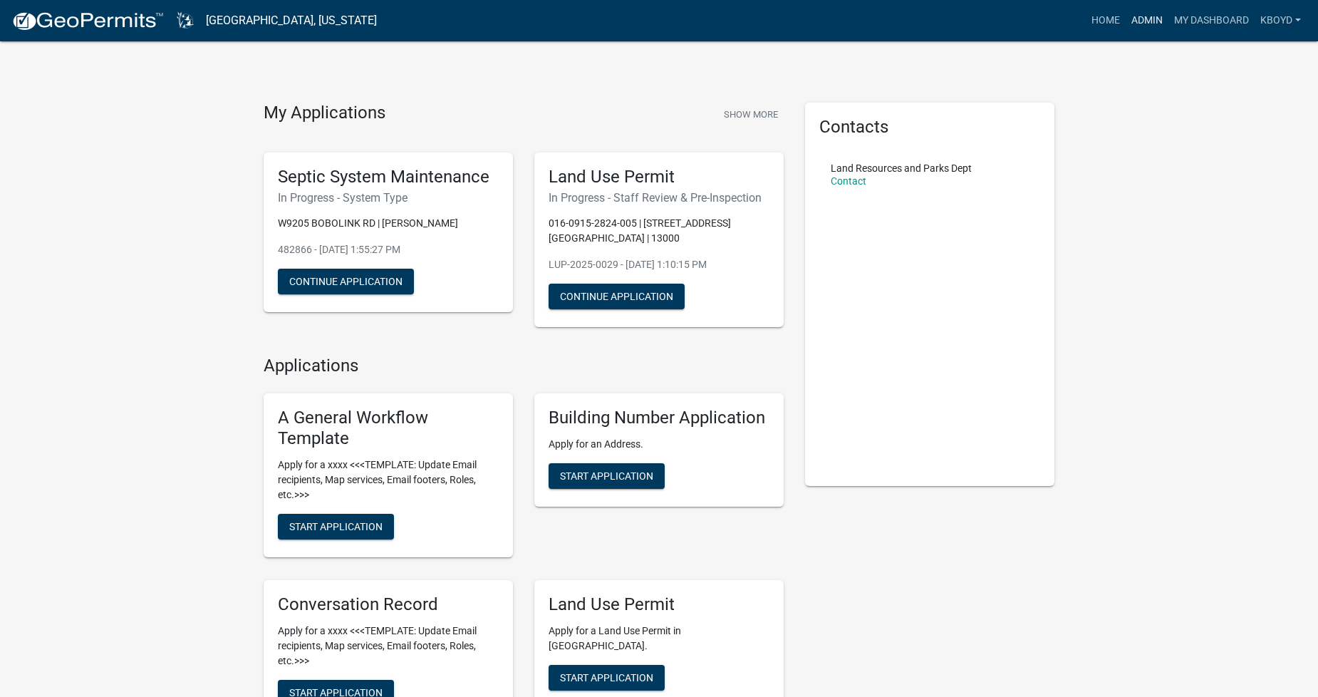
click at [1145, 19] on link "Admin" at bounding box center [1147, 20] width 43 height 27
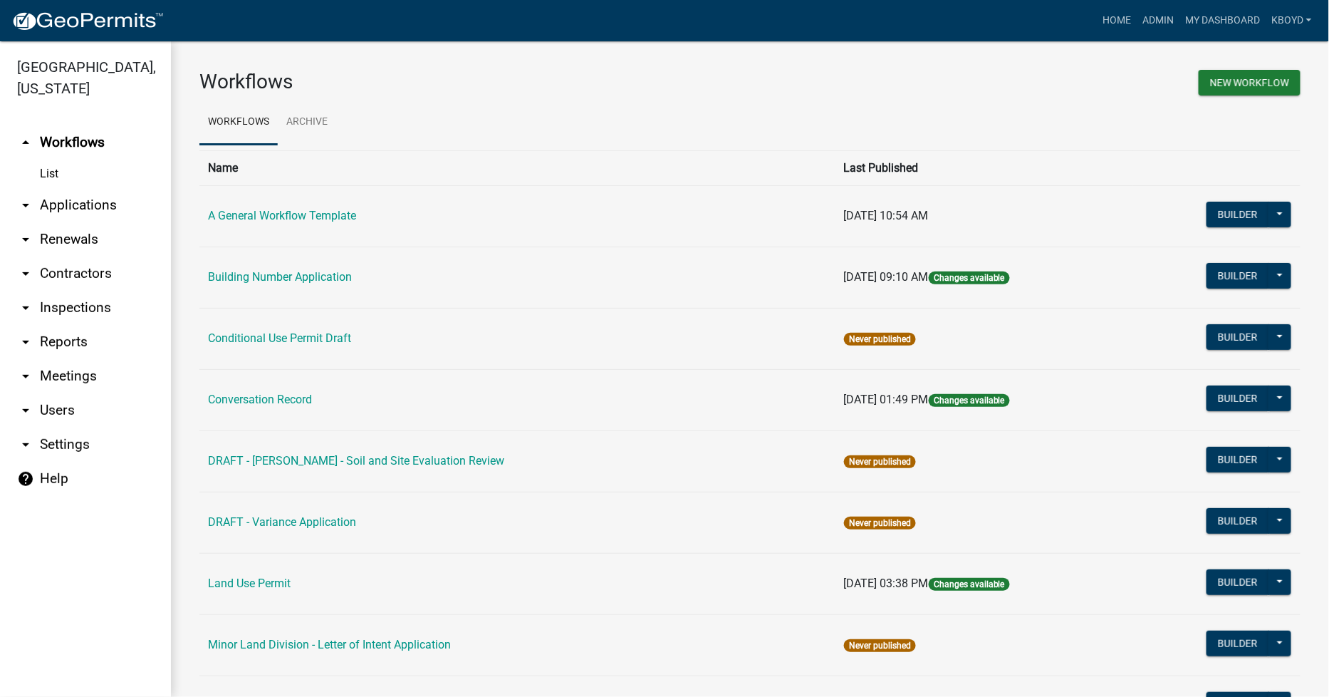
click at [79, 203] on link "arrow_drop_down Applications" at bounding box center [85, 205] width 171 height 34
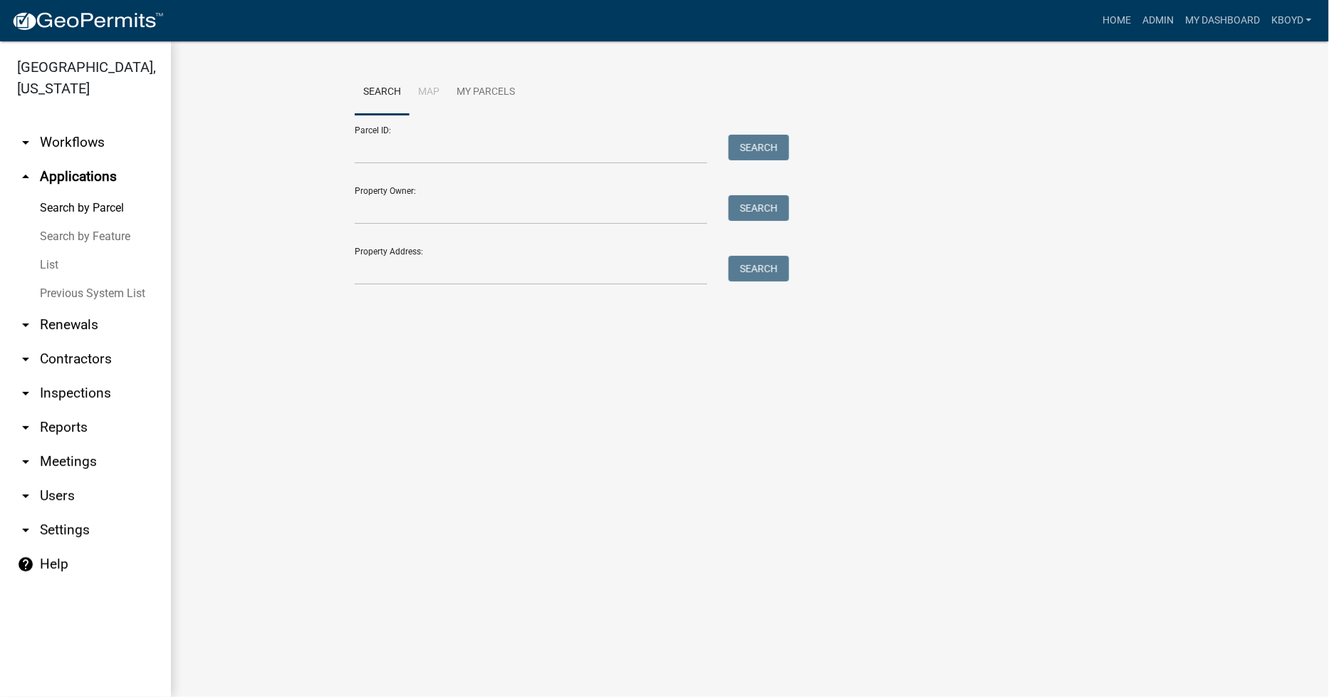
click at [55, 262] on link "List" at bounding box center [85, 265] width 171 height 28
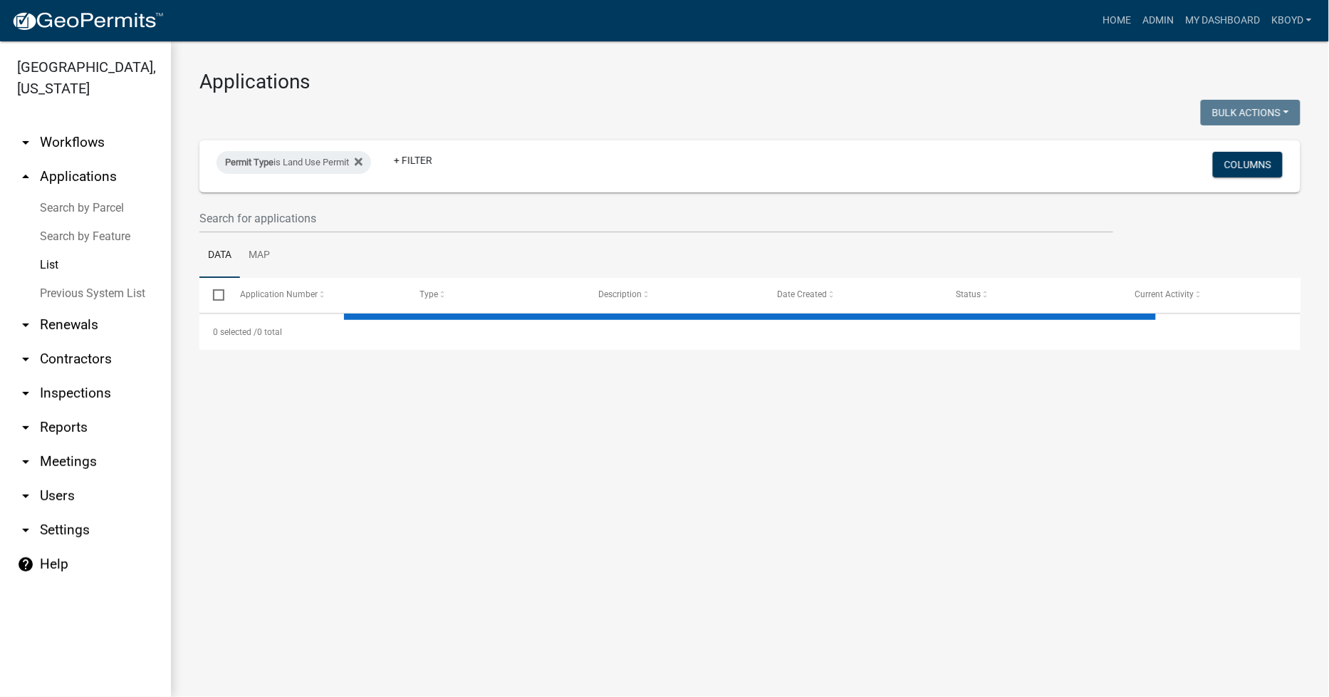
select select "3: 100"
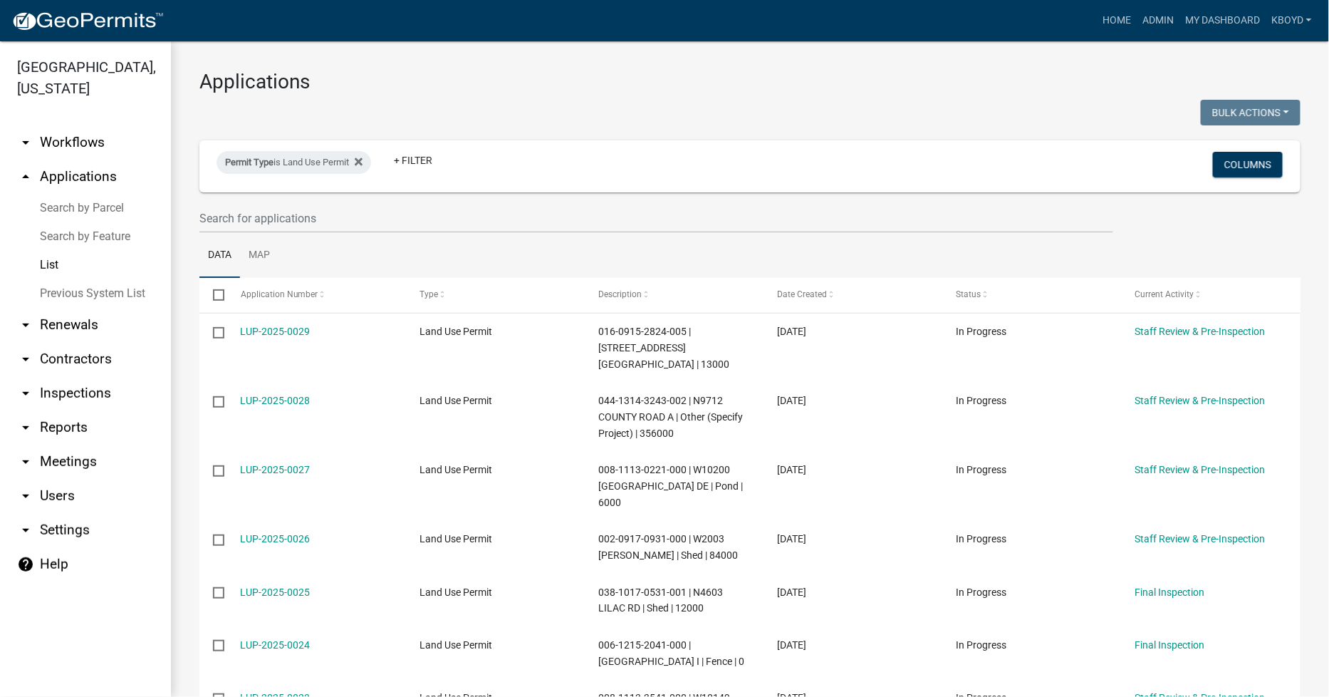
click at [68, 425] on link "arrow_drop_down Reports" at bounding box center [85, 427] width 171 height 34
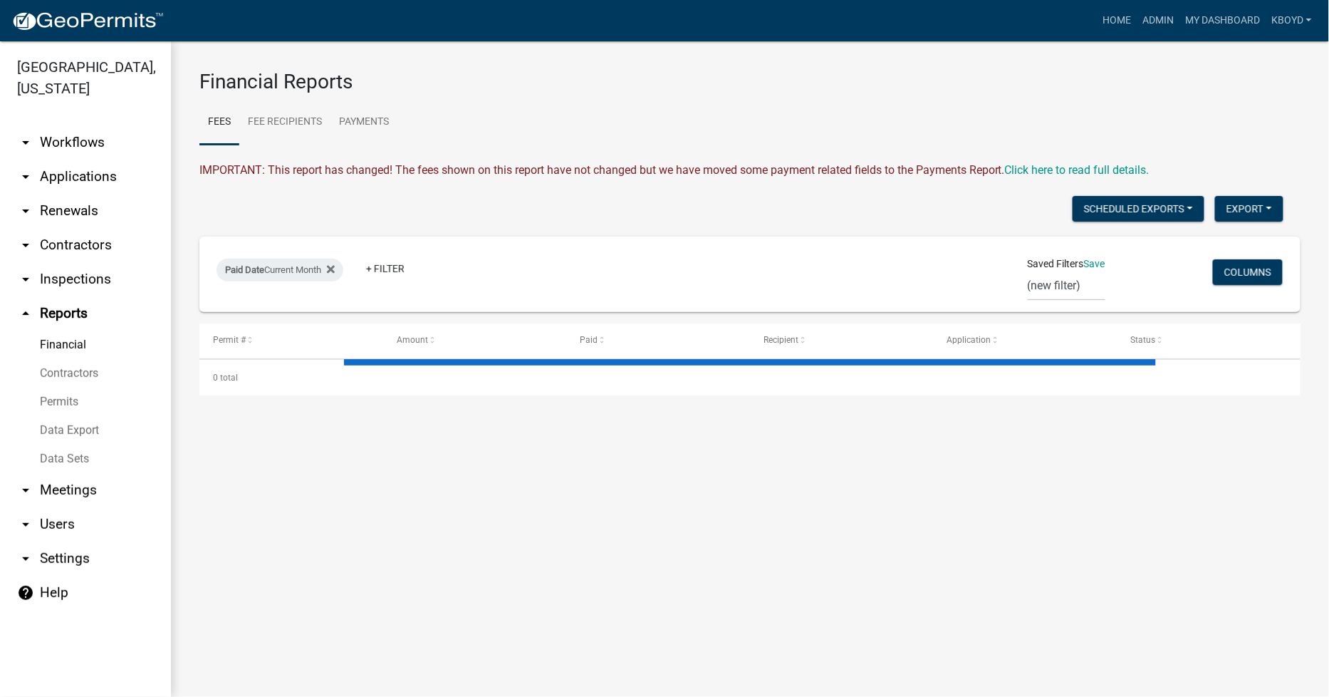
click at [56, 348] on link "Financial" at bounding box center [85, 345] width 171 height 28
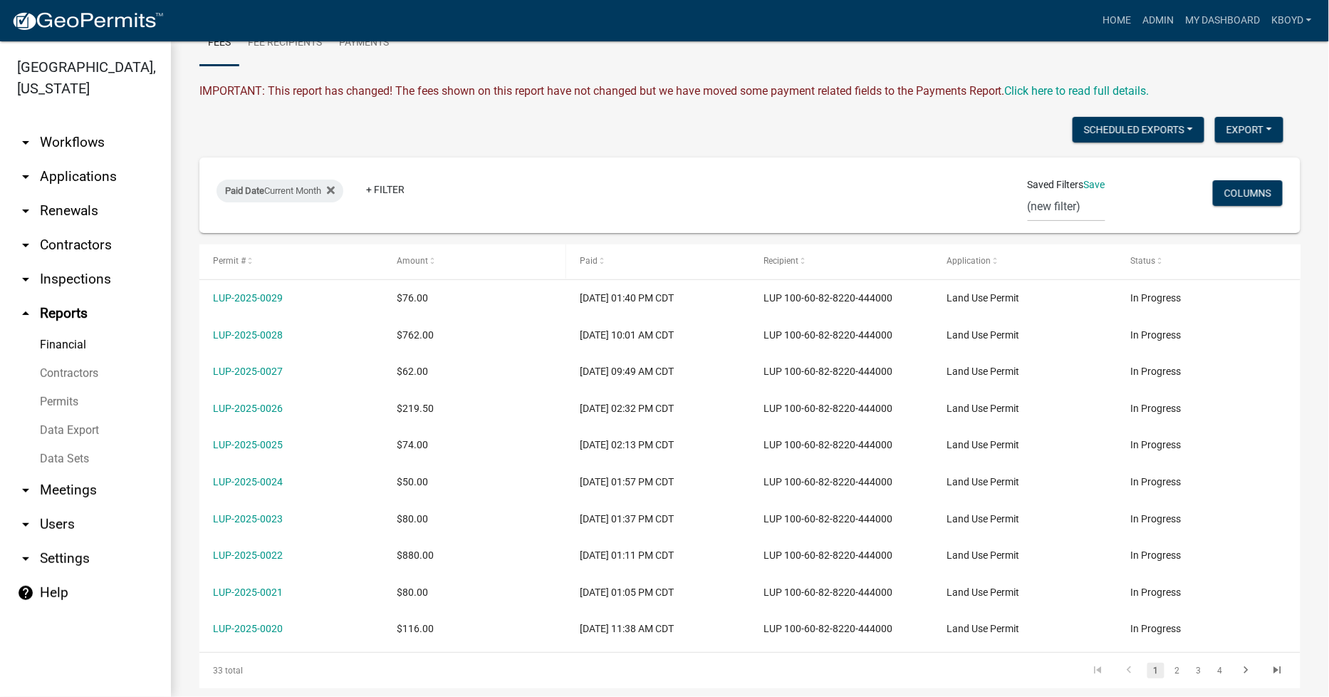
scroll to position [158, 0]
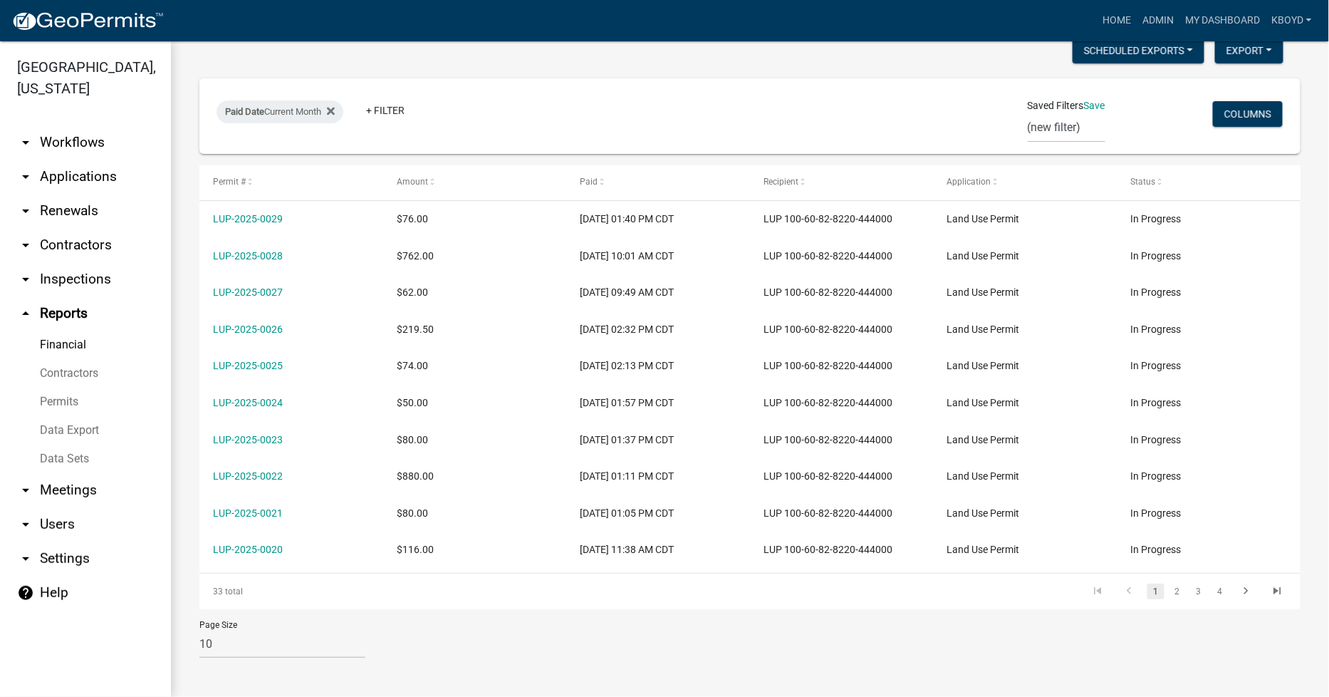
click at [73, 378] on link "Contractors" at bounding box center [85, 373] width 171 height 28
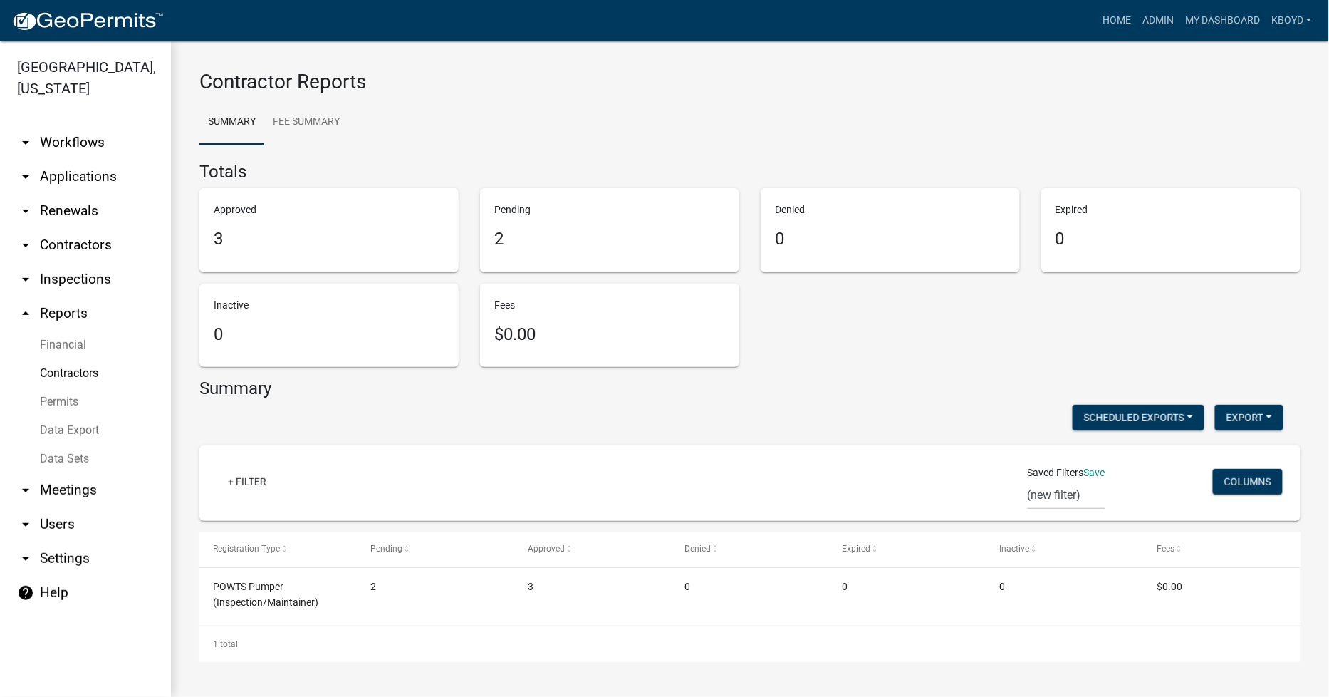
click at [65, 400] on link "Permits" at bounding box center [85, 402] width 171 height 28
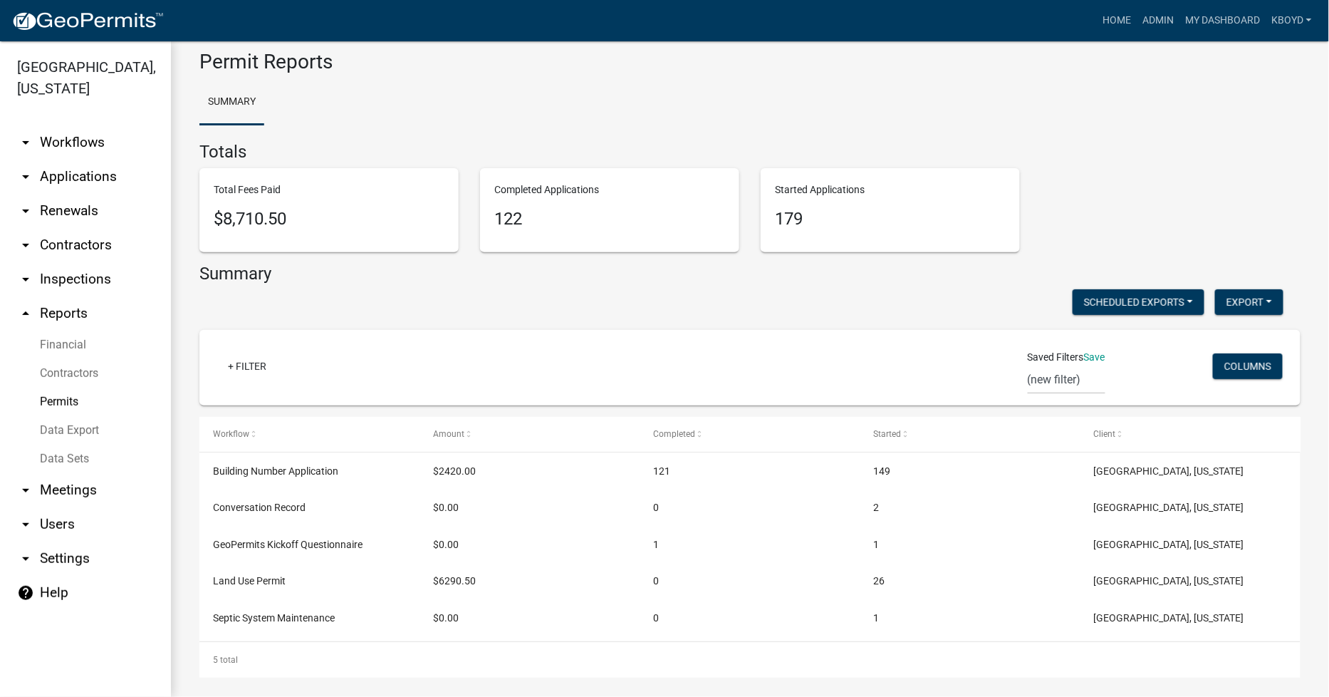
scroll to position [29, 0]
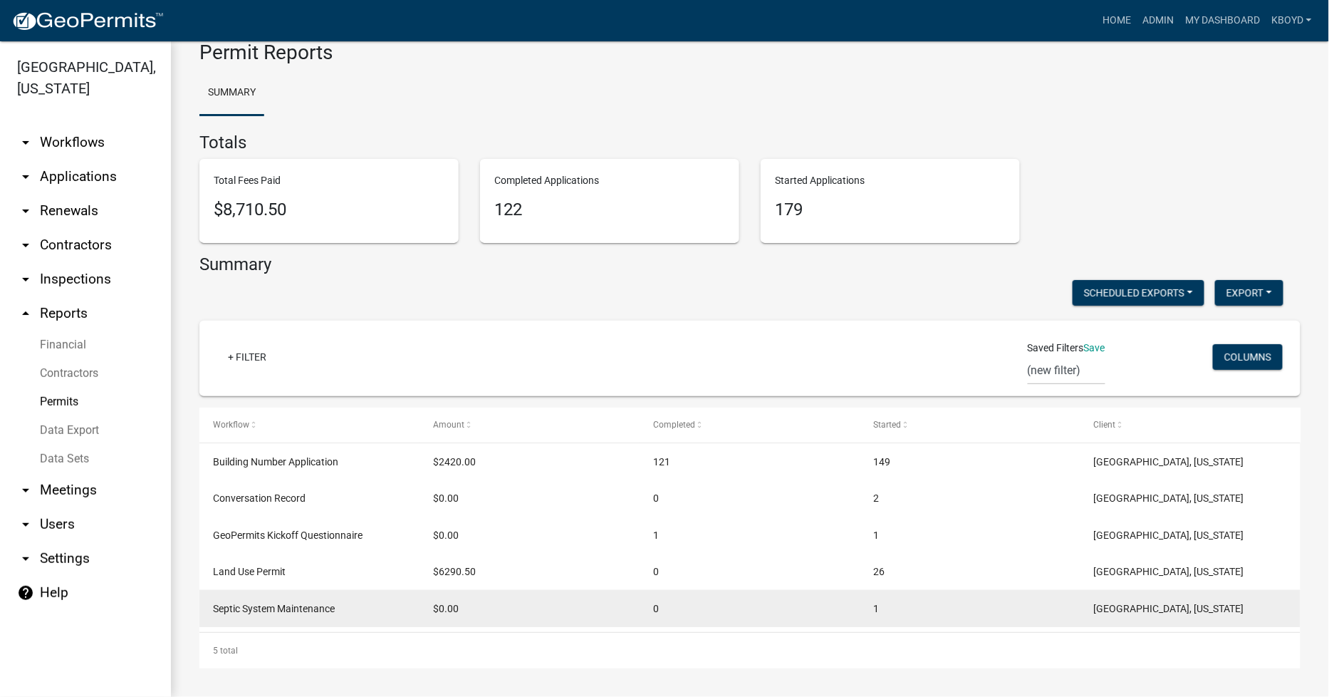
click at [244, 609] on span "Septic System Maintenance" at bounding box center [274, 608] width 122 height 11
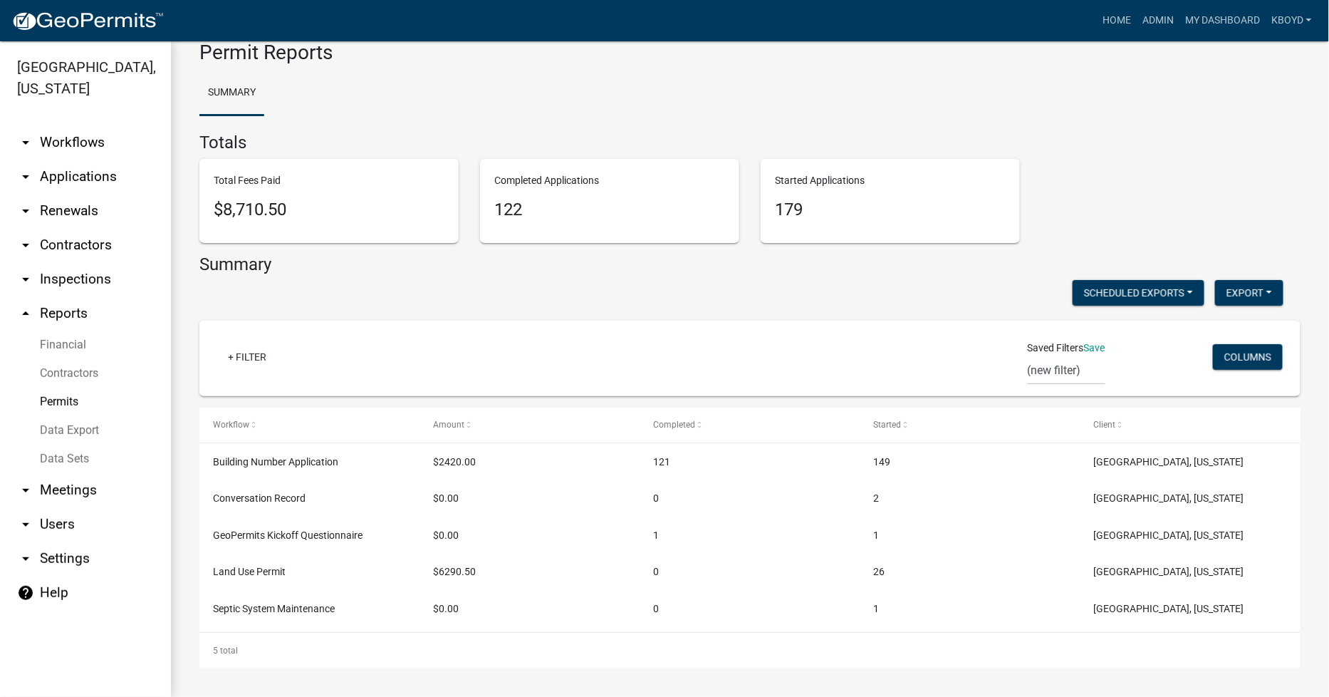
click at [45, 172] on link "arrow_drop_down Applications" at bounding box center [85, 177] width 171 height 34
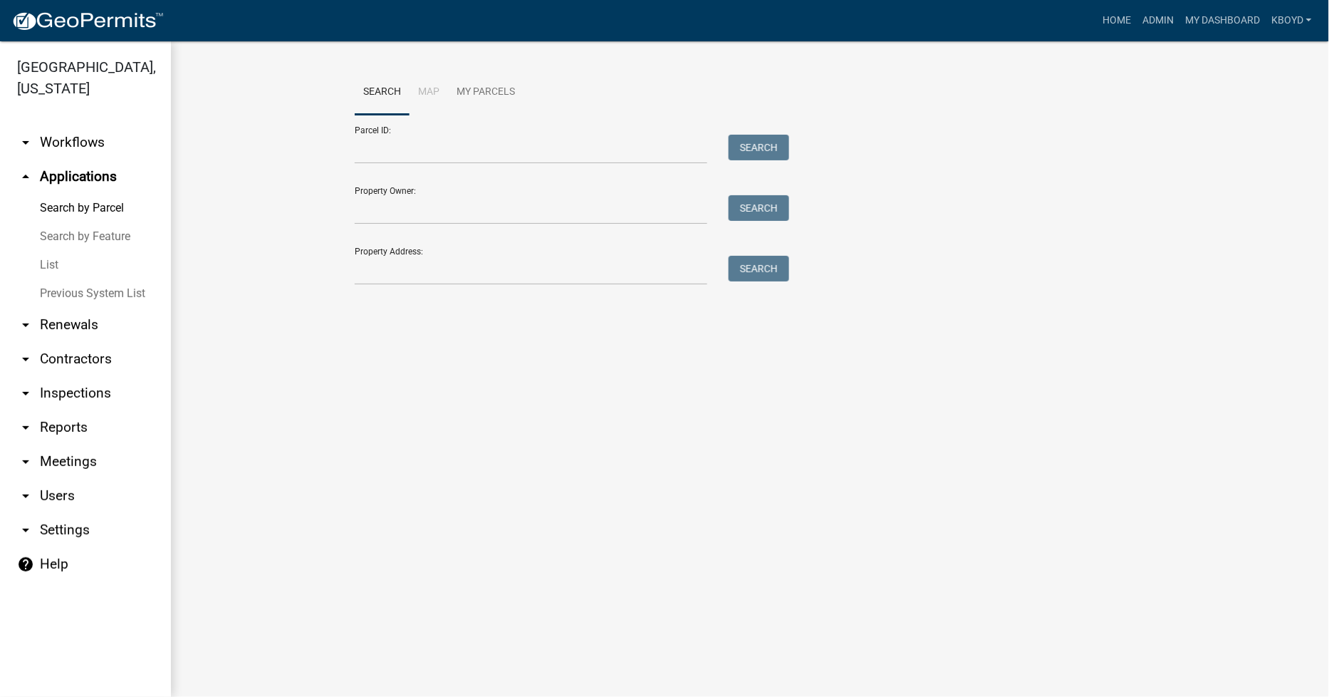
click at [67, 289] on link "Previous System List" at bounding box center [85, 293] width 171 height 28
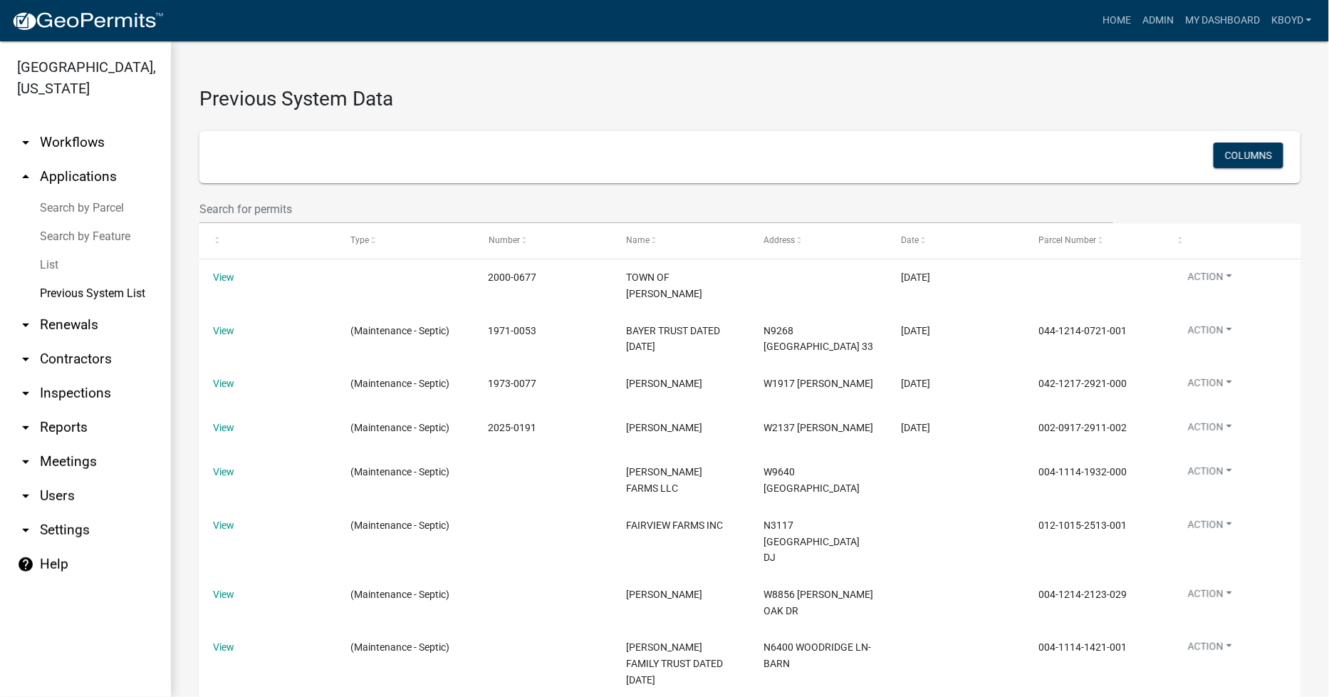
click at [47, 266] on link "List" at bounding box center [85, 265] width 171 height 28
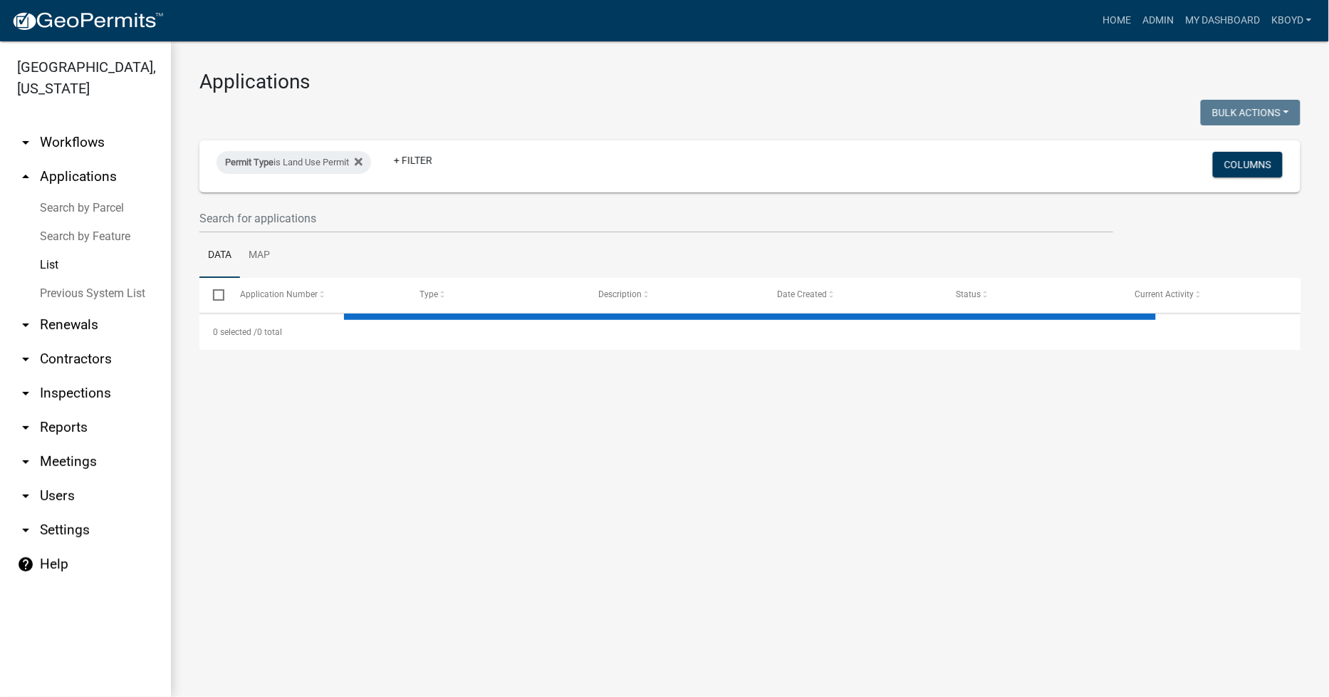
select select "3: 100"
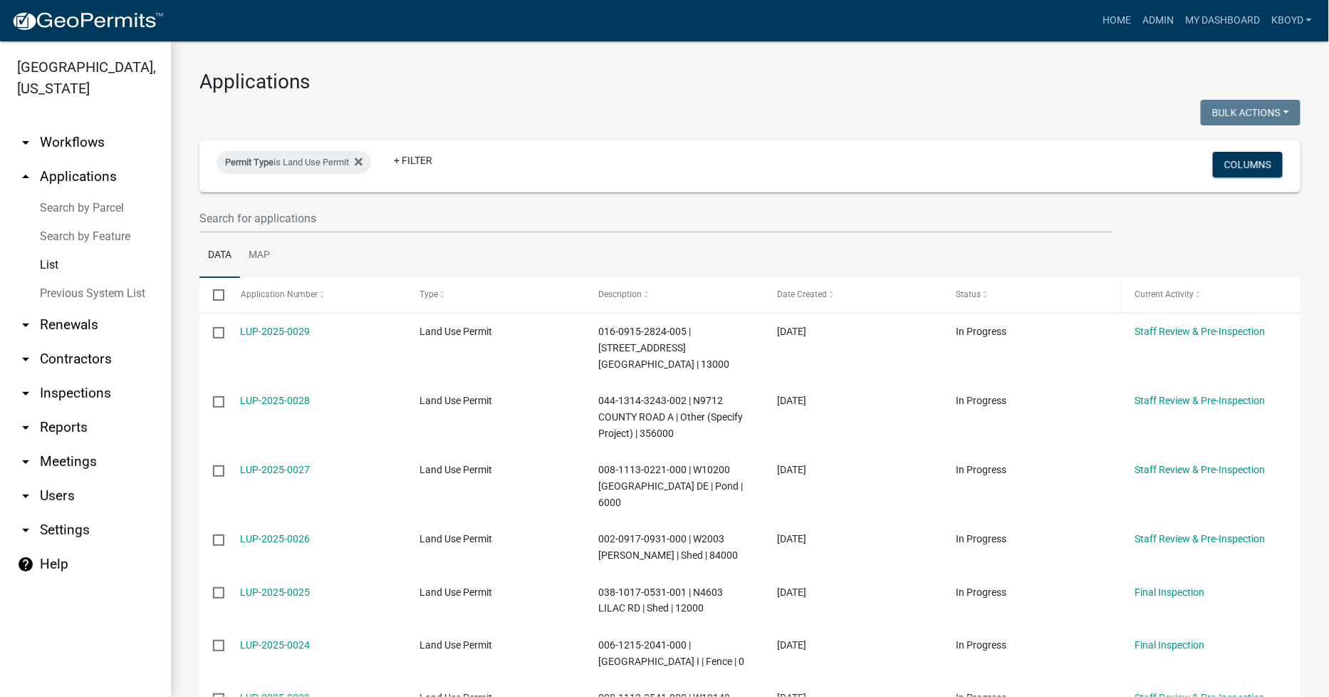
click at [971, 294] on span "Status" at bounding box center [969, 294] width 25 height 10
click at [775, 296] on span "Date Created" at bounding box center [796, 294] width 50 height 10
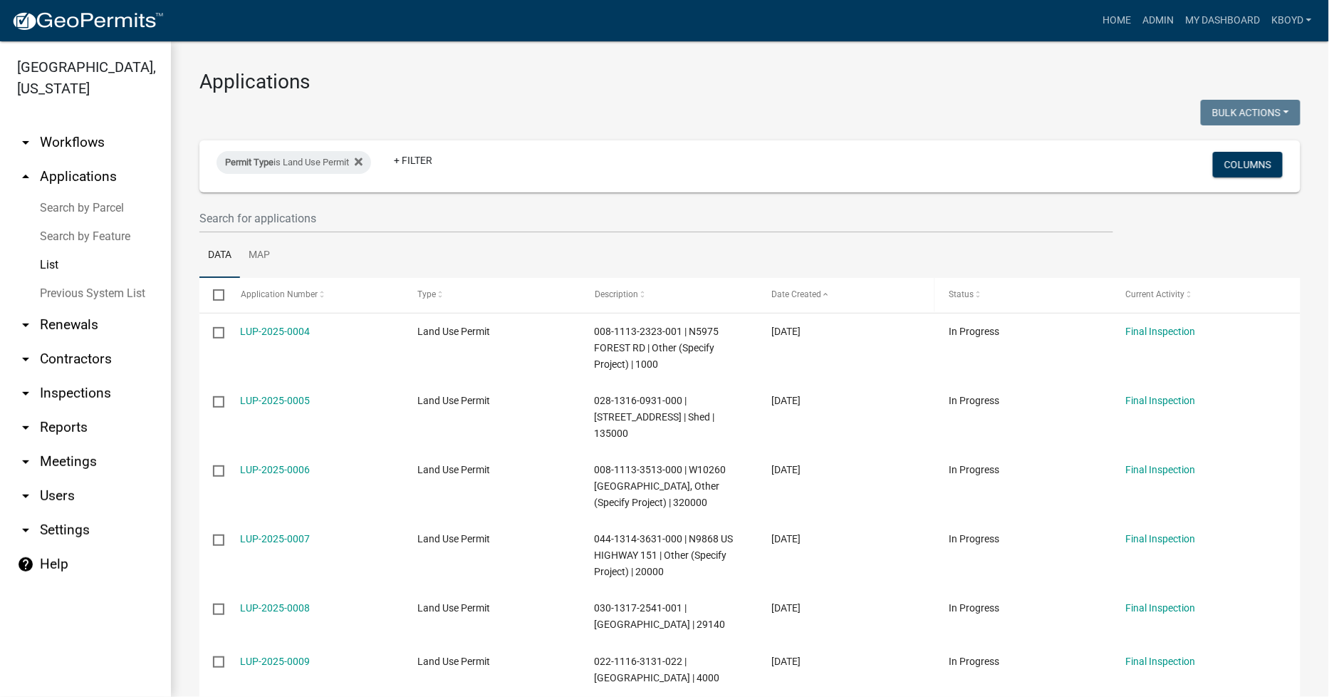
click at [775, 296] on span "Date Created" at bounding box center [796, 294] width 50 height 10
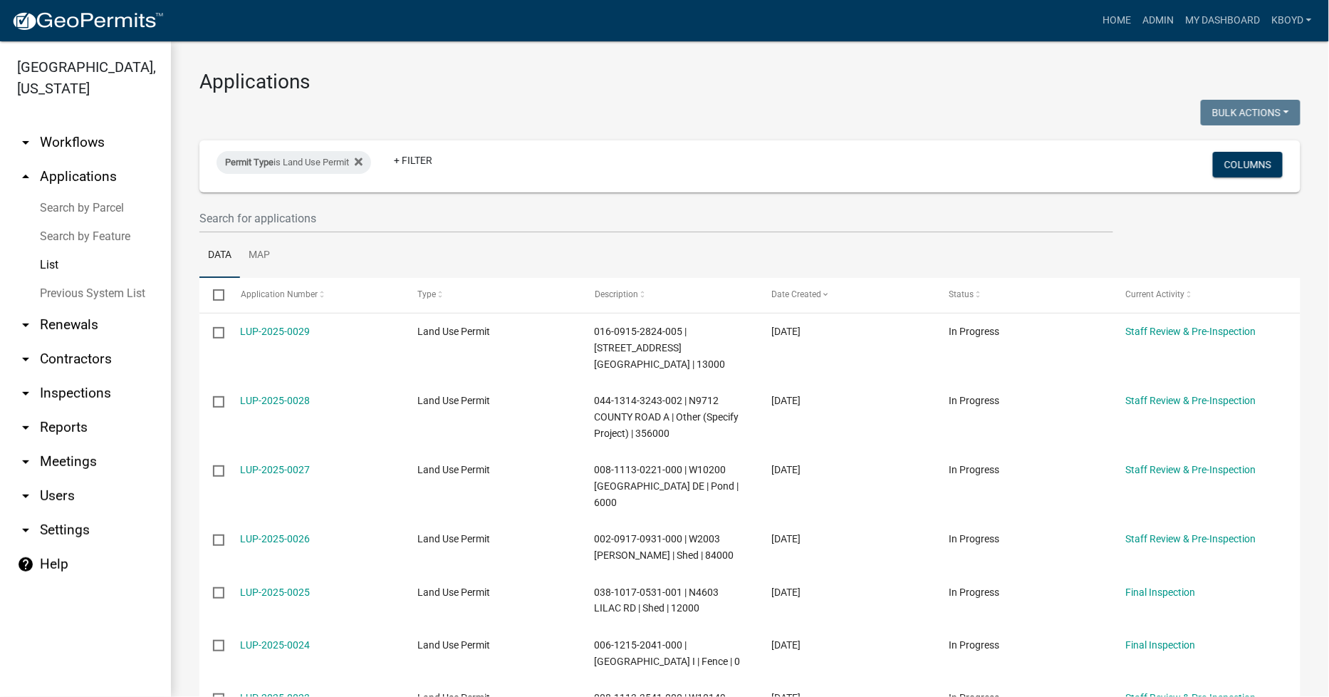
click at [76, 180] on link "arrow_drop_up Applications" at bounding box center [85, 177] width 171 height 34
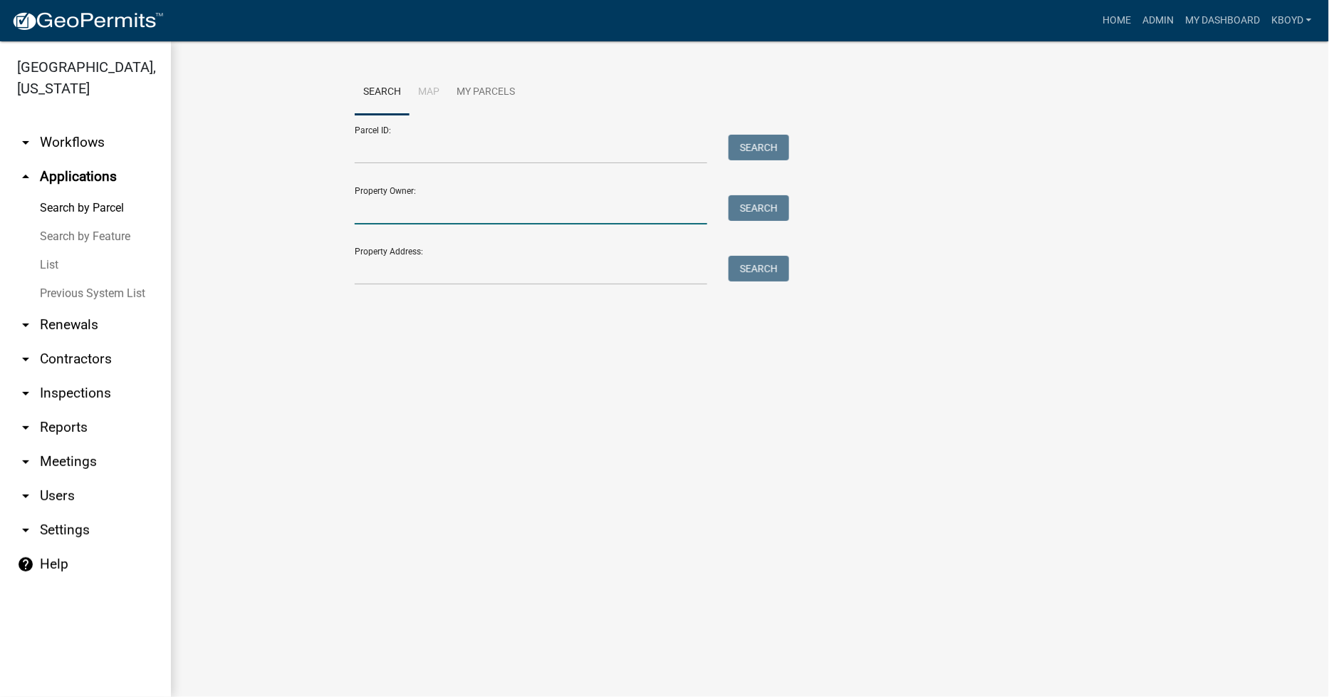
click at [372, 222] on input "Property Owner:" at bounding box center [531, 209] width 353 height 29
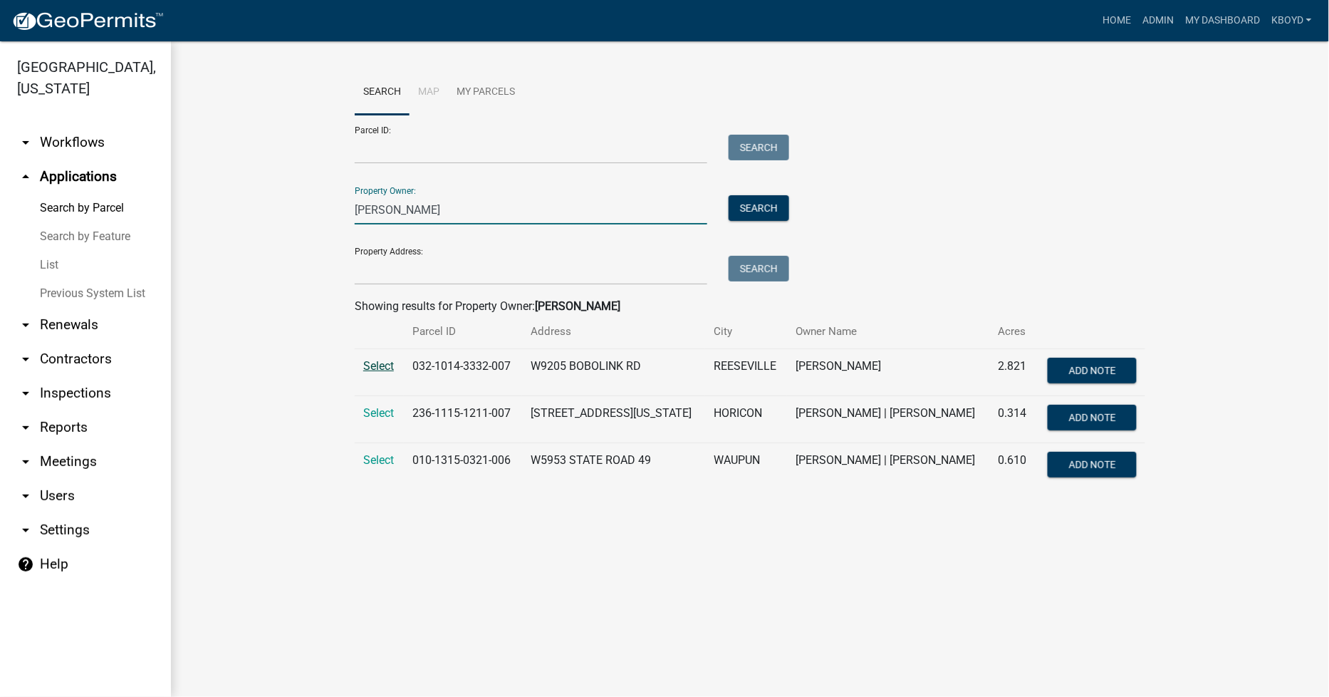
type input "[PERSON_NAME]"
click at [368, 361] on span "Select" at bounding box center [378, 366] width 31 height 14
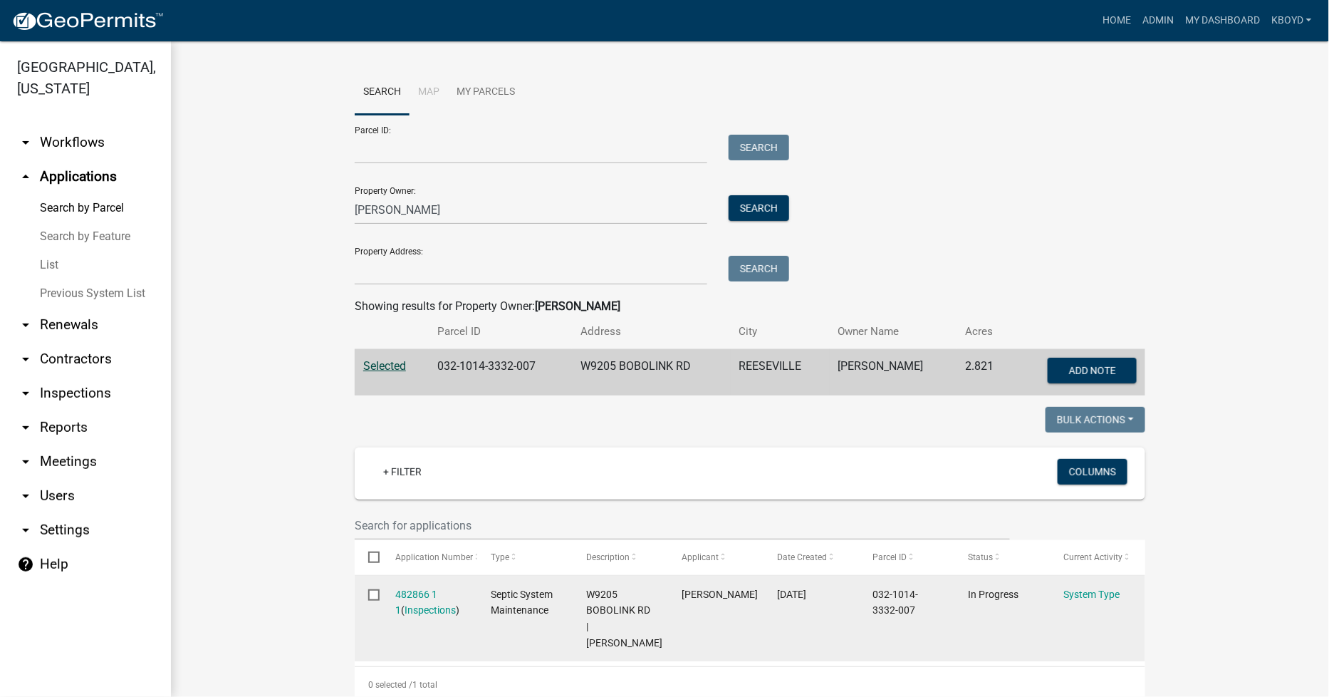
click at [368, 595] on input "checkbox" at bounding box center [372, 593] width 9 height 9
checkbox input "true"
click at [407, 596] on link "482866 1 1" at bounding box center [417, 602] width 42 height 28
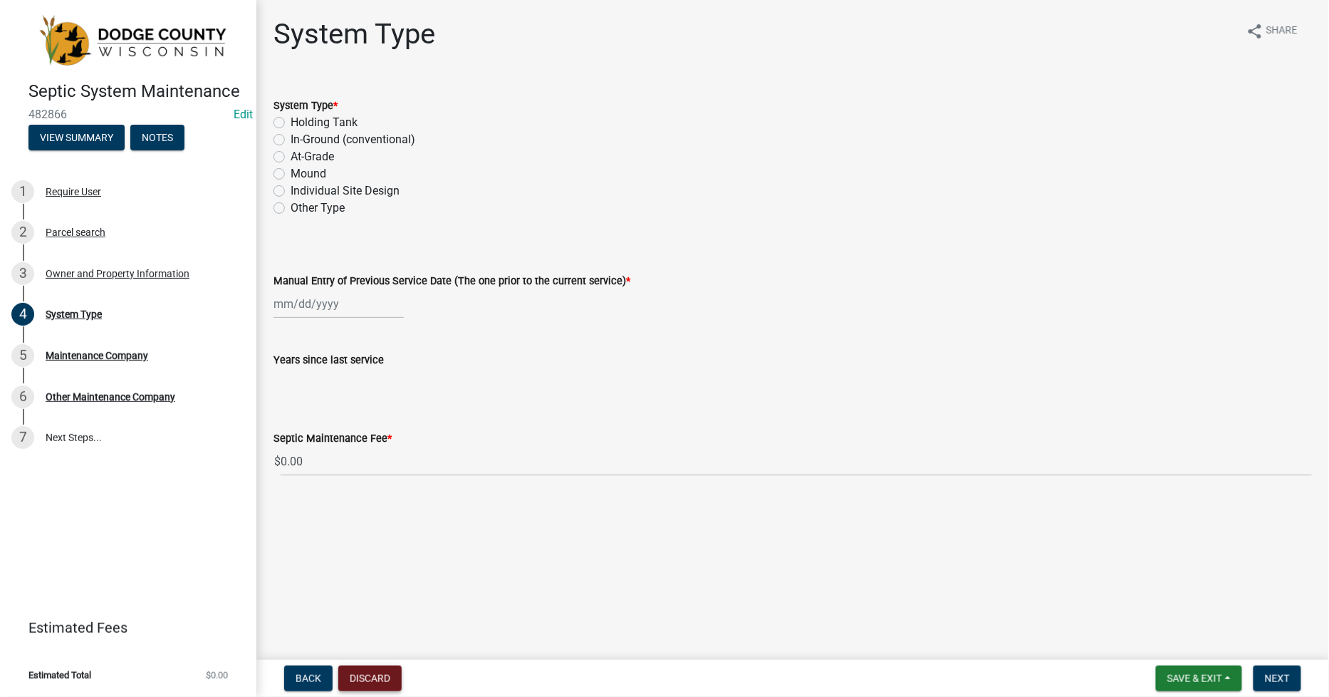
click at [367, 670] on button "Discard" at bounding box center [369, 678] width 63 height 26
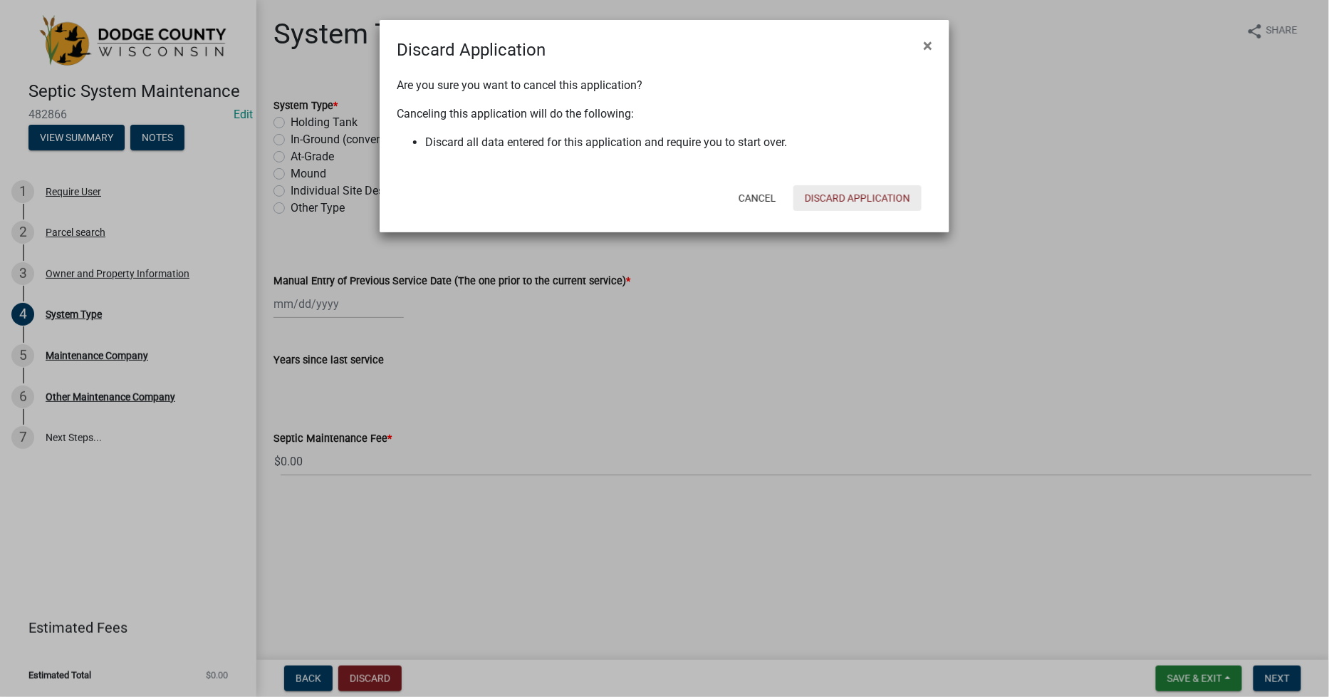
click at [866, 197] on button "Discard Application" at bounding box center [858, 198] width 128 height 26
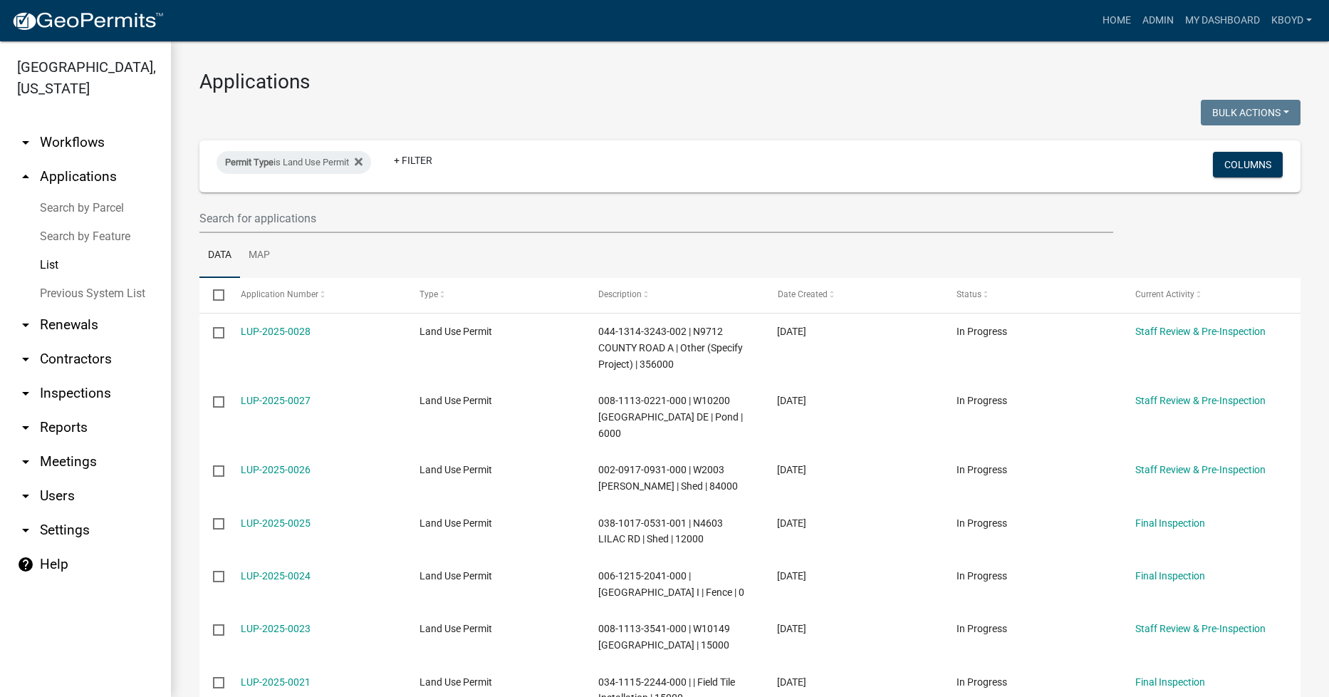
select select "3: 100"
